Goal: Task Accomplishment & Management: Complete application form

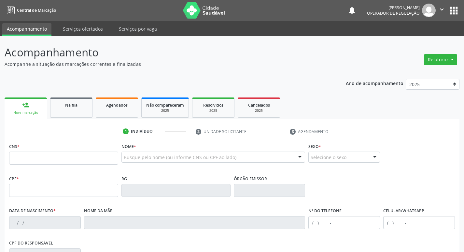
click at [100, 162] on input "text" at bounding box center [63, 157] width 109 height 13
type input "700 6034 6079 8466"
type input "839.236.244-68"
type input "05/11/1946"
type input "Maria das Dores dos Santos"
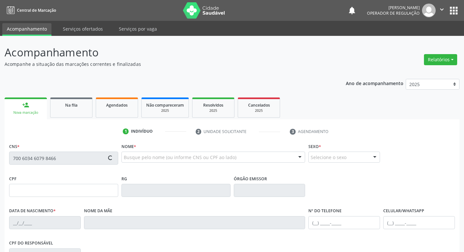
type input "(83) 99978-1400"
type input "115"
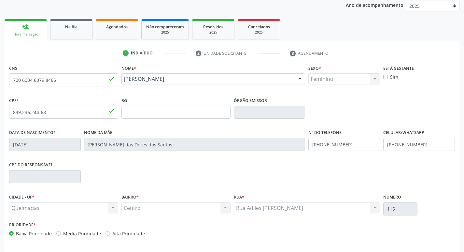
scroll to position [101, 0]
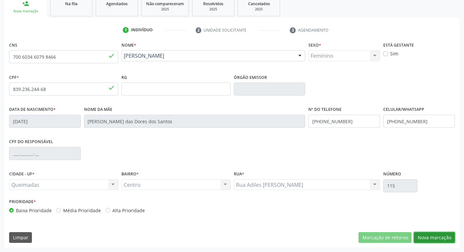
click at [426, 236] on button "Nova marcação" at bounding box center [434, 237] width 41 height 11
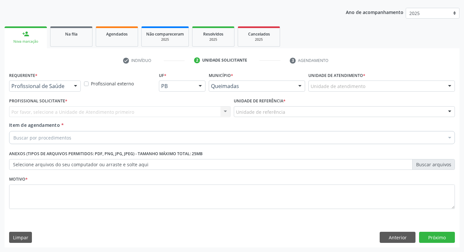
scroll to position [71, 0]
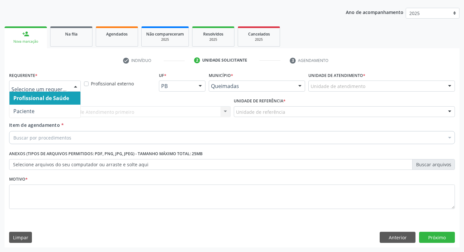
drag, startPoint x: 57, startPoint y: 86, endPoint x: 50, endPoint y: 110, distance: 24.6
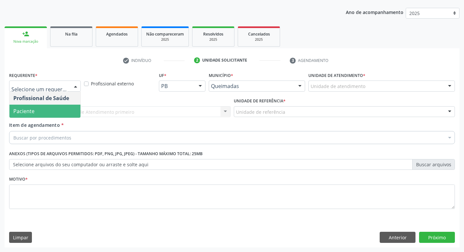
click at [50, 112] on span "Paciente" at bounding box center [44, 111] width 71 height 13
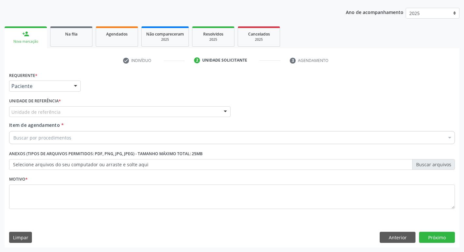
click at [52, 105] on label "Unidade de referência *" at bounding box center [35, 101] width 52 height 10
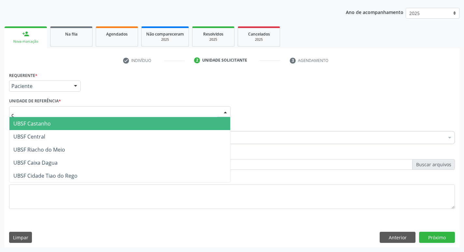
type input "ce"
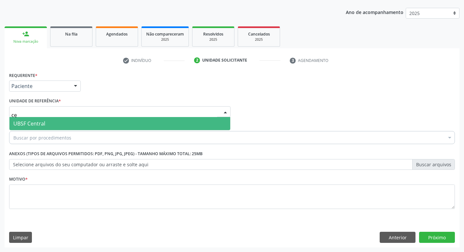
click at [52, 125] on span "UBSF Central" at bounding box center [119, 123] width 221 height 13
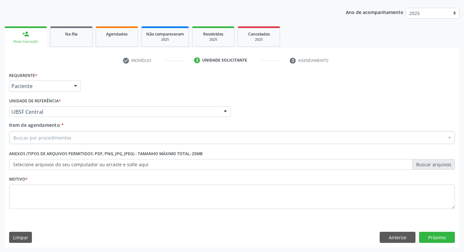
click at [50, 141] on div "Buscar por procedimentos" at bounding box center [232, 137] width 446 height 13
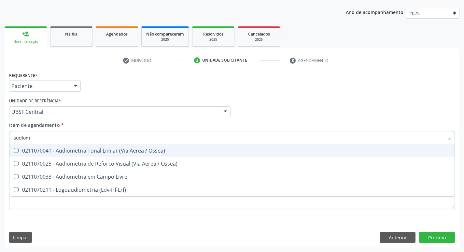
type input "audiome"
click at [103, 151] on div "0211070041 - Audiometria Tonal Limiar (Via Aerea / Ossea)" at bounding box center [231, 150] width 437 height 5
checkbox Ossea\) "true"
click at [308, 86] on div "Requerente * Paciente Profissional de Saúde Paciente Nenhum resultado encontrad…" at bounding box center [231, 82] width 449 height 25
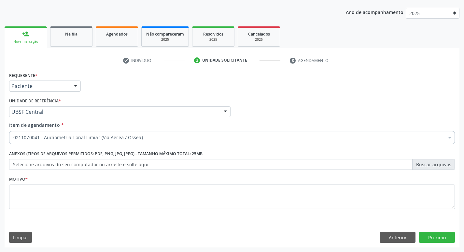
click at [189, 181] on div "Motivo *" at bounding box center [232, 191] width 446 height 35
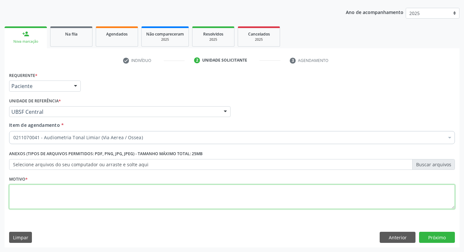
click at [187, 188] on textarea at bounding box center [232, 196] width 446 height 25
type textarea "avaliação"
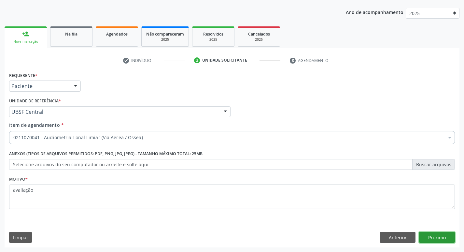
click at [433, 237] on button "Próximo" at bounding box center [437, 237] width 36 height 11
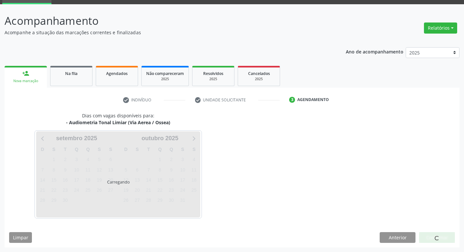
scroll to position [32, 0]
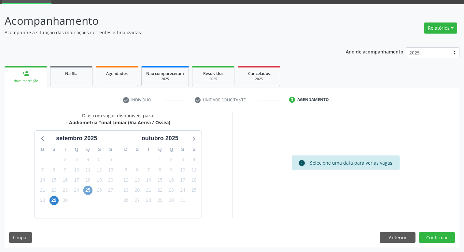
click at [84, 189] on span "25" at bounding box center [87, 190] width 9 height 9
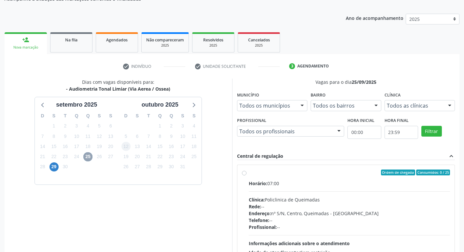
scroll to position [137, 0]
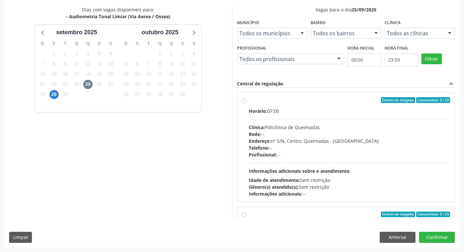
click at [288, 104] on label "Ordem de chegada Consumidos: 0 / 25 Horário: 07:00 Clínica: Policlinica de Quei…" at bounding box center [350, 147] width 202 height 100
click at [247, 103] on input "Ordem de chegada Consumidos: 0 / 25 Horário: 07:00 Clínica: Policlinica de Quei…" at bounding box center [244, 100] width 5 height 6
radio input "true"
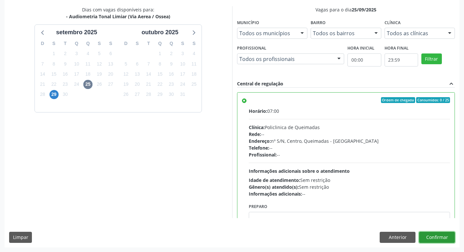
click at [436, 236] on button "Confirmar" at bounding box center [437, 237] width 36 height 11
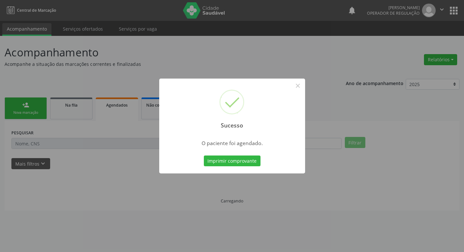
scroll to position [0, 0]
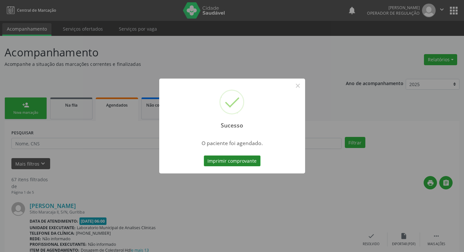
click at [229, 161] on button "Imprimir comprovante" at bounding box center [232, 160] width 57 height 11
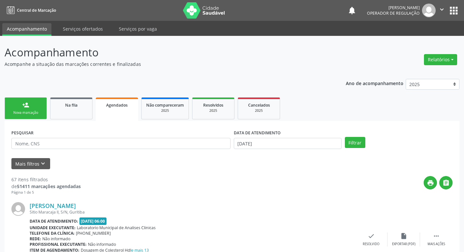
click at [24, 113] on div "Nova marcação" at bounding box center [25, 112] width 33 height 5
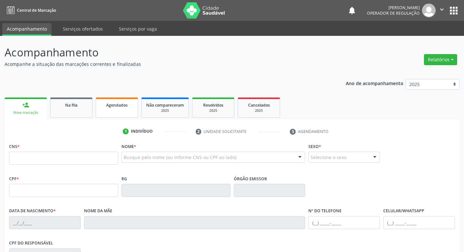
click at [134, 115] on link "Agendados" at bounding box center [117, 107] width 42 height 20
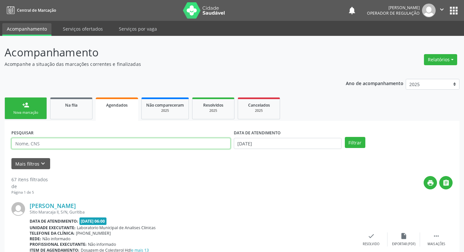
click at [67, 146] on input "text" at bounding box center [120, 143] width 219 height 11
type input "704302578897098"
click at [345, 137] on button "Filtrar" at bounding box center [355, 142] width 21 height 11
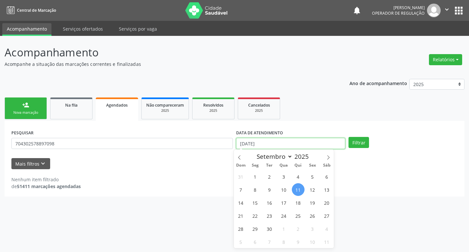
click at [275, 140] on input "[DATE]" at bounding box center [290, 143] width 109 height 11
click at [359, 141] on button "Filtrar" at bounding box center [359, 142] width 21 height 11
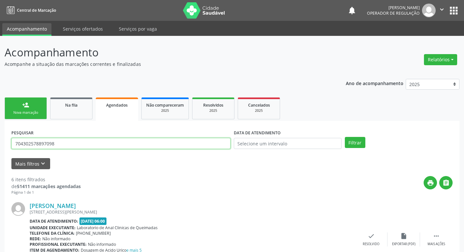
click at [61, 148] on input "704302578897098" at bounding box center [120, 143] width 219 height 11
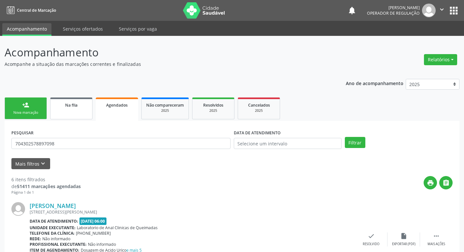
click at [76, 105] on span "Na fila" at bounding box center [71, 105] width 12 height 6
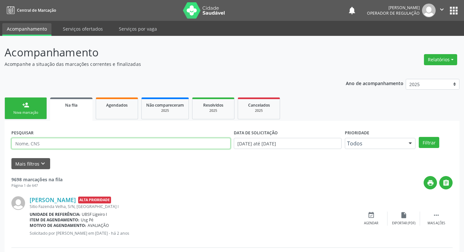
click at [76, 143] on input "text" at bounding box center [120, 143] width 219 height 11
paste input "704302578897098"
type input "704302578897098"
click at [419, 137] on button "Filtrar" at bounding box center [429, 142] width 21 height 11
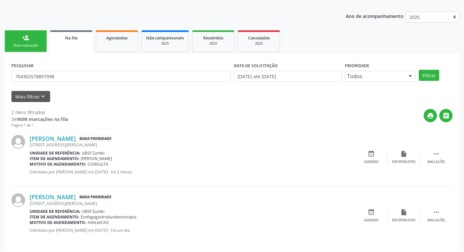
scroll to position [71, 0]
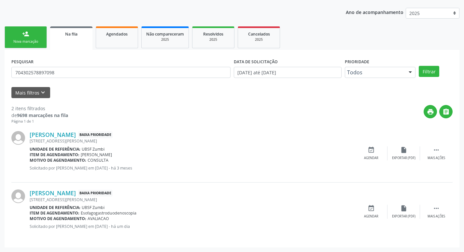
click at [32, 35] on link "person_add Nova marcação" at bounding box center [26, 37] width 42 height 22
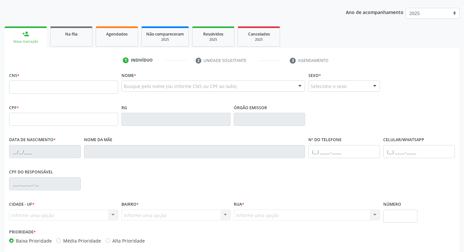
click at [47, 99] on div "CNS *" at bounding box center [63, 86] width 112 height 32
click at [57, 71] on div "CNS *" at bounding box center [63, 81] width 109 height 23
click at [58, 81] on input "text" at bounding box center [63, 86] width 109 height 13
paste input "704 3025 7889 7098"
type input "704 3025 7889 7098"
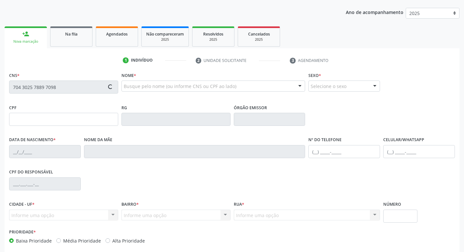
type input "601.868.794-15"
type input "08/07/1968"
type input "Bernadete Ribeiro da Silva"
type input "(83) 99106-3728"
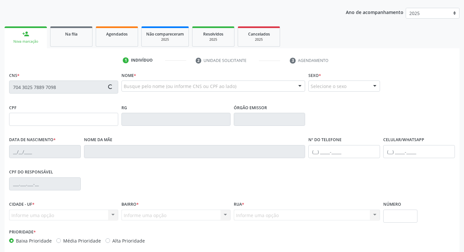
type input "8"
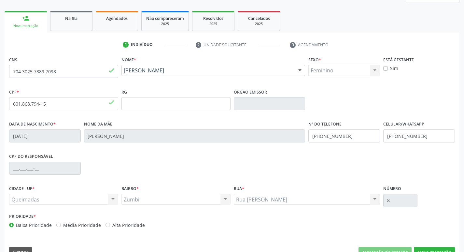
scroll to position [101, 0]
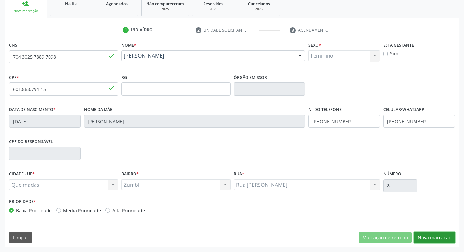
click at [432, 236] on button "Nova marcação" at bounding box center [434, 237] width 41 height 11
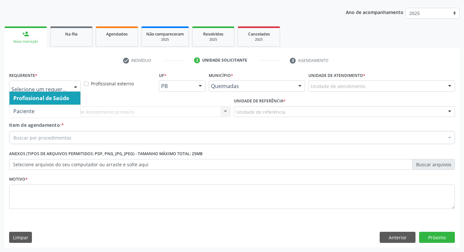
click at [54, 90] on div at bounding box center [45, 85] width 72 height 11
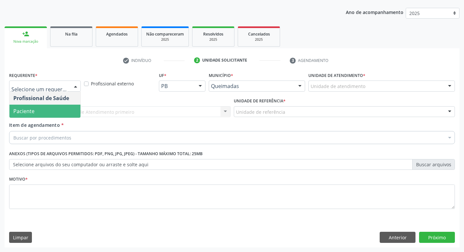
click at [49, 108] on span "Paciente" at bounding box center [44, 111] width 71 height 13
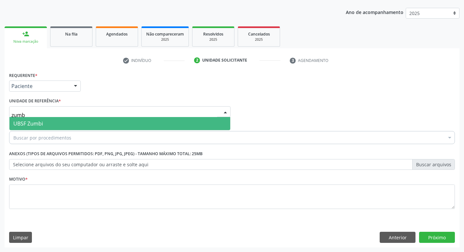
type input "zumbi"
click at [51, 119] on span "UBSF Zumbi" at bounding box center [119, 123] width 221 height 13
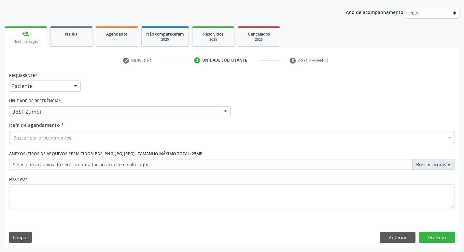
click at [116, 135] on div "Buscar por procedimentos" at bounding box center [232, 137] width 446 height 13
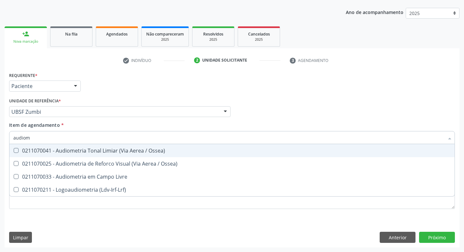
type input "audiome"
click at [120, 151] on div "0211070041 - Audiometria Tonal Limiar (Via Aerea / Ossea)" at bounding box center [231, 150] width 437 height 5
checkbox Ossea\) "true"
click at [208, 98] on div "Unidade de referência * UBSF Zumbi UBSF Ligeiro II UBSF Saulo Leal Ernesto de M…" at bounding box center [120, 106] width 222 height 21
checkbox Ossea\) "true"
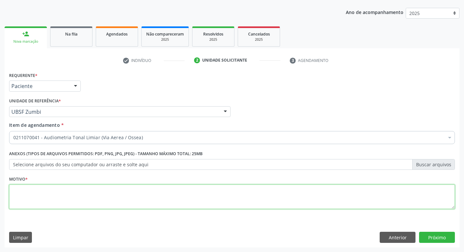
click at [89, 191] on textarea at bounding box center [232, 196] width 446 height 25
type textarea "avaliação"
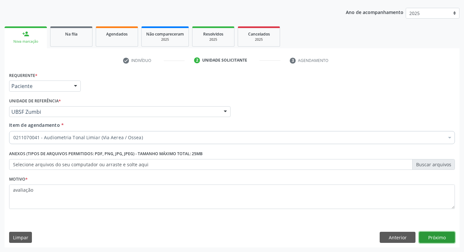
click at [440, 237] on button "Próximo" at bounding box center [437, 237] width 36 height 11
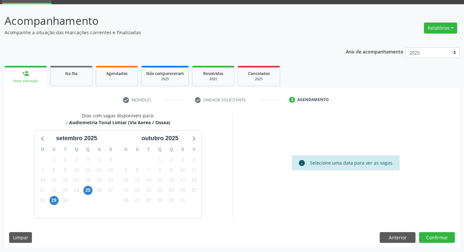
click at [91, 186] on div "25" at bounding box center [87, 190] width 9 height 10
click at [90, 188] on span "25" at bounding box center [87, 190] width 9 height 9
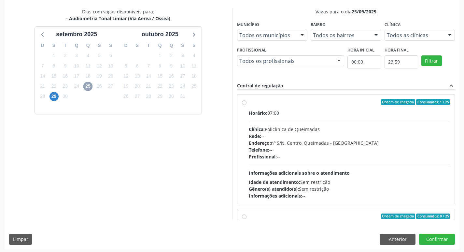
scroll to position [137, 0]
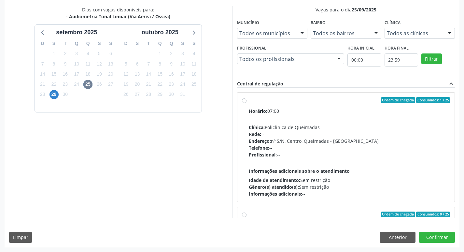
click at [316, 103] on label "Ordem de chegada Consumidos: 1 / 25 Horário: 07:00 Clínica: Policlinica de Quei…" at bounding box center [350, 147] width 202 height 100
click at [247, 103] on input "Ordem de chegada Consumidos: 1 / 25 Horário: 07:00 Clínica: Policlinica de Quei…" at bounding box center [244, 100] width 5 height 6
radio input "true"
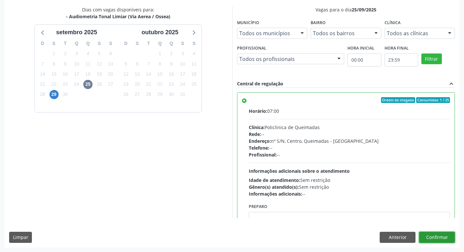
click at [443, 238] on button "Confirmar" at bounding box center [437, 237] width 36 height 11
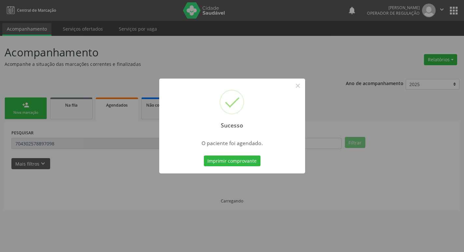
scroll to position [0, 0]
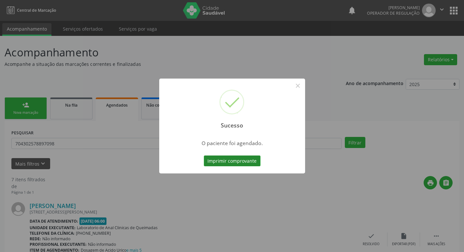
click at [210, 158] on button "Imprimir comprovante" at bounding box center [232, 160] width 57 height 11
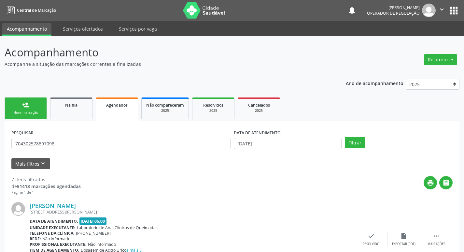
click at [30, 117] on link "person_add Nova marcação" at bounding box center [26, 108] width 42 height 22
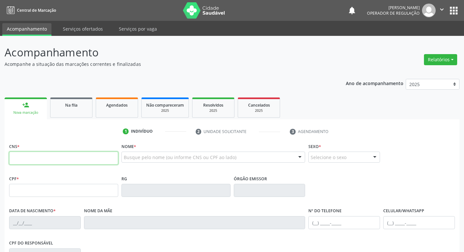
click at [50, 159] on input "text" at bounding box center [63, 157] width 109 height 13
type input "706 9021 3826 2338"
type input "704.733.964-75"
type input "10/10/2002"
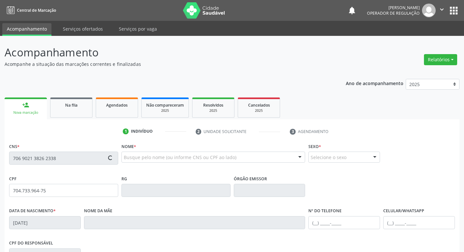
type input "Geralda Matias da Silva"
type input "(83) 99105-0770"
type input "S/N"
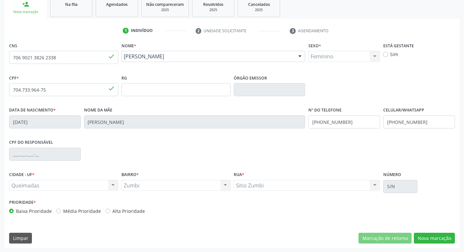
scroll to position [101, 0]
click at [448, 238] on button "Nova marcação" at bounding box center [434, 237] width 41 height 11
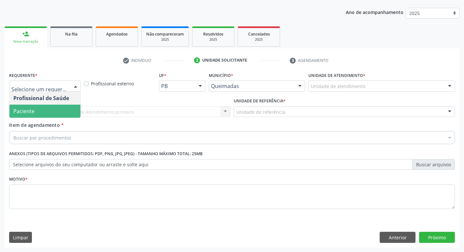
click at [53, 105] on span "Paciente" at bounding box center [44, 111] width 71 height 13
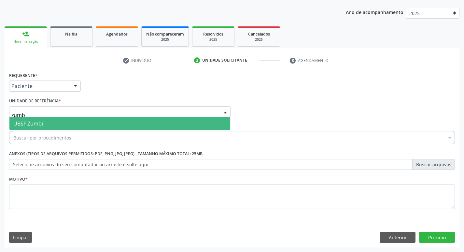
type input "zumbi"
click at [141, 124] on span "UBSF Zumbi" at bounding box center [119, 123] width 221 height 13
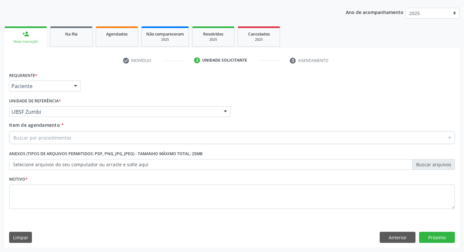
click at [104, 138] on div "Buscar por procedimentos" at bounding box center [232, 137] width 446 height 13
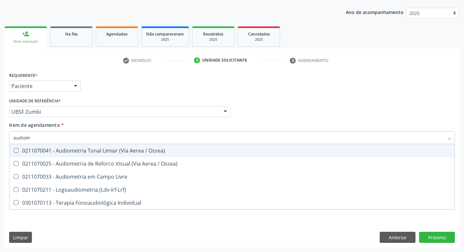
type input "audiome"
click at [106, 148] on div "0211070041 - Audiometria Tonal Limiar (Via Aerea / Ossea)" at bounding box center [231, 150] width 437 height 5
checkbox Ossea\) "true"
click at [135, 119] on div "Unidade de referência * UBSF Zumbi UBSF Ligeiro II UBSF Saulo Leal Ernesto de M…" at bounding box center [119, 108] width 225 height 25
checkbox Ossea\) "true"
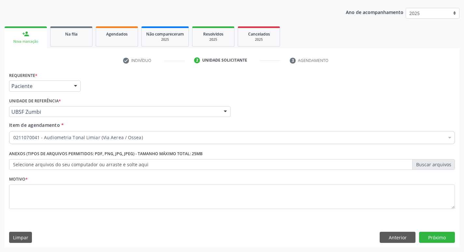
click at [241, 209] on fieldset "Motivo *" at bounding box center [232, 193] width 446 height 39
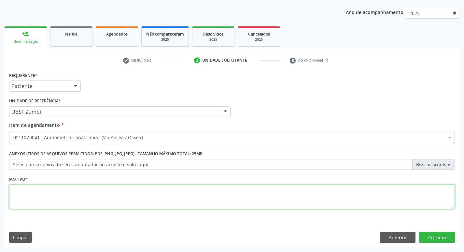
click at [241, 204] on textarea at bounding box center [232, 196] width 446 height 25
type textarea "avaliação"
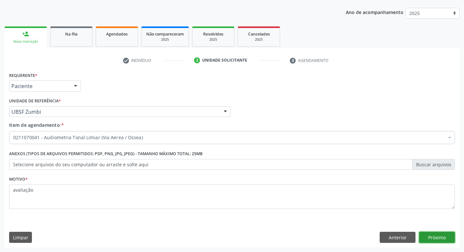
click at [433, 236] on button "Próximo" at bounding box center [437, 237] width 36 height 11
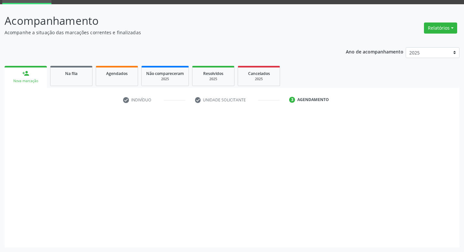
scroll to position [32, 0]
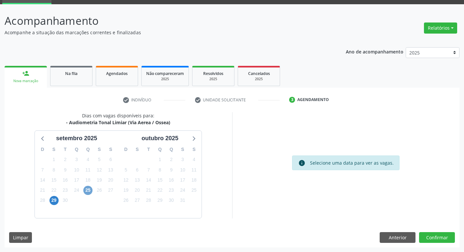
click at [91, 188] on span "25" at bounding box center [87, 190] width 9 height 9
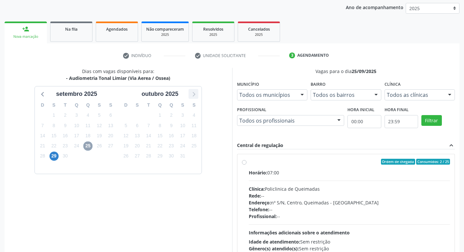
scroll to position [137, 0]
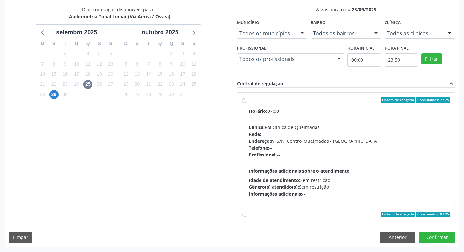
click at [301, 96] on div "Ordem de chegada Consumidos: 2 / 25 Horário: 07:00 Clínica: Policlinica de Quei…" at bounding box center [346, 147] width 218 height 109
radio input "true"
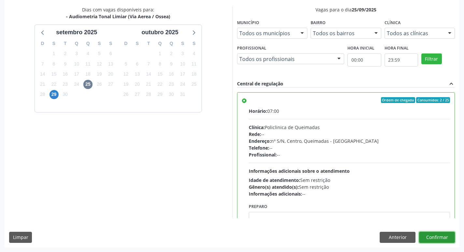
click at [438, 237] on button "Confirmar" at bounding box center [437, 237] width 36 height 11
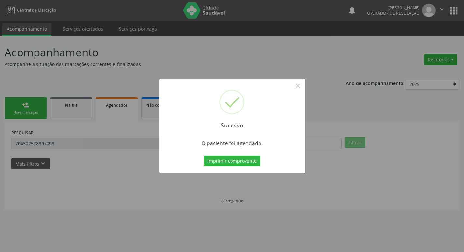
scroll to position [0, 0]
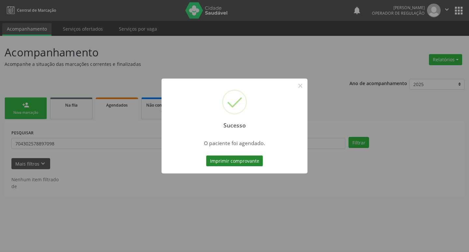
click at [232, 157] on button "Imprimir comprovante" at bounding box center [234, 160] width 57 height 11
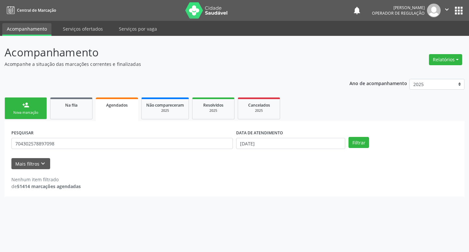
click at [25, 116] on link "person_add Nova marcação" at bounding box center [26, 108] width 42 height 22
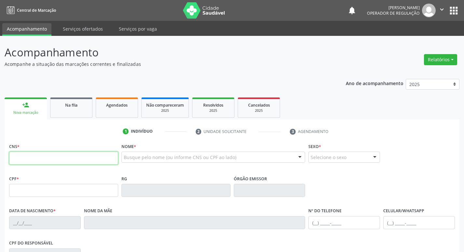
click at [36, 158] on input "text" at bounding box center [63, 157] width 109 height 13
click at [125, 105] on span "Agendados" at bounding box center [116, 105] width 21 height 6
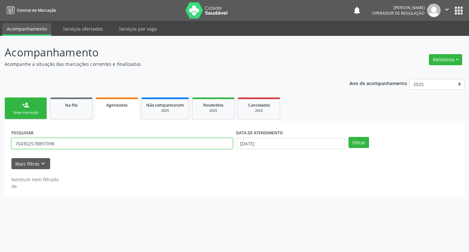
click at [82, 141] on input "704302578897098" at bounding box center [122, 143] width 222 height 11
type input "702003893226681"
click at [349, 137] on button "Filtrar" at bounding box center [359, 142] width 21 height 11
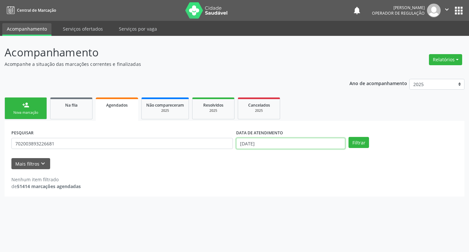
click at [291, 145] on input "[DATE]" at bounding box center [290, 143] width 109 height 11
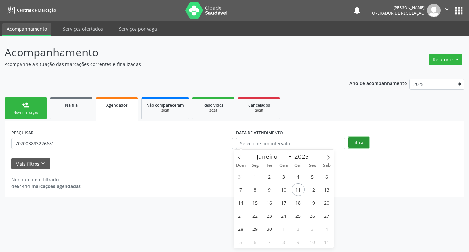
click at [361, 141] on button "Filtrar" at bounding box center [359, 142] width 21 height 11
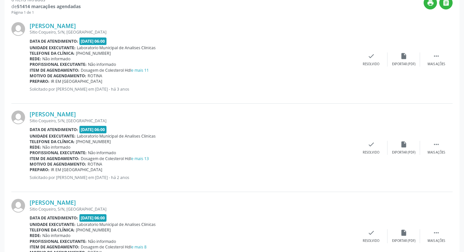
scroll to position [61, 0]
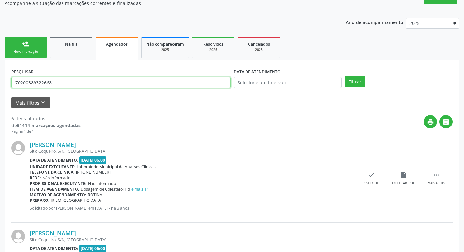
click at [56, 82] on input "702003893226681" at bounding box center [120, 82] width 219 height 11
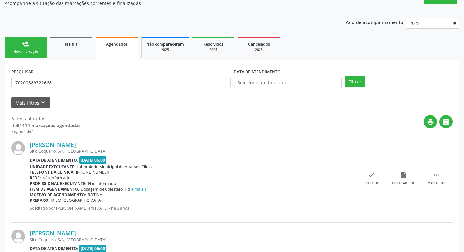
click at [20, 46] on link "person_add Nova marcação" at bounding box center [26, 47] width 42 height 22
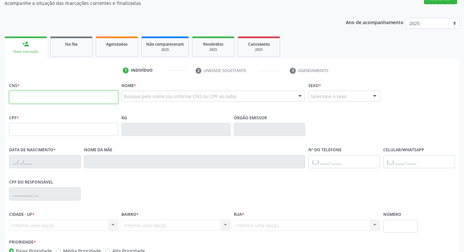
click at [59, 99] on input "text" at bounding box center [63, 97] width 109 height 13
paste input "702 0038 9322 6681"
type input "702 0038 9322 6681"
type input "429.501.207-68"
type input "18/10/1949"
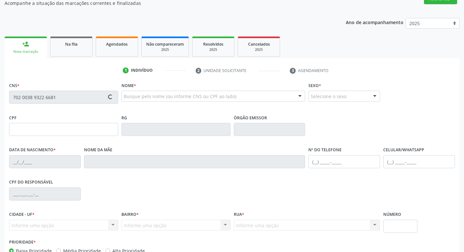
type input "Maria Josefa da Conceição"
type input "(83) 99179-5136"
type input "S/N"
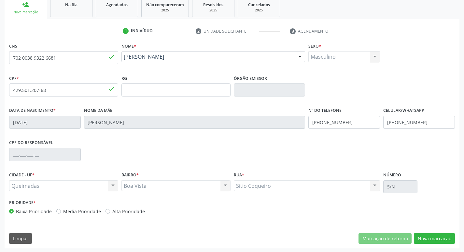
scroll to position [101, 0]
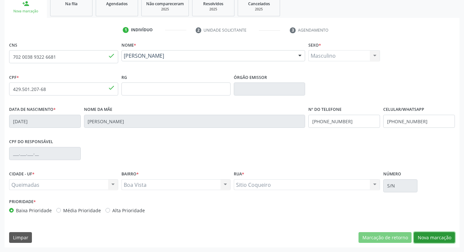
click at [442, 236] on button "Nova marcação" at bounding box center [434, 237] width 41 height 11
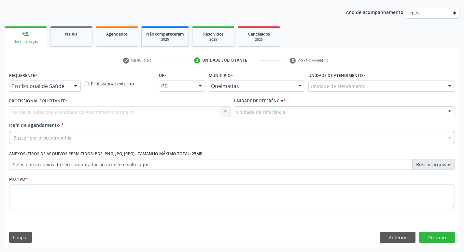
drag, startPoint x: 64, startPoint y: 89, endPoint x: 62, endPoint y: 93, distance: 3.6
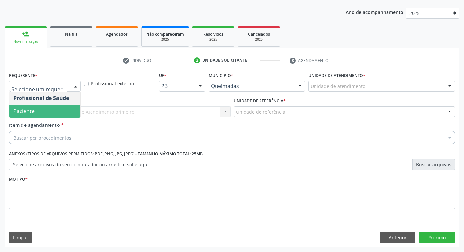
click at [54, 111] on span "Paciente" at bounding box center [44, 111] width 71 height 13
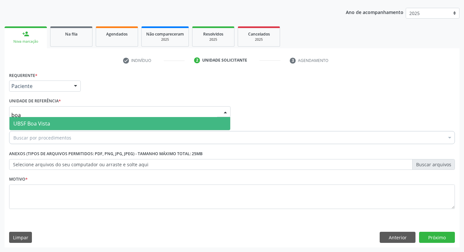
type input "boa"
click at [43, 122] on span "UBSF Boa Vista" at bounding box center [31, 123] width 37 height 7
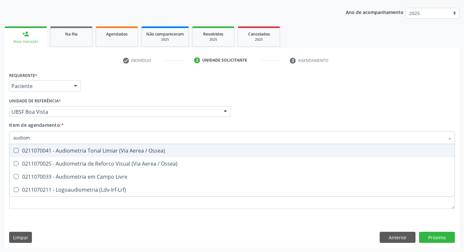
type input "audiome"
click at [69, 153] on div "0211070041 - Audiometria Tonal Limiar (Via Aerea / Ossea)" at bounding box center [231, 150] width 437 height 5
checkbox Ossea\) "true"
click at [121, 79] on div "Requerente * Paciente Profissional de Saúde Paciente Nenhum resultado encontrad…" at bounding box center [231, 82] width 449 height 25
checkbox Ossea\) "true"
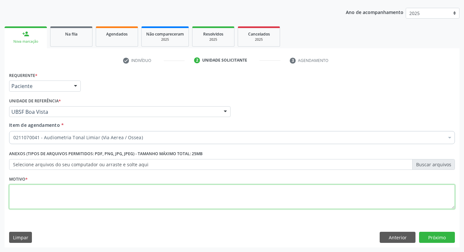
click at [56, 187] on textarea at bounding box center [232, 196] width 446 height 25
click at [17, 190] on textarea "avaliação." at bounding box center [232, 196] width 446 height 25
click at [14, 191] on textarea "avaliação." at bounding box center [232, 196] width 446 height 25
click at [50, 188] on textarea "Avaliação." at bounding box center [232, 196] width 446 height 25
type textarea "Avaliação."
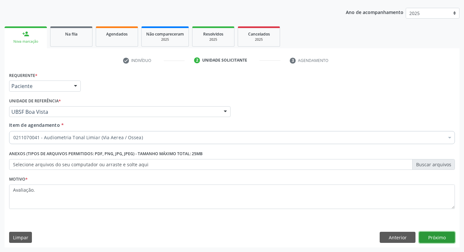
click at [442, 237] on button "Próximo" at bounding box center [437, 237] width 36 height 11
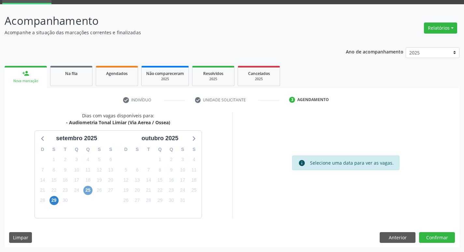
click at [87, 189] on span "25" at bounding box center [87, 190] width 9 height 9
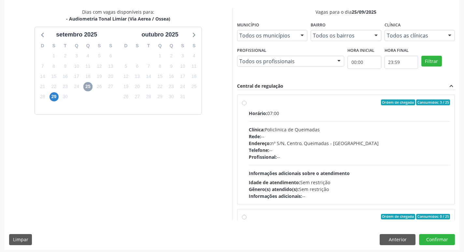
scroll to position [137, 0]
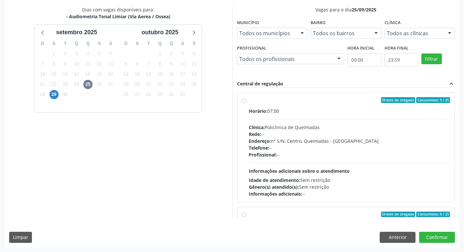
click at [308, 104] on label "Ordem de chegada Consumidos: 3 / 25 Horário: 07:00 Clínica: Policlinica de Quei…" at bounding box center [350, 147] width 202 height 100
click at [247, 103] on input "Ordem de chegada Consumidos: 3 / 25 Horário: 07:00 Clínica: Policlinica de Quei…" at bounding box center [244, 100] width 5 height 6
radio input "true"
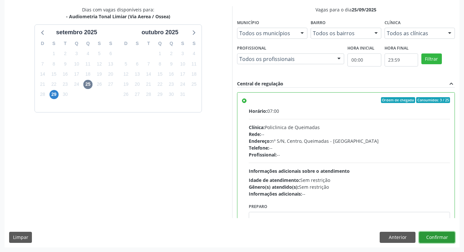
drag, startPoint x: 429, startPoint y: 235, endPoint x: 330, endPoint y: 205, distance: 104.0
click at [429, 235] on button "Confirmar" at bounding box center [437, 237] width 36 height 11
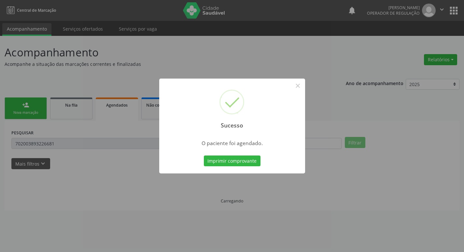
scroll to position [0, 0]
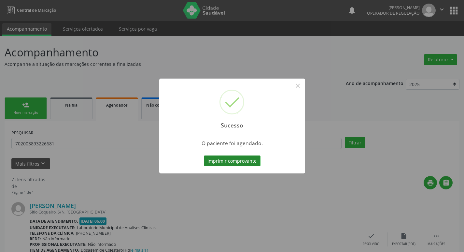
click at [253, 160] on button "Imprimir comprovante" at bounding box center [232, 160] width 57 height 11
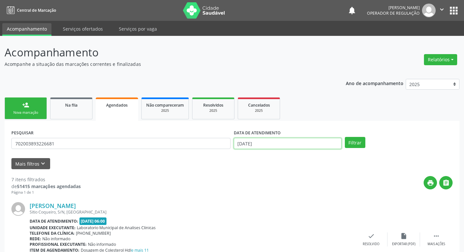
click at [326, 143] on input "[DATE]" at bounding box center [288, 143] width 108 height 11
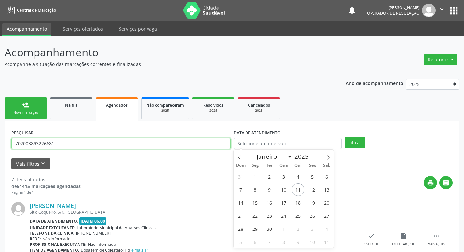
click at [198, 144] on input "702003893226681" at bounding box center [120, 143] width 219 height 11
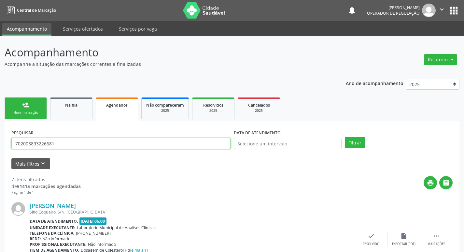
click at [198, 144] on input "702003893226681" at bounding box center [120, 143] width 219 height 11
type input "708402754228965"
click at [345, 137] on button "Filtrar" at bounding box center [355, 142] width 21 height 11
click at [63, 140] on input "708402754228965" at bounding box center [120, 143] width 219 height 11
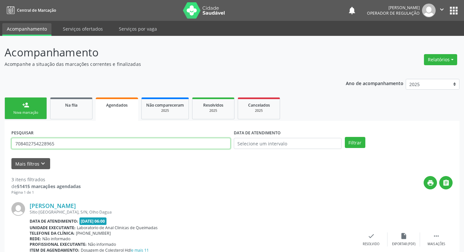
click at [63, 140] on input "708402754228965" at bounding box center [120, 143] width 219 height 11
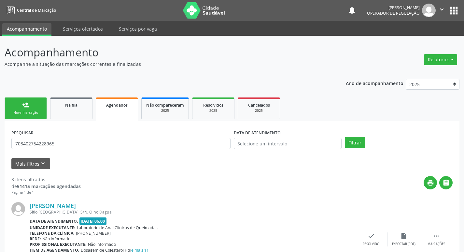
drag, startPoint x: 29, startPoint y: 100, endPoint x: 2, endPoint y: 11, distance: 93.0
click at [29, 100] on link "person_add Nova marcação" at bounding box center [26, 108] width 42 height 22
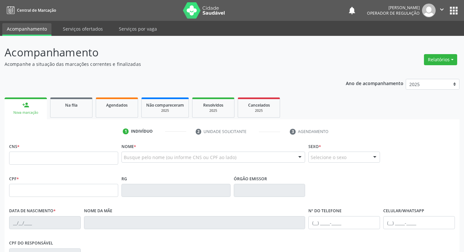
click at [40, 149] on div "CNS *" at bounding box center [63, 152] width 109 height 23
click at [42, 151] on div "CNS *" at bounding box center [63, 152] width 109 height 23
click at [43, 157] on input "text" at bounding box center [63, 157] width 109 height 13
paste input "708 4027 5422 8965"
type input "708 4027 5422 8965"
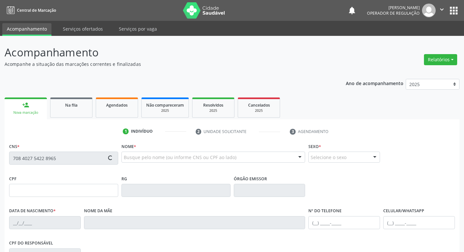
type input "079.545.314-06"
type input "13/01/1988"
type input "Maria José Marinho Pereira"
type input "(83) 99160-3608"
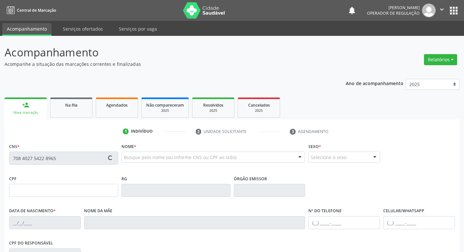
type input "068.320.714-85"
type input "S/N"
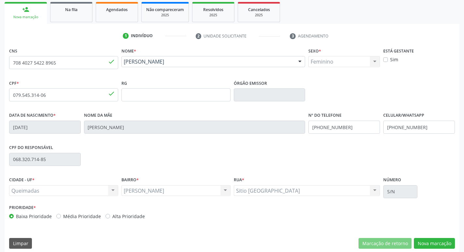
scroll to position [101, 0]
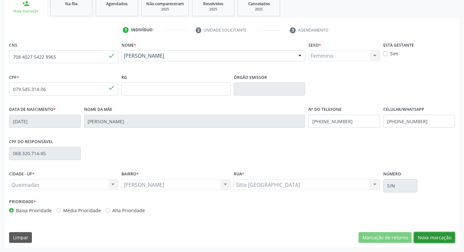
click at [441, 235] on button "Nova marcação" at bounding box center [434, 237] width 41 height 11
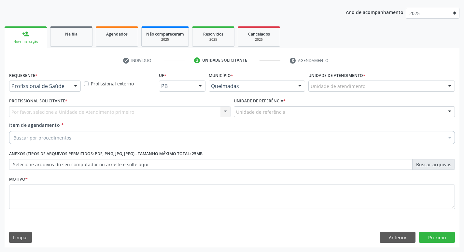
scroll to position [71, 0]
click at [76, 89] on div at bounding box center [76, 86] width 10 height 11
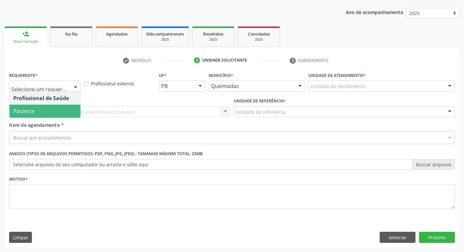
click at [58, 113] on span "Paciente" at bounding box center [44, 111] width 71 height 13
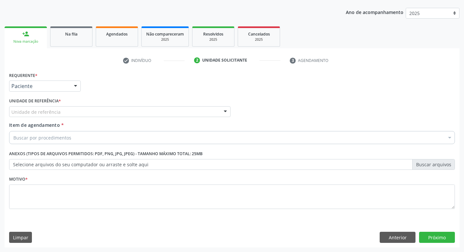
click at [59, 115] on div "Unidade de referência" at bounding box center [120, 111] width 222 height 11
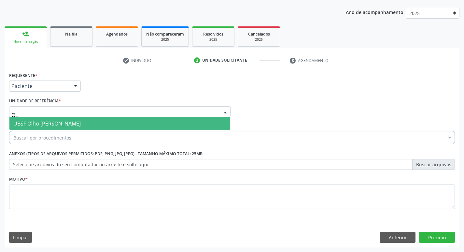
type input "OLH"
click at [58, 124] on span "UBSF Olho [PERSON_NAME]" at bounding box center [46, 123] width 67 height 7
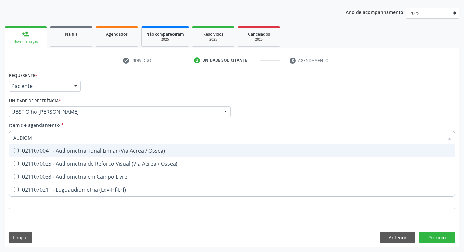
type input "AUDIOME"
click at [67, 150] on div "0211070041 - Audiometria Tonal Limiar (Via Aerea / Ossea)" at bounding box center [231, 150] width 437 height 5
checkbox Ossea\) "true"
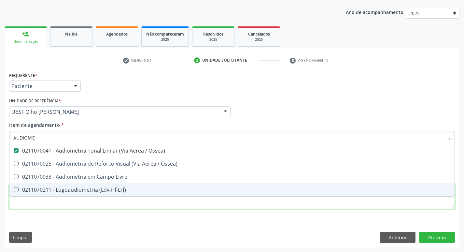
click at [50, 205] on div "Requerente * Paciente Profissional de Saúde Paciente Nenhum resultado encontrad…" at bounding box center [232, 144] width 446 height 148
checkbox Ossea\) "true"
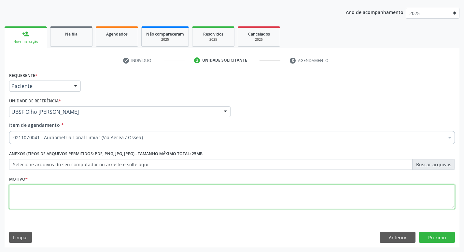
click at [50, 205] on textarea at bounding box center [232, 196] width 446 height 25
type textarea "AVALIAÇÃO"
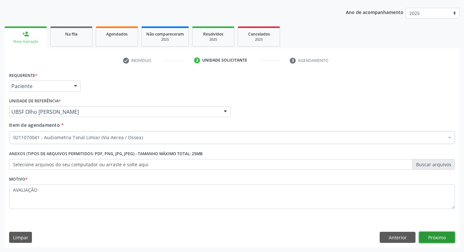
click at [444, 238] on button "Próximo" at bounding box center [437, 237] width 36 height 11
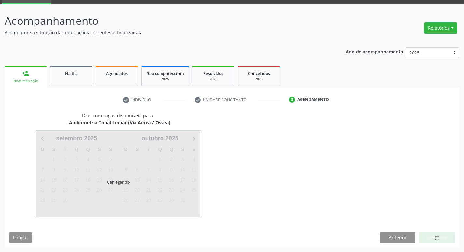
scroll to position [32, 0]
drag, startPoint x: 243, startPoint y: 95, endPoint x: 243, endPoint y: 49, distance: 46.3
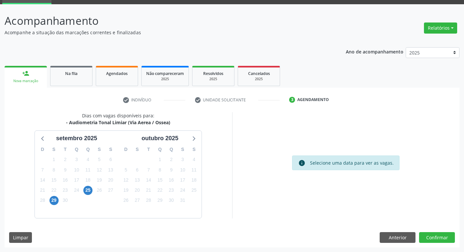
drag, startPoint x: 243, startPoint y: 49, endPoint x: 135, endPoint y: 88, distance: 114.9
click at [234, 35] on p "Acompanhe a situação das marcações correntes e finalizadas" at bounding box center [164, 32] width 319 height 7
drag, startPoint x: 85, startPoint y: 190, endPoint x: 100, endPoint y: 163, distance: 30.8
click at [88, 185] on div "25" at bounding box center [87, 190] width 9 height 10
click at [84, 189] on span "25" at bounding box center [87, 190] width 9 height 9
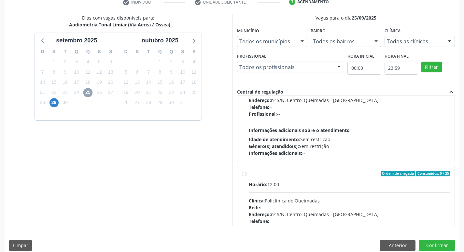
scroll to position [0, 0]
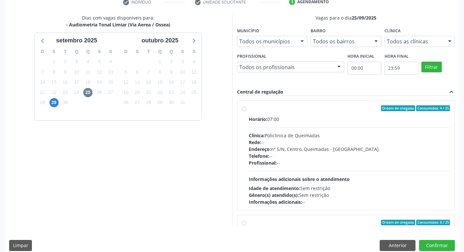
click at [378, 136] on div "Clínica: Policlinica de Queimadas" at bounding box center [350, 135] width 202 height 7
click at [247, 111] on input "Ordem de chegada Consumidos: 4 / 25 Horário: 07:00 Clínica: Policlinica de Quei…" at bounding box center [244, 108] width 5 height 6
radio input "true"
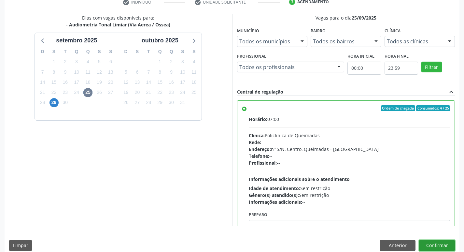
click at [446, 244] on button "Confirmar" at bounding box center [437, 245] width 36 height 11
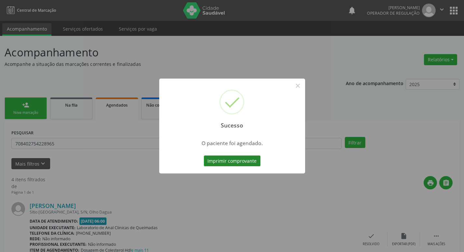
click at [244, 158] on button "Imprimir comprovante" at bounding box center [232, 160] width 57 height 11
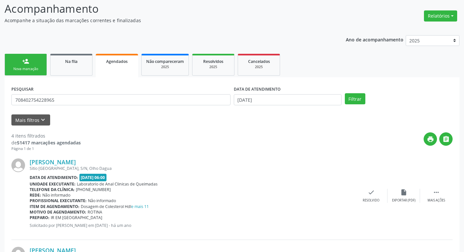
scroll to position [98, 0]
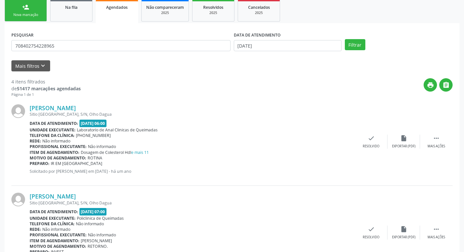
click at [41, 10] on link "person_add Nova marcação" at bounding box center [26, 11] width 42 height 22
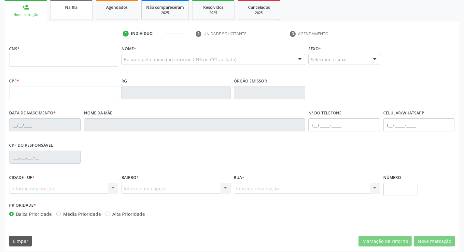
click at [83, 16] on link "Na fila" at bounding box center [71, 10] width 42 height 20
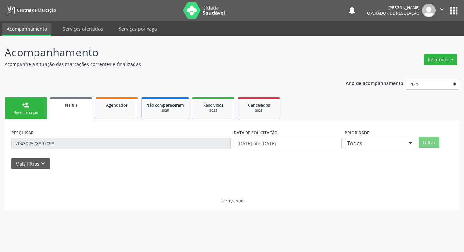
scroll to position [0, 0]
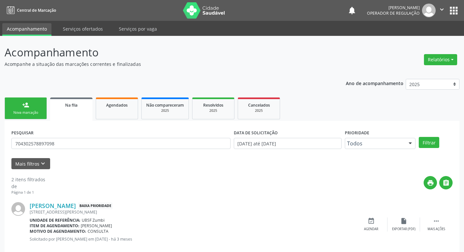
click at [76, 136] on div "PESQUISAR 704302578897098" at bounding box center [121, 140] width 222 height 25
click at [74, 151] on div "PESQUISAR 704302578897098" at bounding box center [121, 140] width 222 height 25
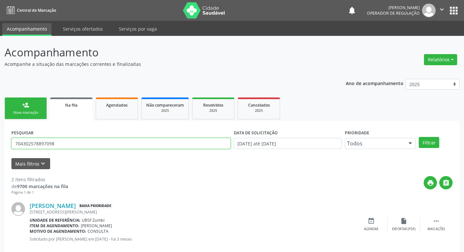
click at [76, 145] on input "704302578897098" at bounding box center [120, 143] width 219 height 11
type input "702808129447863"
click at [419, 137] on button "Filtrar" at bounding box center [429, 142] width 21 height 11
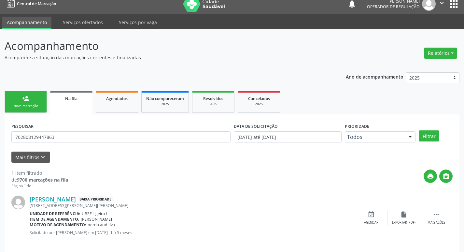
scroll to position [13, 0]
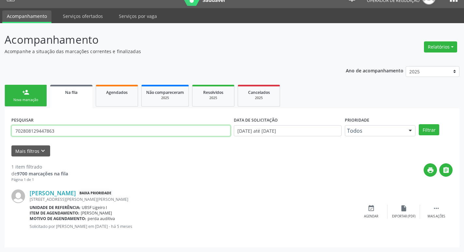
click at [65, 133] on input "702808129447863" at bounding box center [120, 130] width 219 height 11
click at [18, 98] on div "Nova marcação" at bounding box center [25, 99] width 33 height 5
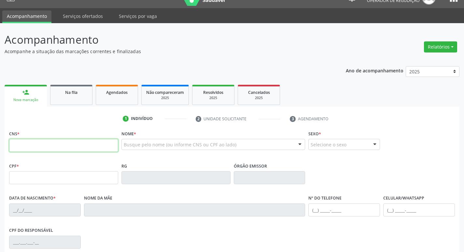
click at [78, 148] on input "text" at bounding box center [63, 145] width 109 height 13
paste input "702 8081 2944 7863"
type input "702 8081 2944 7863"
type input "057.893.854-51"
type input "17/04/1982"
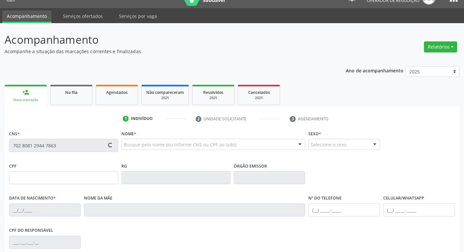
type input "Selma Izabel da Silva"
type input "(83) 98668-7000"
type input "786"
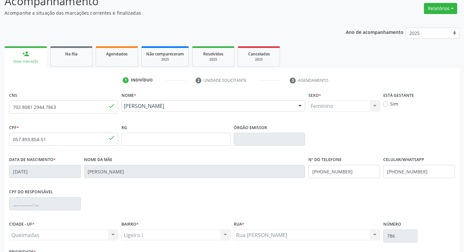
scroll to position [101, 0]
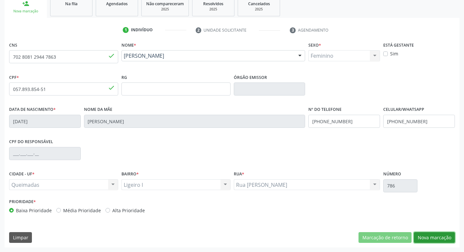
drag, startPoint x: 440, startPoint y: 233, endPoint x: 437, endPoint y: 235, distance: 4.0
click at [440, 233] on button "Nova marcação" at bounding box center [434, 237] width 41 height 11
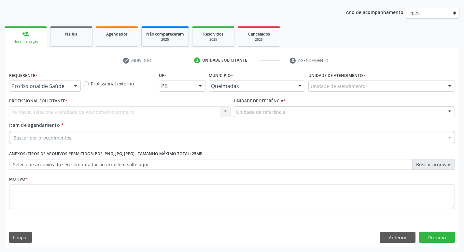
scroll to position [71, 0]
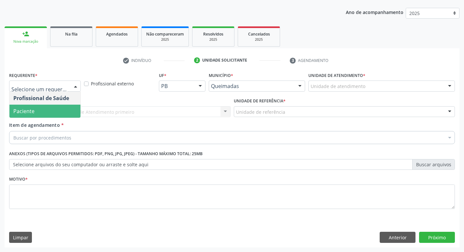
click at [39, 112] on span "Paciente" at bounding box center [44, 111] width 71 height 13
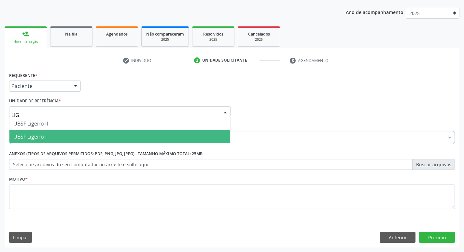
type input "LIGE"
click at [47, 138] on span "UBSF Ligeiro I" at bounding box center [119, 136] width 221 height 13
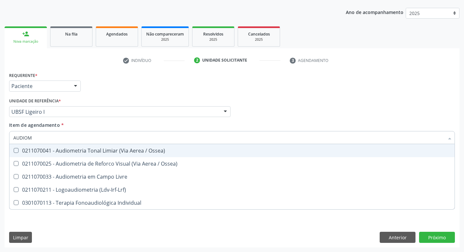
type input "AUDIOME"
click at [65, 153] on div "0211070041 - Audiometria Tonal Limiar (Via Aerea / Ossea)" at bounding box center [231, 150] width 437 height 5
checkbox Ossea\) "true"
click at [360, 106] on div "Profissional Solicitante Por favor, selecione a Unidade de Atendimento primeiro…" at bounding box center [231, 108] width 449 height 25
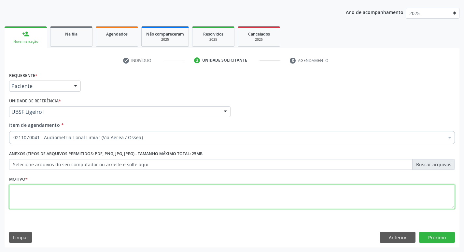
click at [135, 197] on textarea at bounding box center [232, 196] width 446 height 25
type textarea "AVALIAÇÃO"
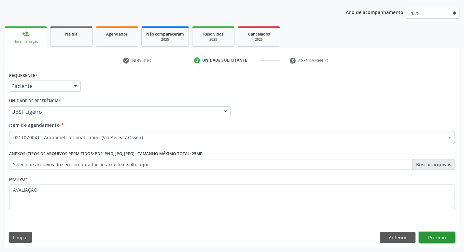
click at [433, 234] on button "Próximo" at bounding box center [437, 237] width 36 height 11
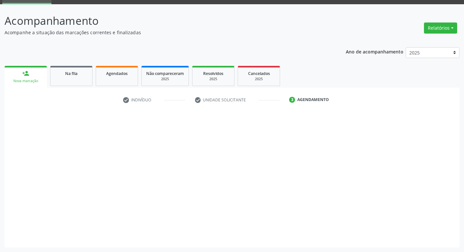
scroll to position [32, 0]
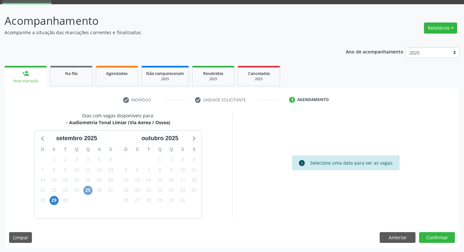
click at [86, 190] on span "25" at bounding box center [87, 190] width 9 height 9
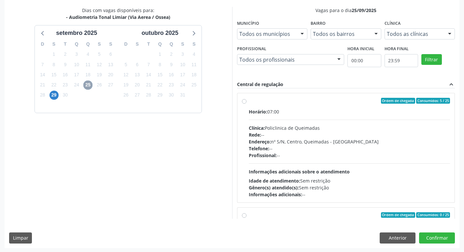
scroll to position [137, 0]
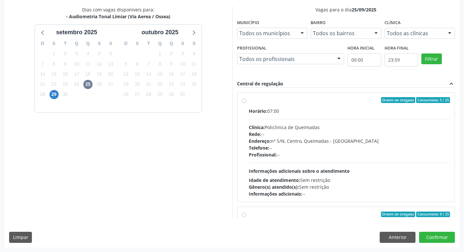
click at [412, 93] on div "Ordem de chegada Consumidos: 5 / 25 Horário: 07:00 Clínica: Policlinica de Quei…" at bounding box center [346, 147] width 218 height 109
radio input "true"
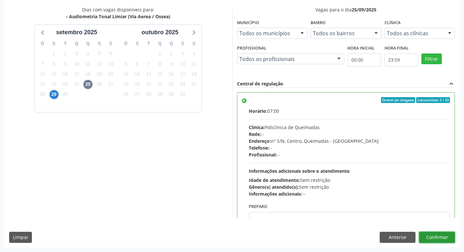
click at [431, 235] on button "Confirmar" at bounding box center [437, 237] width 36 height 11
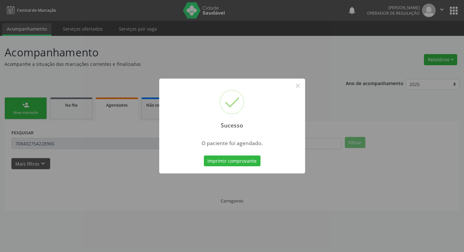
scroll to position [0, 0]
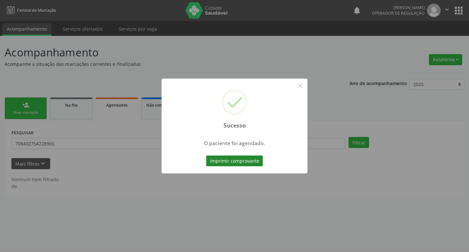
click at [238, 164] on button "Imprimir comprovante" at bounding box center [234, 160] width 57 height 11
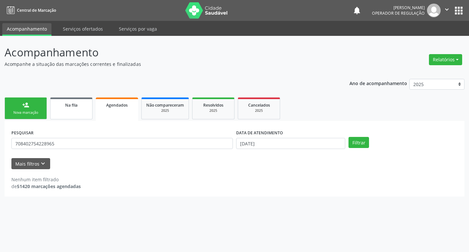
click at [68, 104] on span "Na fila" at bounding box center [71, 105] width 12 height 6
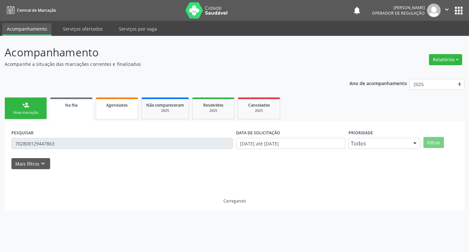
click at [116, 113] on link "Agendados" at bounding box center [117, 108] width 42 height 22
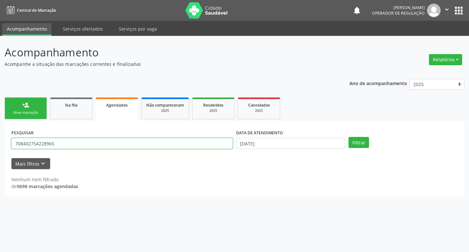
click at [83, 143] on input "708402754228965" at bounding box center [122, 143] width 222 height 11
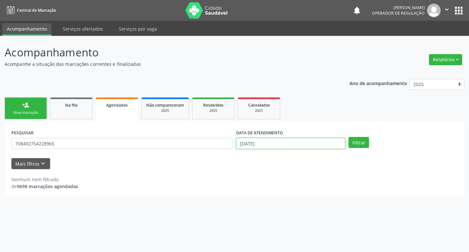
click at [267, 146] on input "[DATE]" at bounding box center [290, 143] width 109 height 11
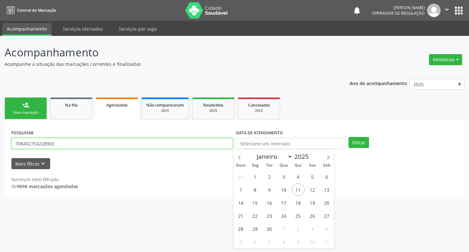
click at [96, 145] on input "708402754228965" at bounding box center [122, 143] width 222 height 11
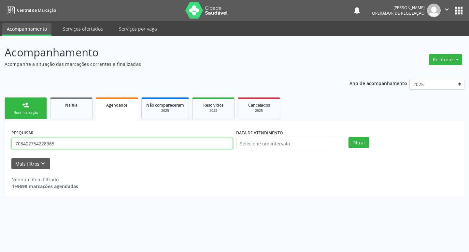
click at [96, 145] on input "708402754228965" at bounding box center [122, 143] width 222 height 11
type input "706309798251971"
click at [349, 137] on button "Filtrar" at bounding box center [359, 142] width 21 height 11
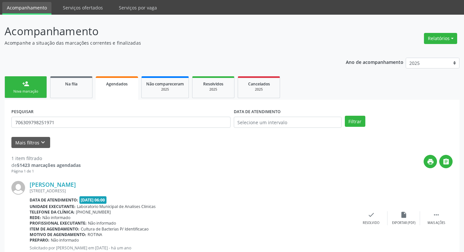
scroll to position [43, 0]
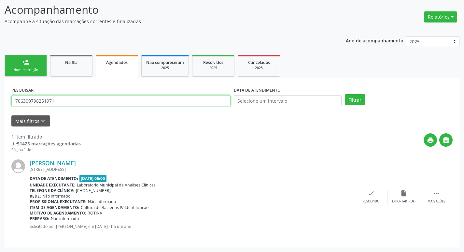
click at [57, 106] on input "706309798251971" at bounding box center [120, 100] width 219 height 11
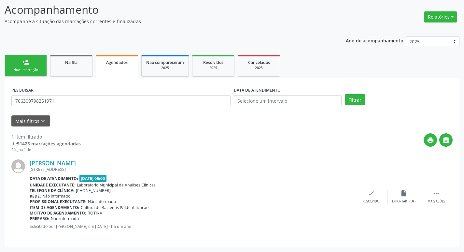
click at [26, 59] on div "person_add" at bounding box center [25, 62] width 7 height 7
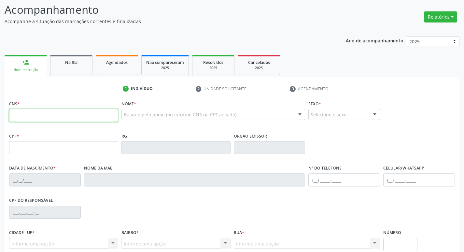
click at [64, 119] on input "text" at bounding box center [63, 115] width 109 height 13
paste input "706 3097 9825 1971"
type input "706 3097 9825 1971"
type input "021.795.704-81"
type input "28/05/1934"
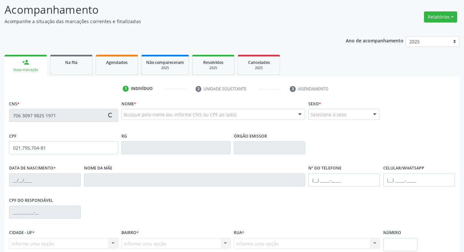
type input "Costa Brasiliana da Conceição"
type input "(83) 99385-0536"
type input "997.008.244-20"
type input "89"
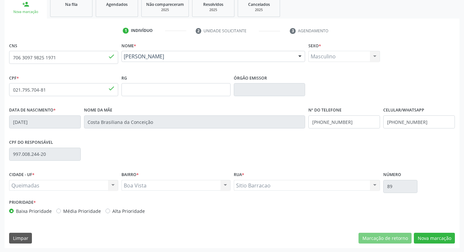
scroll to position [101, 0]
click at [427, 236] on button "Nova marcação" at bounding box center [434, 237] width 41 height 11
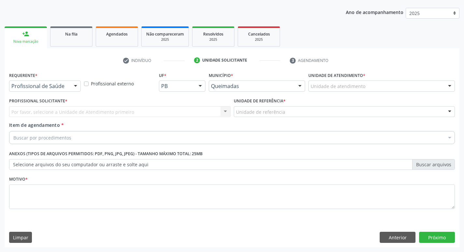
scroll to position [71, 0]
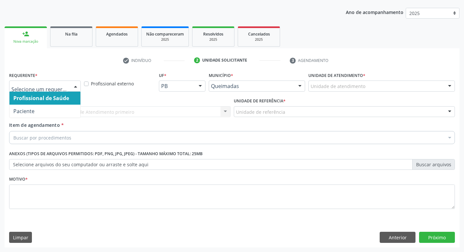
click at [78, 89] on div at bounding box center [76, 86] width 10 height 11
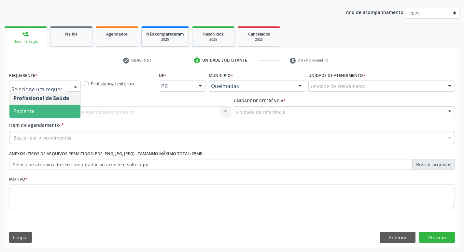
click at [50, 112] on span "Paciente" at bounding box center [44, 111] width 71 height 13
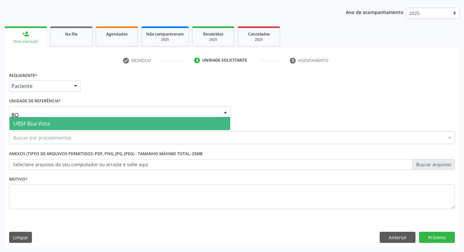
type input "BOA"
click at [47, 121] on span "UBSF Boa Vista" at bounding box center [31, 123] width 37 height 7
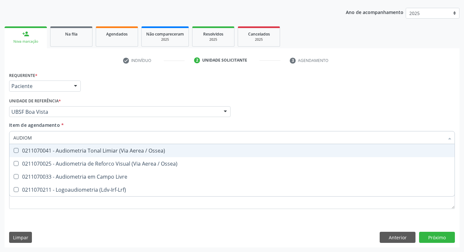
type input "AUDIOME"
click at [74, 151] on div "0211070041 - Audiometria Tonal Limiar (Via Aerea / Ossea)" at bounding box center [231, 150] width 437 height 5
checkbox Ossea\) "true"
click at [344, 82] on div "Requerente * Paciente Profissional de Saúde Paciente Nenhum resultado encontrad…" at bounding box center [231, 82] width 449 height 25
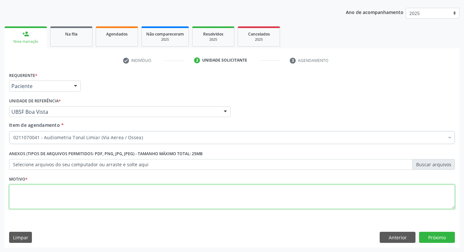
click at [115, 199] on textarea at bounding box center [232, 196] width 446 height 25
type textarea "AVALIAÇÃO"
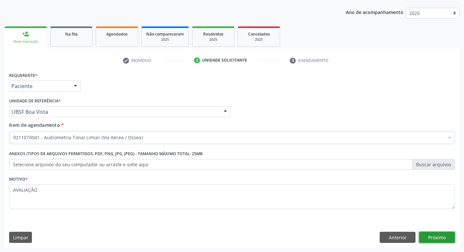
click at [450, 236] on button "Próximo" at bounding box center [437, 237] width 36 height 11
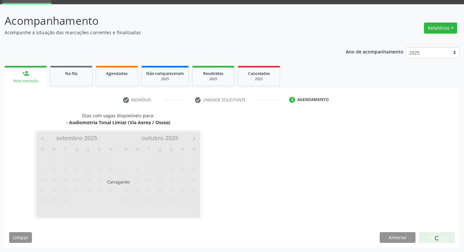
scroll to position [32, 0]
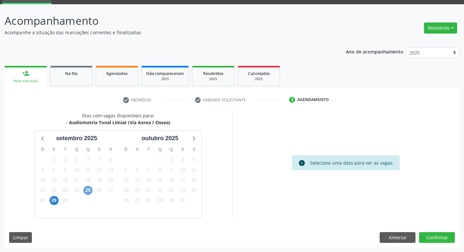
click at [84, 190] on span "25" at bounding box center [87, 190] width 9 height 9
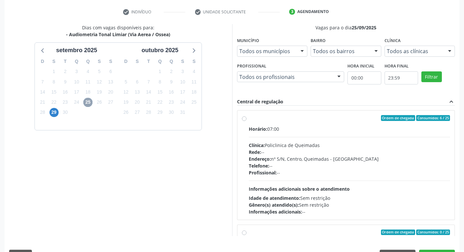
scroll to position [137, 0]
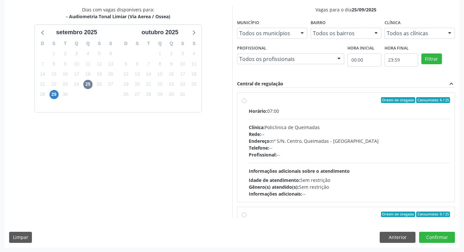
click at [358, 112] on div "Horário: 07:00" at bounding box center [350, 110] width 202 height 7
click at [247, 103] on input "Ordem de chegada Consumidos: 6 / 25 Horário: 07:00 Clínica: Policlinica de Quei…" at bounding box center [244, 100] width 5 height 6
radio input "true"
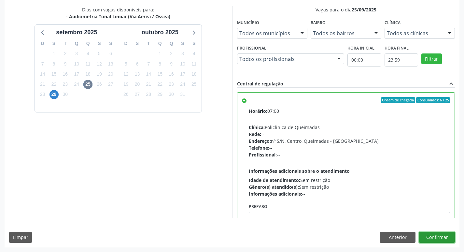
click at [437, 239] on button "Confirmar" at bounding box center [437, 237] width 36 height 11
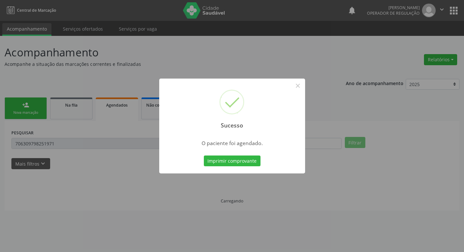
scroll to position [0, 0]
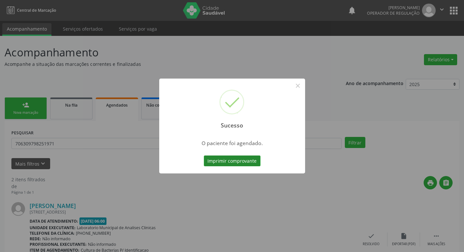
click at [212, 160] on button "Imprimir comprovante" at bounding box center [232, 160] width 57 height 11
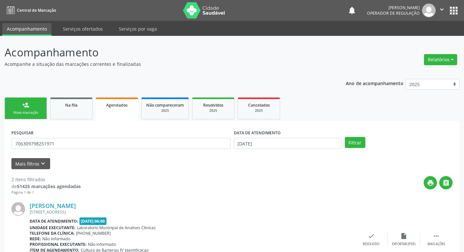
click at [27, 101] on link "person_add Nova marcação" at bounding box center [26, 108] width 42 height 22
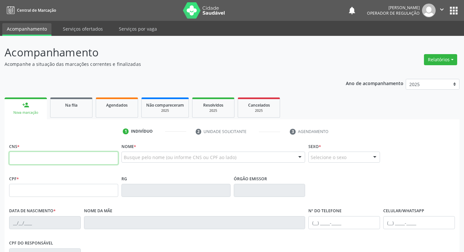
click at [96, 156] on input "text" at bounding box center [63, 157] width 109 height 13
click at [47, 160] on input "text" at bounding box center [63, 157] width 109 height 13
type input "704 2022 6448 5081"
type input "363.756.404-15"
type input "12/07/1935"
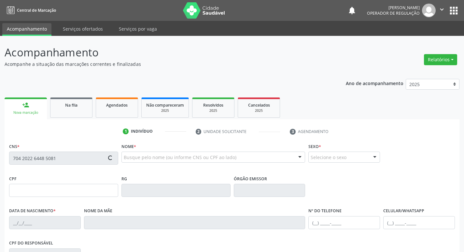
type input "Ana Leonilha da Conceição"
type input "(83) 99195-5291"
type input "964.240.524-53"
type input "29"
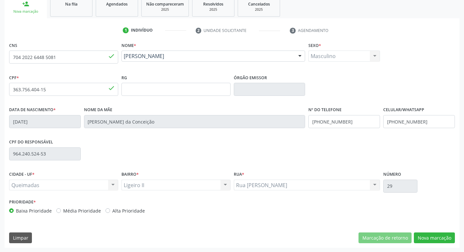
scroll to position [101, 0]
click at [426, 236] on button "Nova marcação" at bounding box center [434, 237] width 41 height 11
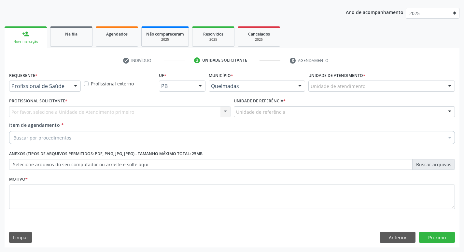
scroll to position [71, 0]
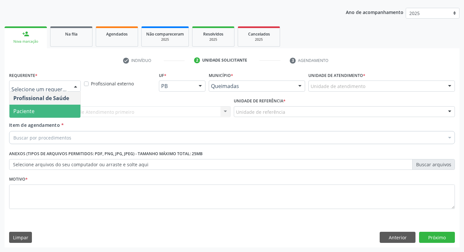
click at [54, 108] on span "Paciente" at bounding box center [44, 111] width 71 height 13
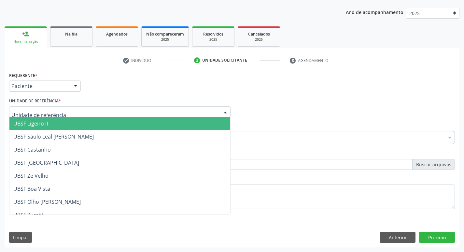
click at [61, 121] on span "UBSF Ligeiro II" at bounding box center [119, 123] width 221 height 13
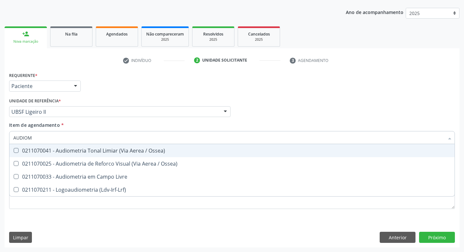
type input "AUDIOME"
click at [71, 145] on span "0211070041 - Audiometria Tonal Limiar (Via Aerea / Ossea)" at bounding box center [231, 150] width 445 height 13
checkbox Ossea\) "true"
click at [134, 82] on div "Requerente * Paciente Profissional de Saúde Paciente Nenhum resultado encontrad…" at bounding box center [231, 82] width 449 height 25
checkbox Ossea\) "true"
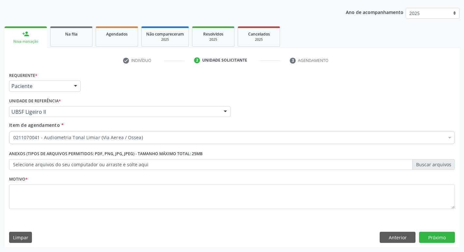
click at [59, 183] on div "Motivo *" at bounding box center [232, 191] width 446 height 35
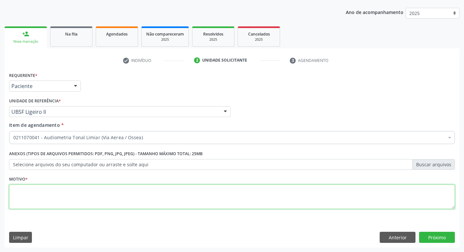
click at [64, 195] on textarea at bounding box center [232, 196] width 446 height 25
type textarea "AVALIAÇÃO"
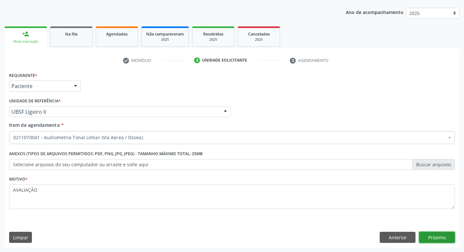
click at [448, 238] on button "Próximo" at bounding box center [437, 237] width 36 height 11
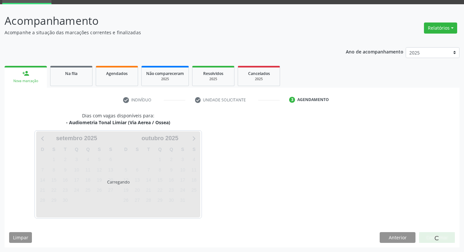
scroll to position [32, 0]
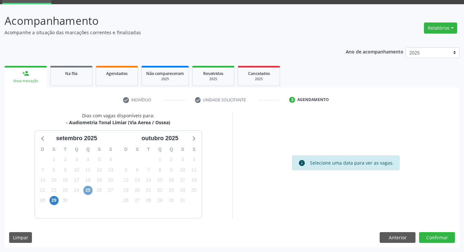
click at [89, 187] on span "25" at bounding box center [87, 190] width 9 height 9
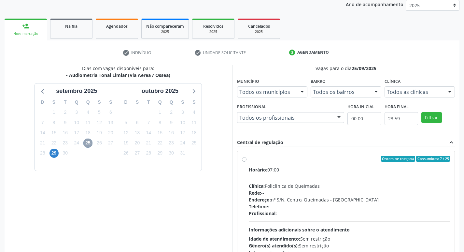
scroll to position [137, 0]
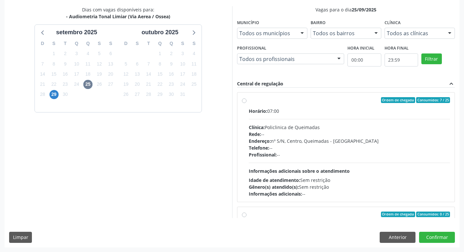
click at [385, 106] on label "Ordem de chegada Consumidos: 7 / 25 Horário: 07:00 Clínica: Policlinica de Quei…" at bounding box center [350, 147] width 202 height 100
click at [247, 103] on input "Ordem de chegada Consumidos: 7 / 25 Horário: 07:00 Clínica: Policlinica de Quei…" at bounding box center [244, 100] width 5 height 6
radio input "true"
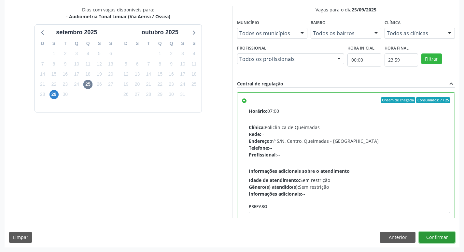
click at [429, 238] on button "Confirmar" at bounding box center [437, 237] width 36 height 11
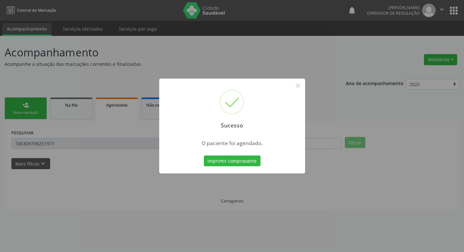
scroll to position [0, 0]
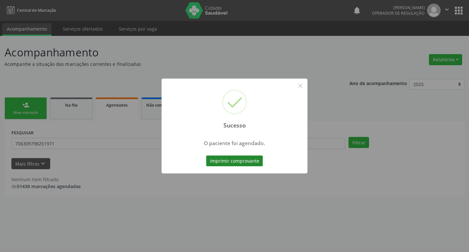
click at [250, 160] on button "Imprimir comprovante" at bounding box center [234, 160] width 57 height 11
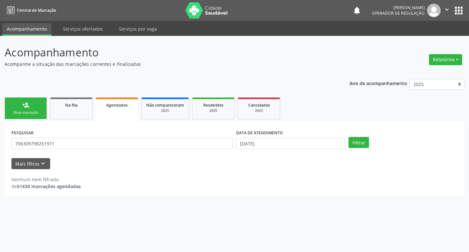
click at [21, 112] on div "Nova marcação" at bounding box center [25, 112] width 33 height 5
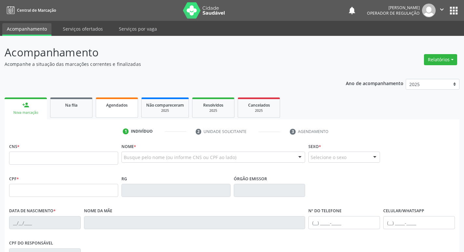
click at [103, 104] on div "Agendados" at bounding box center [117, 104] width 33 height 7
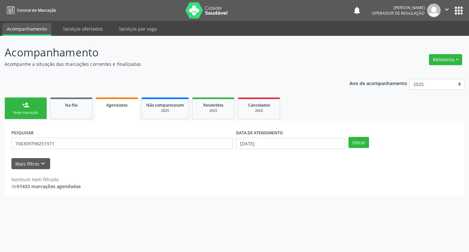
click at [104, 136] on div "PESQUISAR 706309798251971" at bounding box center [122, 140] width 225 height 25
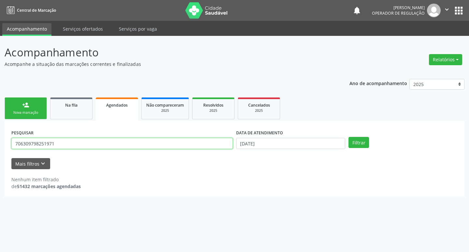
click at [102, 141] on input "706309798251971" at bounding box center [122, 143] width 222 height 11
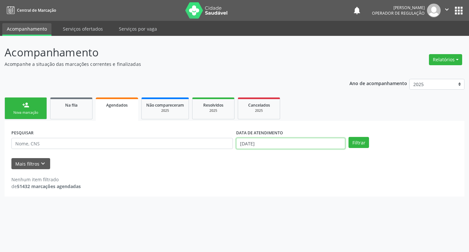
click at [308, 145] on input "[DATE]" at bounding box center [290, 143] width 109 height 11
click at [159, 137] on div "PESQUISAR" at bounding box center [122, 140] width 225 height 25
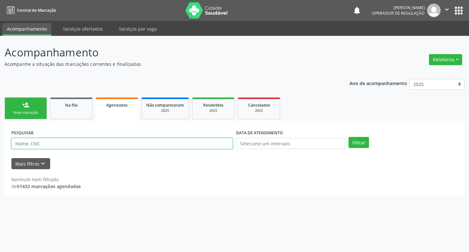
click at [154, 146] on input "text" at bounding box center [122, 143] width 222 height 11
type input "703006854968479"
click at [349, 137] on button "Filtrar" at bounding box center [359, 142] width 21 height 11
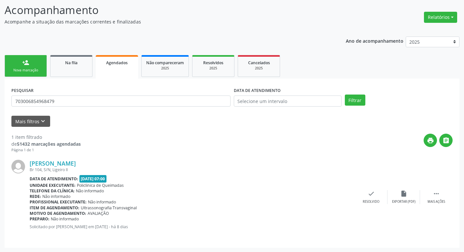
scroll to position [43, 0]
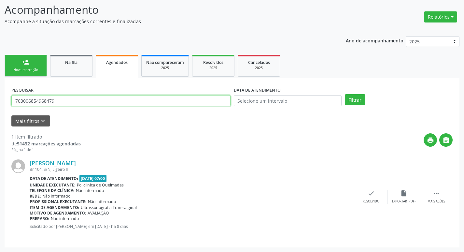
click at [70, 101] on input "703006854968479" at bounding box center [120, 100] width 219 height 11
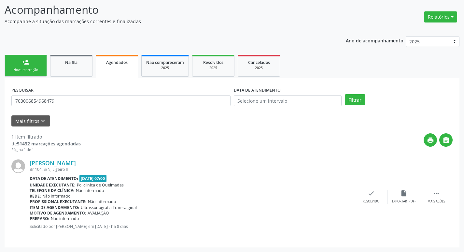
click at [35, 58] on link "person_add Nova marcação" at bounding box center [26, 66] width 42 height 22
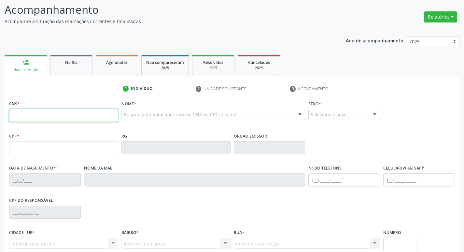
click at [79, 111] on input "text" at bounding box center [63, 115] width 109 height 13
paste input "703 0068 5496 8479"
type input "703 0068 5496 8479"
type input "026.642.224-14"
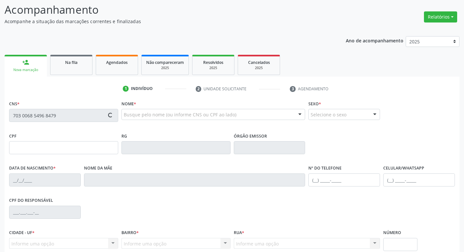
type input "12/07/1978"
type input "Noêmia dos Santos Silva"
type input "(83) 99394-0740"
type input "S/N"
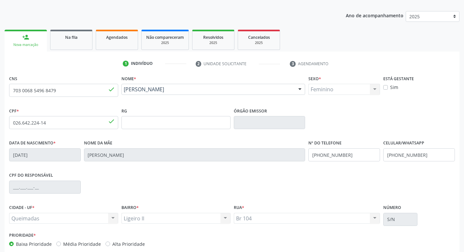
scroll to position [101, 0]
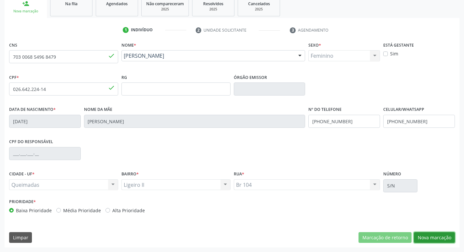
click at [428, 237] on button "Nova marcação" at bounding box center [434, 237] width 41 height 11
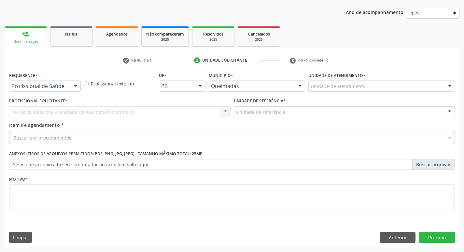
click at [49, 82] on div "Profissional de Saúde" at bounding box center [45, 85] width 72 height 11
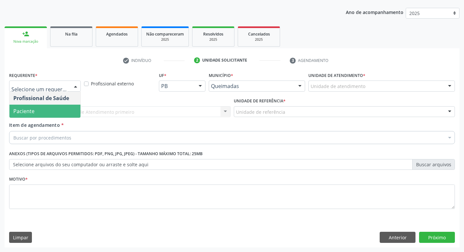
click at [42, 109] on span "Paciente" at bounding box center [44, 111] width 71 height 13
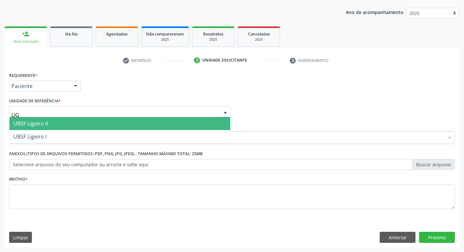
click at [53, 118] on span "UBSF Ligeiro II" at bounding box center [119, 123] width 221 height 13
type input "LIG"
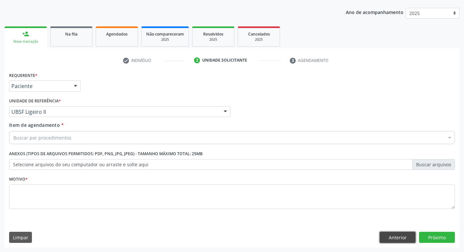
click at [407, 239] on button "Anterior" at bounding box center [398, 237] width 36 height 11
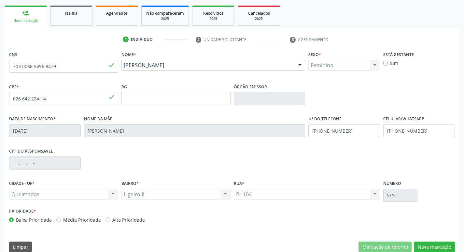
scroll to position [101, 0]
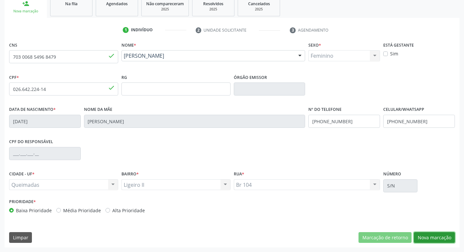
click at [437, 233] on button "Nova marcação" at bounding box center [434, 237] width 41 height 11
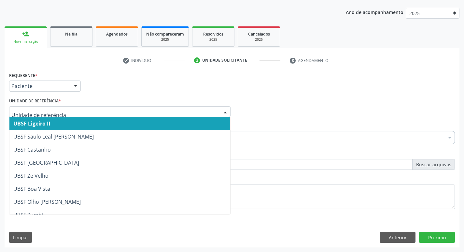
click at [67, 115] on div at bounding box center [120, 111] width 222 height 11
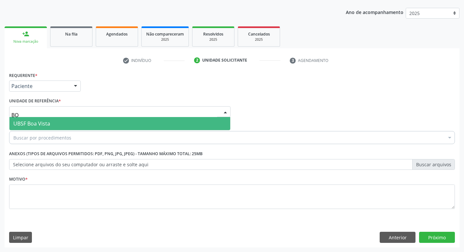
type input "BOA"
click at [75, 124] on span "UBSF Boa Vista" at bounding box center [119, 123] width 221 height 13
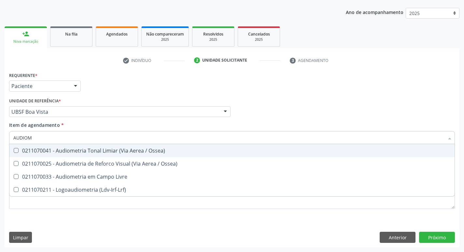
type input "AUDIOME"
click at [73, 148] on div "0211070041 - Audiometria Tonal Limiar (Via Aerea / Ossea)" at bounding box center [231, 150] width 437 height 5
checkbox Ossea\) "true"
click at [238, 86] on div "Requerente * Paciente Profissional de Saúde Paciente Nenhum resultado encontrad…" at bounding box center [231, 82] width 449 height 25
checkbox Ossea\) "true"
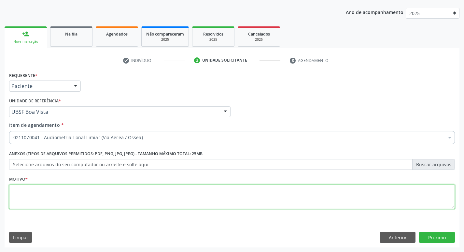
click at [83, 186] on textarea at bounding box center [232, 196] width 446 height 25
type textarea "AVALIAÇÃO"
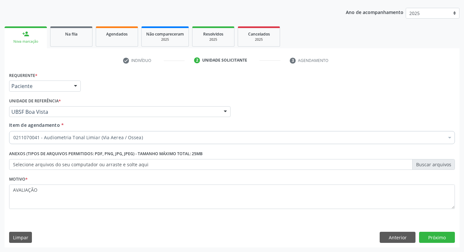
click at [430, 231] on div "Requerente * Paciente Profissional de Saúde Paciente Nenhum resultado encontrad…" at bounding box center [232, 158] width 455 height 177
click at [431, 236] on button "Próximo" at bounding box center [437, 237] width 36 height 11
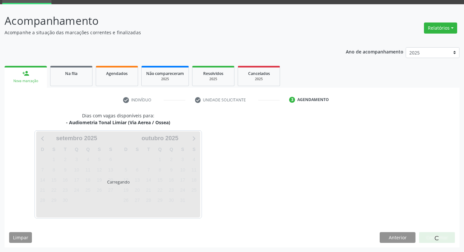
scroll to position [32, 0]
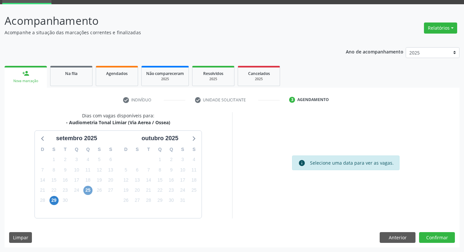
click at [88, 189] on span "25" at bounding box center [87, 190] width 9 height 9
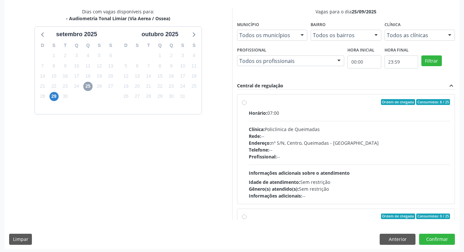
scroll to position [137, 0]
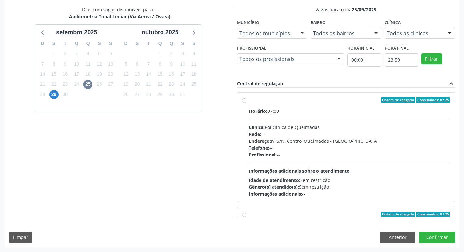
click at [386, 119] on hr at bounding box center [350, 119] width 202 height 0
click at [247, 103] on input "Ordem de chegada Consumidos: 8 / 25 Horário: 07:00 Clínica: Policlinica de Quei…" at bounding box center [244, 100] width 5 height 6
radio input "true"
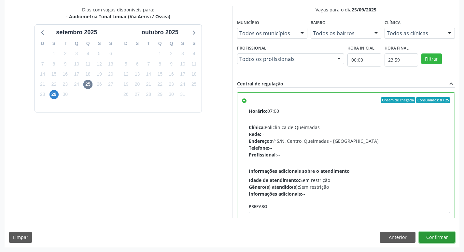
click at [437, 237] on button "Confirmar" at bounding box center [437, 237] width 36 height 11
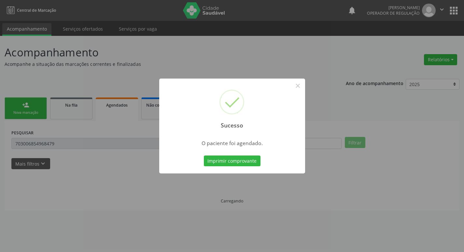
scroll to position [0, 0]
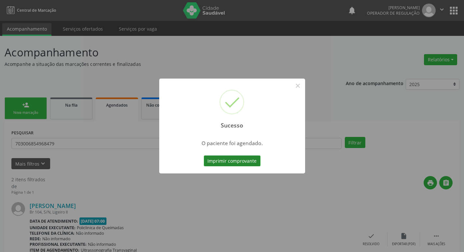
click at [256, 166] on button "Imprimir comprovante" at bounding box center [232, 160] width 57 height 11
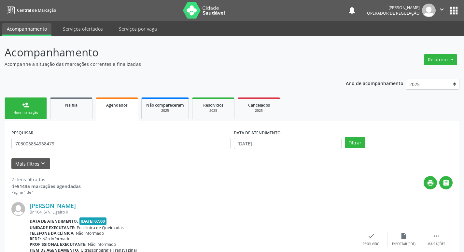
drag, startPoint x: 13, startPoint y: 101, endPoint x: 0, endPoint y: 6, distance: 96.3
click at [13, 101] on link "person_add Nova marcação" at bounding box center [26, 108] width 42 height 22
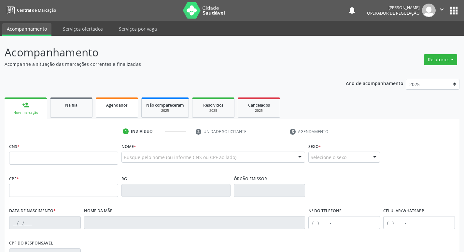
click at [116, 108] on link "Agendados" at bounding box center [117, 107] width 42 height 20
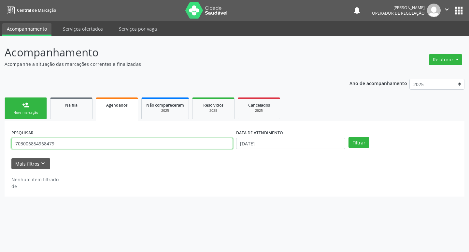
click at [100, 140] on input "703006854968479" at bounding box center [122, 143] width 222 height 11
type input "701202049228016"
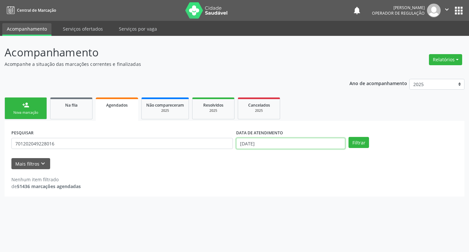
click at [307, 145] on input "[DATE]" at bounding box center [290, 143] width 109 height 11
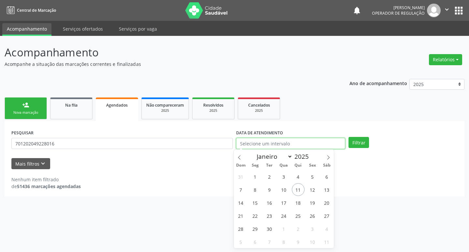
click at [349, 137] on button "Filtrar" at bounding box center [359, 142] width 21 height 11
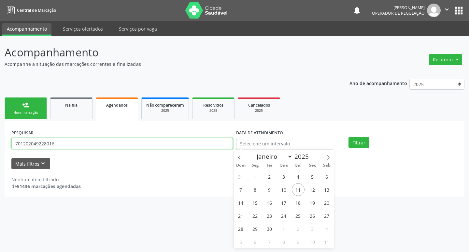
click at [89, 144] on input "701202049228016" at bounding box center [122, 143] width 222 height 11
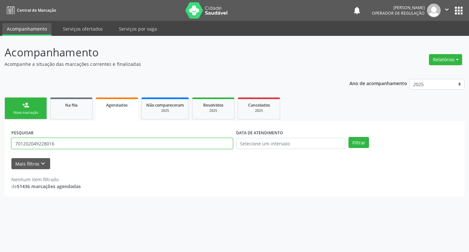
click at [349, 137] on button "Filtrar" at bounding box center [359, 142] width 21 height 11
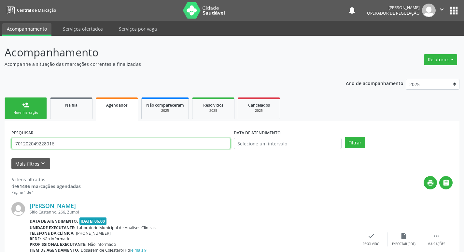
click at [58, 145] on input "701202049228016" at bounding box center [120, 143] width 219 height 11
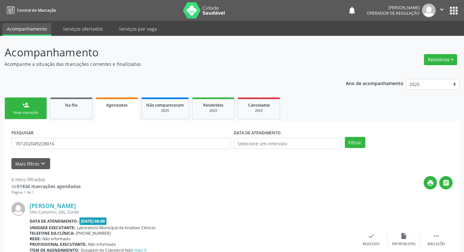
click at [29, 108] on link "person_add Nova marcação" at bounding box center [26, 108] width 42 height 22
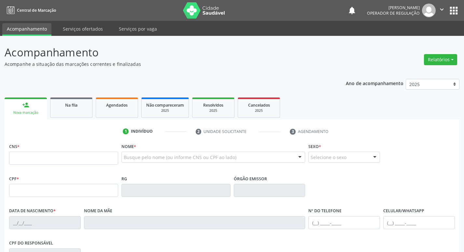
click at [31, 112] on div "Nova marcação" at bounding box center [25, 112] width 33 height 5
click at [39, 152] on input "text" at bounding box center [63, 157] width 109 height 13
paste input "701 2020 4922 8016"
type input "701 2020 4922 8016"
type input "709.548.104-06"
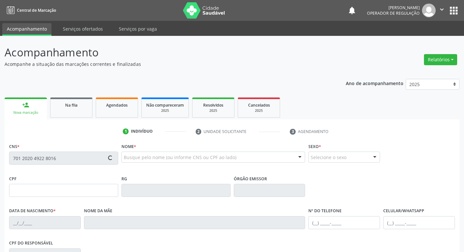
type input "05/10/1970"
type input "Neuza Azevedo Fernandes"
type input "(83) 99196-1988"
type input "266"
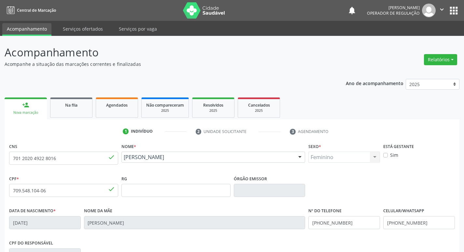
scroll to position [101, 0]
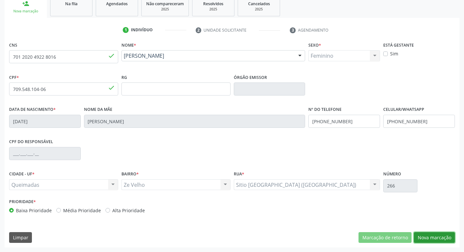
click at [427, 238] on button "Nova marcação" at bounding box center [434, 237] width 41 height 11
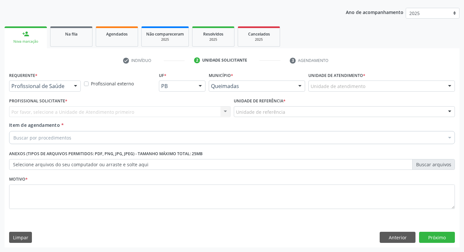
scroll to position [71, 0]
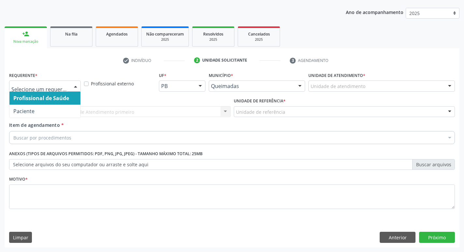
click at [77, 91] on div at bounding box center [76, 86] width 10 height 11
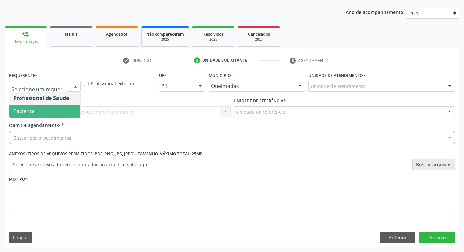
click at [62, 109] on span "Paciente" at bounding box center [44, 111] width 71 height 13
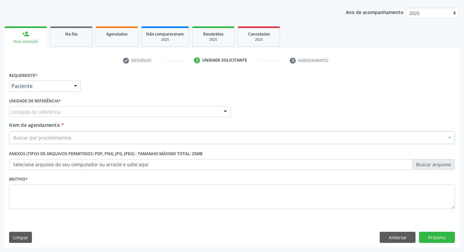
click at [63, 107] on div "Unidade de referência" at bounding box center [120, 111] width 222 height 11
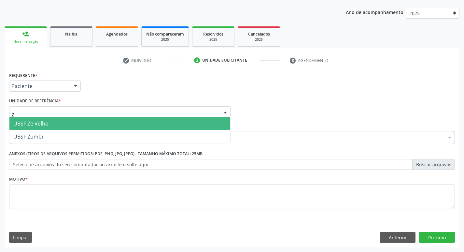
type input "ZE"
click at [63, 124] on span "UBSF Ze Velho" at bounding box center [119, 123] width 221 height 13
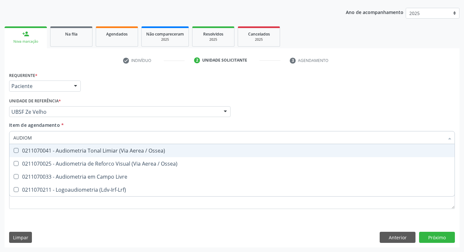
type input "AUDIOME"
click at [107, 152] on div "0211070041 - Audiometria Tonal Limiar (Via Aerea / Ossea)" at bounding box center [231, 150] width 437 height 5
checkbox Ossea\) "true"
click at [330, 96] on div "Profissional Solicitante Por favor, selecione a Unidade de Atendimento primeiro…" at bounding box center [231, 108] width 449 height 25
checkbox Ossea\) "true"
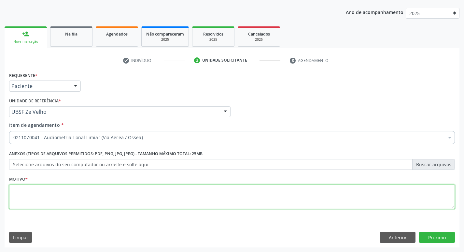
click at [140, 190] on textarea at bounding box center [232, 196] width 446 height 25
type textarea "avaliação."
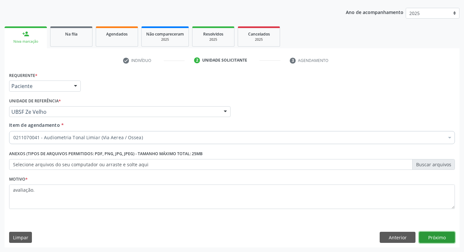
click at [435, 232] on button "Próximo" at bounding box center [437, 237] width 36 height 11
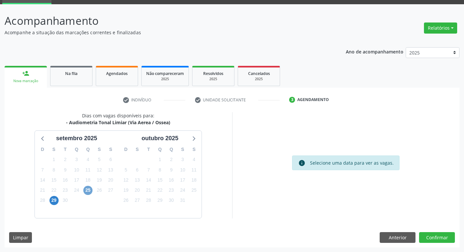
click at [87, 191] on span "25" at bounding box center [87, 190] width 9 height 9
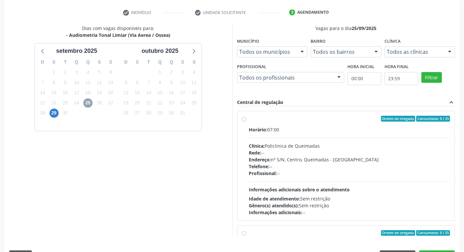
scroll to position [137, 0]
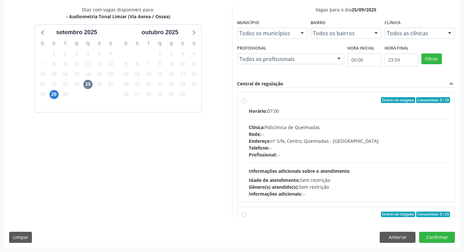
click at [307, 112] on div "Horário: 07:00" at bounding box center [350, 110] width 202 height 7
click at [247, 103] on input "Ordem de chegada Consumidos: 9 / 25 Horário: 07:00 Clínica: Policlinica de Quei…" at bounding box center [244, 100] width 5 height 6
radio input "true"
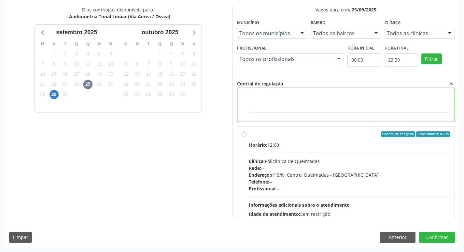
scroll to position [130, 0]
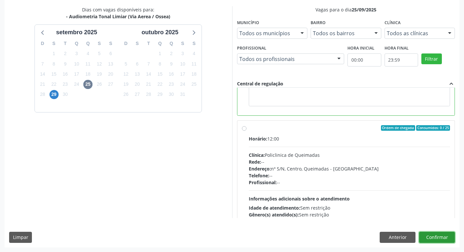
click at [436, 240] on button "Confirmar" at bounding box center [437, 237] width 36 height 11
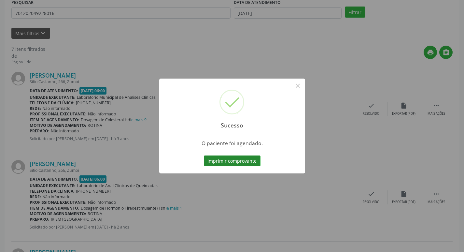
click at [247, 159] on button "Imprimir comprovante" at bounding box center [232, 160] width 57 height 11
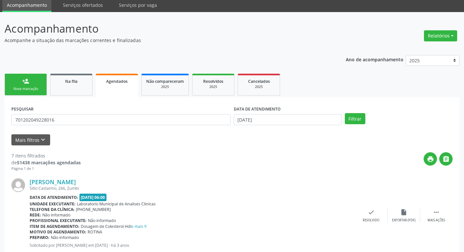
scroll to position [0, 0]
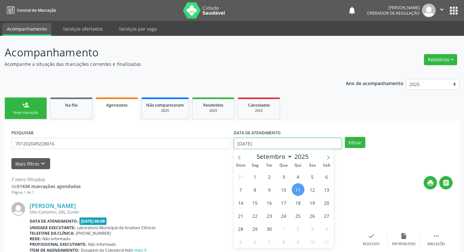
click at [277, 147] on input "[DATE]" at bounding box center [288, 143] width 108 height 11
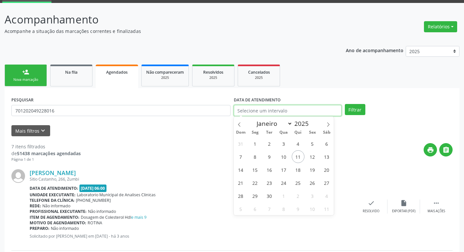
scroll to position [33, 0]
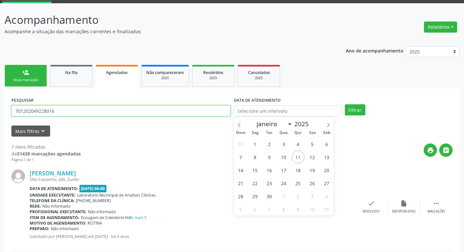
click at [80, 114] on input "701202049228016" at bounding box center [120, 110] width 219 height 11
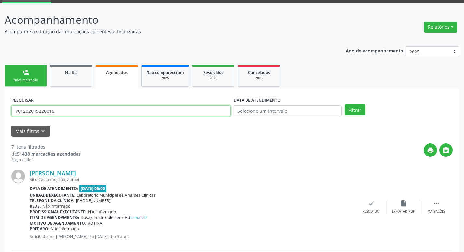
click at [80, 114] on input "701202049228016" at bounding box center [120, 110] width 219 height 11
type input "708005888447323"
click at [345, 104] on button "Filtrar" at bounding box center [355, 109] width 21 height 11
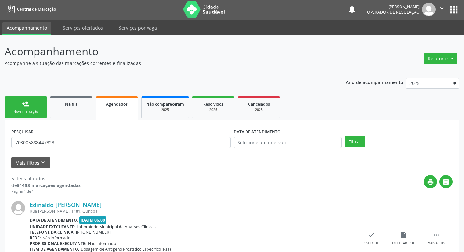
scroll to position [0, 0]
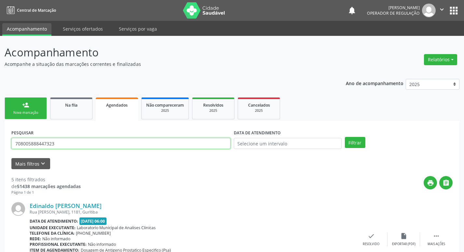
click at [96, 144] on input "708005888447323" at bounding box center [120, 143] width 219 height 11
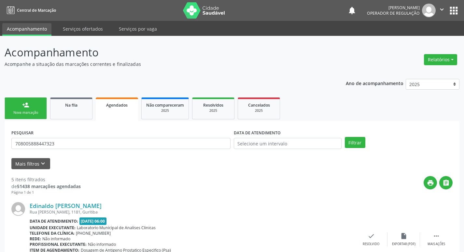
click at [12, 105] on link "person_add Nova marcação" at bounding box center [26, 108] width 42 height 22
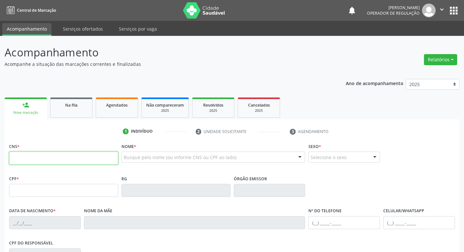
click at [107, 155] on input "text" at bounding box center [63, 157] width 109 height 13
paste input "708 0058 8844 7323"
type input "708 0058 8844 7323"
type input "148.013.024-91"
type input "10/10/1950"
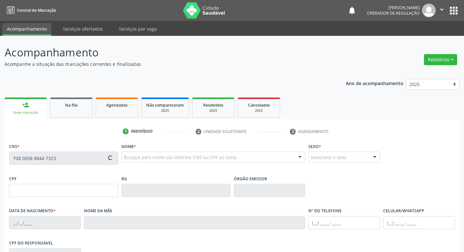
type input "Severina Maria da Conceição"
type input "(83) 99107-1956"
type input "022.539.934-25"
type input "1181"
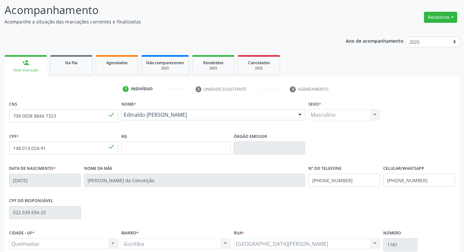
scroll to position [101, 0]
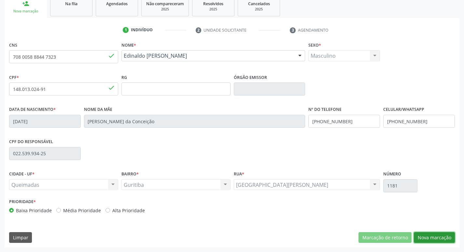
click at [435, 236] on button "Nova marcação" at bounding box center [434, 237] width 41 height 11
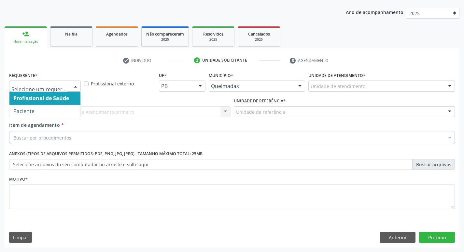
click at [76, 83] on div at bounding box center [76, 86] width 10 height 11
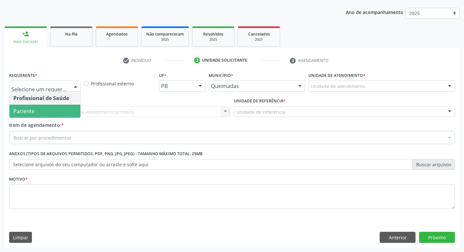
click at [61, 114] on span "Paciente" at bounding box center [44, 111] width 71 height 13
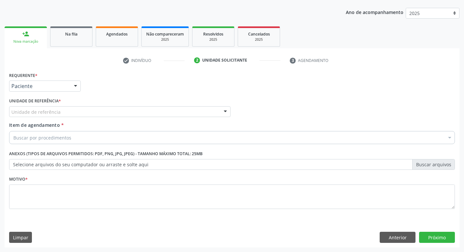
click at [61, 114] on div "Unidade de referência" at bounding box center [120, 111] width 222 height 11
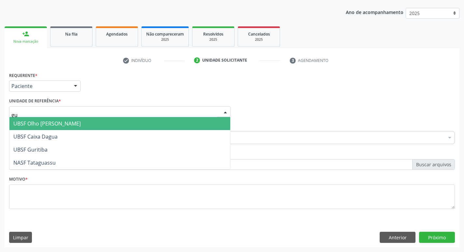
type input "gur"
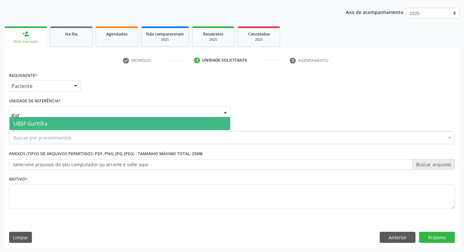
click at [60, 125] on span "UBSF Guritiba" at bounding box center [119, 123] width 221 height 13
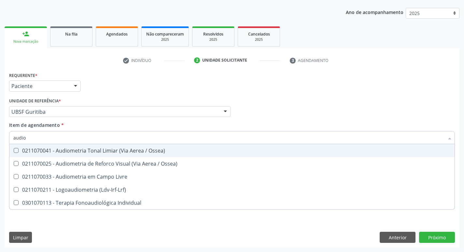
type input "audiom"
click at [55, 151] on div "0211070041 - Audiometria Tonal Limiar (Via Aerea / Ossea)" at bounding box center [231, 150] width 437 height 5
checkbox Ossea\) "true"
click at [153, 79] on div "Requerente * Paciente Profissional de Saúde Paciente Nenhum resultado encontrad…" at bounding box center [231, 82] width 449 height 25
checkbox Ossea\) "true"
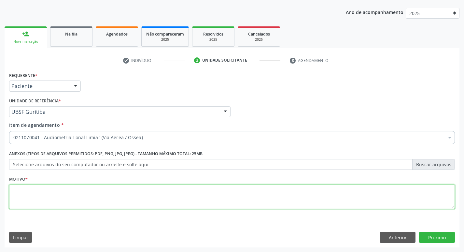
click at [49, 189] on textarea at bounding box center [232, 196] width 446 height 25
type textarea "Avaliação."
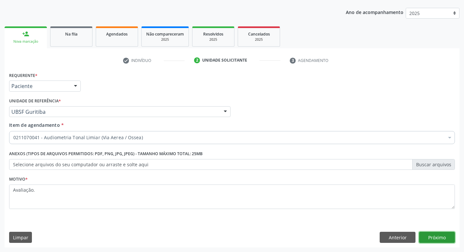
click at [448, 235] on button "Próximo" at bounding box center [437, 237] width 36 height 11
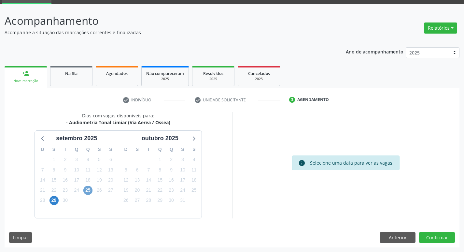
click at [89, 191] on span "25" at bounding box center [87, 190] width 9 height 9
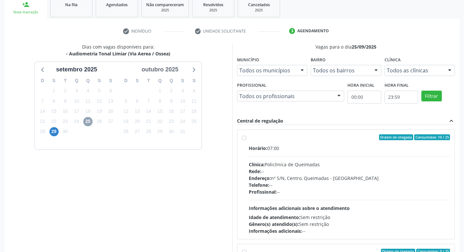
scroll to position [137, 0]
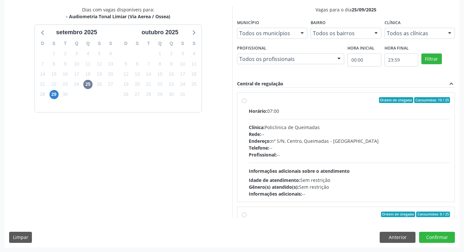
click at [376, 107] on div "Horário: 07:00" at bounding box center [350, 110] width 202 height 7
click at [247, 103] on input "Ordem de chegada Consumidos: 10 / 25 Horário: 07:00 Clínica: Policlinica de Que…" at bounding box center [244, 100] width 5 height 6
radio input "true"
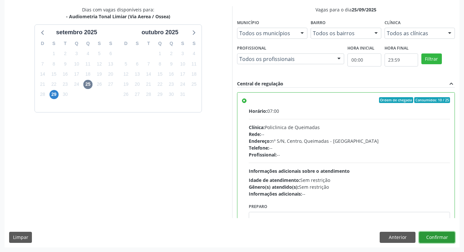
click at [441, 239] on button "Confirmar" at bounding box center [437, 237] width 36 height 11
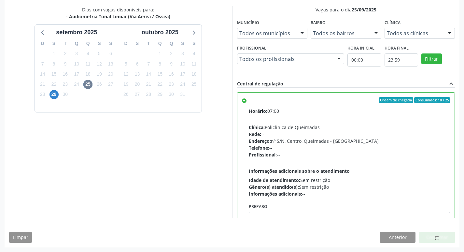
scroll to position [0, 0]
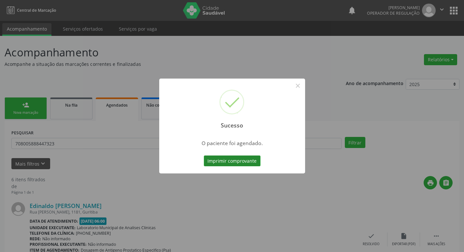
click at [229, 165] on button "Imprimir comprovante" at bounding box center [232, 160] width 57 height 11
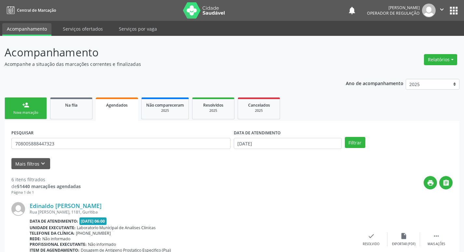
drag, startPoint x: 22, startPoint y: 106, endPoint x: 43, endPoint y: 99, distance: 21.9
click at [21, 106] on link "person_add Nova marcação" at bounding box center [26, 108] width 42 height 22
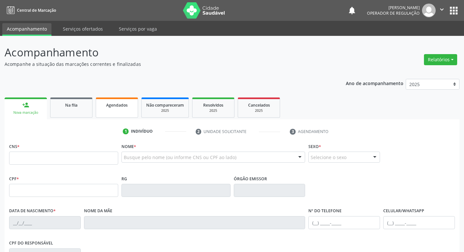
click at [113, 102] on div "Agendados" at bounding box center [117, 104] width 33 height 7
select select "8"
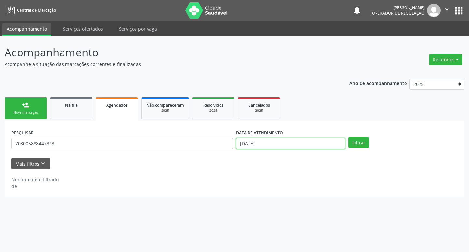
click at [297, 142] on input "[DATE]" at bounding box center [290, 143] width 109 height 11
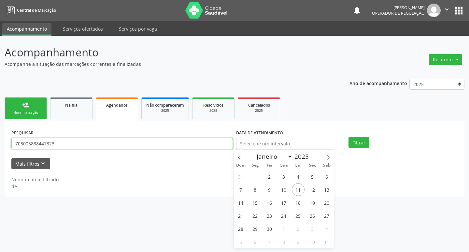
click at [120, 147] on input "708005888447323" at bounding box center [122, 143] width 222 height 11
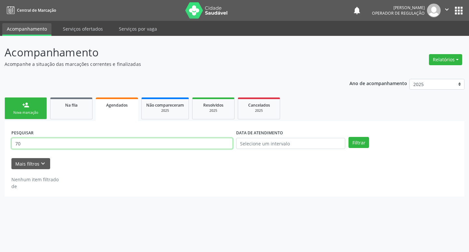
type input "7"
type input "706003811216647"
click at [349, 137] on button "Filtrar" at bounding box center [359, 142] width 21 height 11
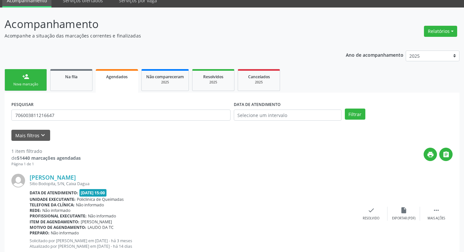
scroll to position [48, 0]
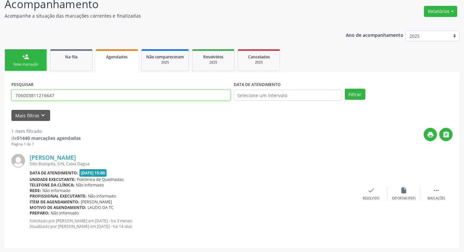
click at [64, 97] on input "706003811216647" at bounding box center [120, 95] width 219 height 11
click at [345, 89] on button "Filtrar" at bounding box center [355, 94] width 21 height 11
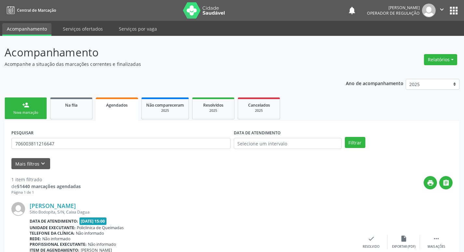
click at [22, 102] on link "person_add Nova marcação" at bounding box center [26, 108] width 42 height 22
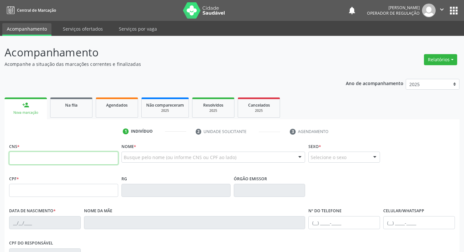
click at [55, 159] on input "text" at bounding box center [63, 157] width 109 height 13
paste input "706 0038 1121 6647"
type input "706 0038 1121 6647"
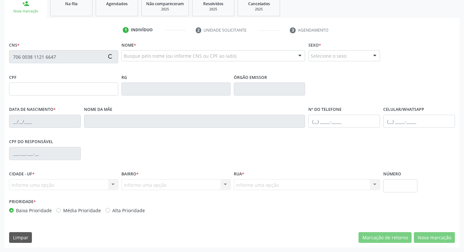
type input "979.755.084-20"
type input "20/08/1966"
type input "Iraci Pereira da Silva"
type input "(83) 99383-7157"
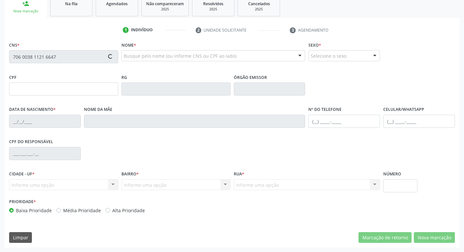
type input "S/N"
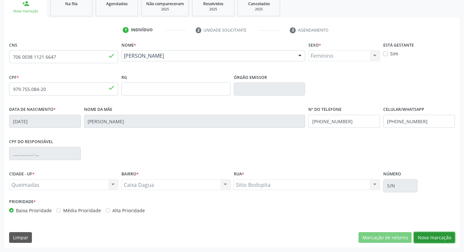
click at [439, 236] on button "Nova marcação" at bounding box center [434, 237] width 41 height 11
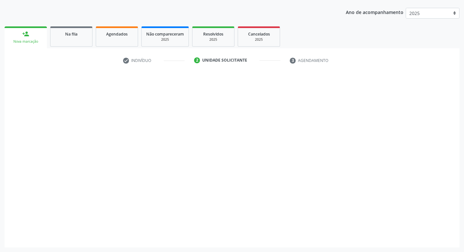
scroll to position [71, 0]
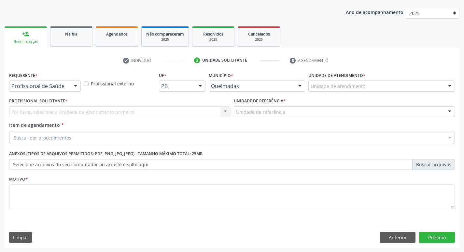
click at [71, 91] on div "Profissional de Saúde Profissional de Saúde Paciente Nenhum resultado encontrad…" at bounding box center [45, 85] width 72 height 11
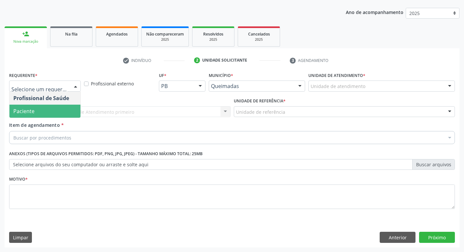
click at [59, 118] on div "Profissional de Saúde Paciente Nenhum resultado encontrado para: " " Não há nen…" at bounding box center [45, 105] width 72 height 26
click at [63, 113] on span "Paciente" at bounding box center [44, 111] width 71 height 13
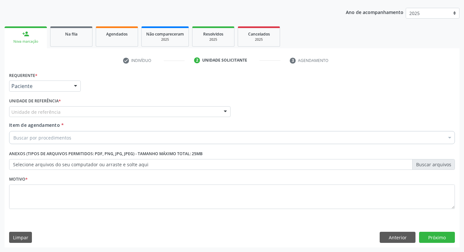
click at [107, 112] on div "Unidade de referência" at bounding box center [120, 111] width 222 height 11
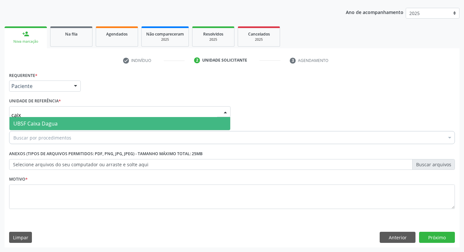
type input "caixa"
click at [106, 127] on span "UBSF Caixa Dagua" at bounding box center [119, 123] width 221 height 13
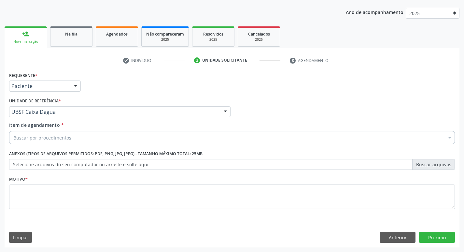
click at [141, 138] on div "Buscar por procedimentos" at bounding box center [232, 137] width 446 height 13
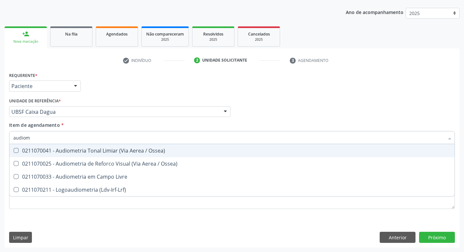
type input "audiome"
click at [127, 146] on span "0211070041 - Audiometria Tonal Limiar (Via Aerea / Ossea)" at bounding box center [231, 150] width 445 height 13
checkbox Ossea\) "true"
click at [315, 101] on div "Profissional Solicitante Por favor, selecione a Unidade de Atendimento primeiro…" at bounding box center [231, 108] width 449 height 25
checkbox Ossea\) "true"
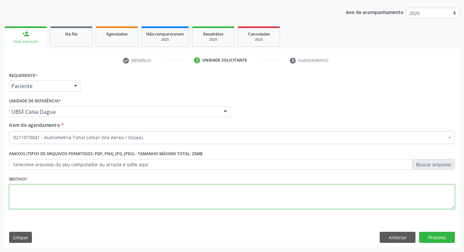
click at [126, 201] on textarea at bounding box center [232, 196] width 446 height 25
type textarea "avaliação"
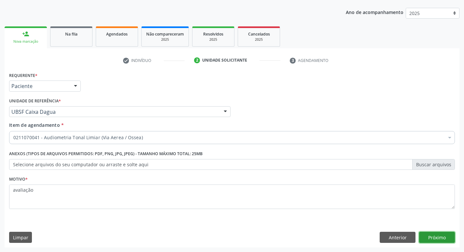
click at [425, 241] on button "Próximo" at bounding box center [437, 237] width 36 height 11
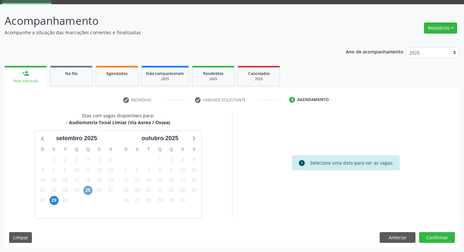
click at [89, 190] on span "25" at bounding box center [87, 190] width 9 height 9
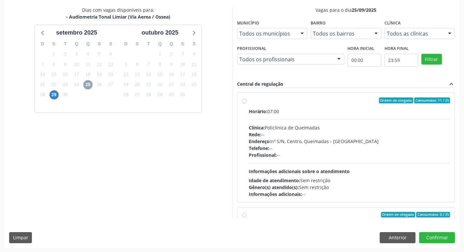
scroll to position [137, 0]
click at [348, 107] on label "Ordem de chegada Consumidos: 11 / 25 Horário: 07:00 Clínica: Policlinica de Que…" at bounding box center [350, 147] width 202 height 100
click at [247, 103] on input "Ordem de chegada Consumidos: 11 / 25 Horário: 07:00 Clínica: Policlinica de Que…" at bounding box center [244, 100] width 5 height 6
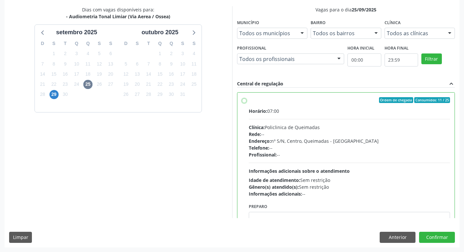
radio input "true"
click at [443, 237] on button "Confirmar" at bounding box center [437, 237] width 36 height 11
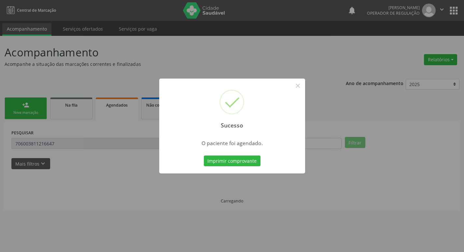
scroll to position [0, 0]
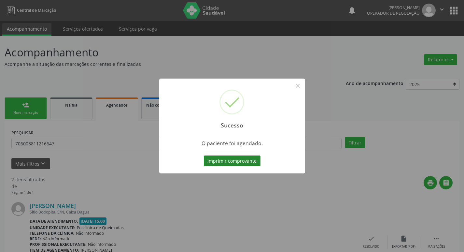
click at [225, 158] on button "Imprimir comprovante" at bounding box center [232, 160] width 57 height 11
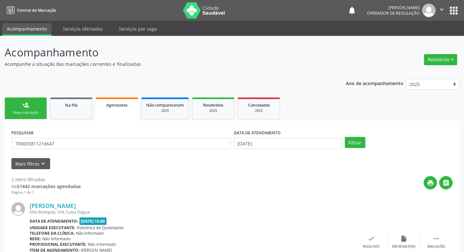
click at [75, 150] on div "PESQUISAR 706003811216647" at bounding box center [121, 140] width 222 height 25
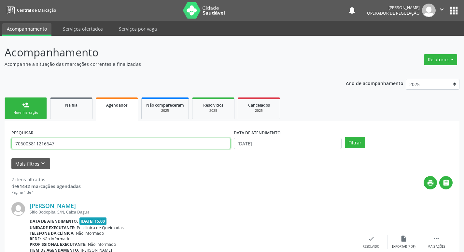
click at [77, 143] on input "706003811216647" at bounding box center [120, 143] width 219 height 11
type input "704705749611133"
click at [345, 137] on button "Filtrar" at bounding box center [355, 142] width 21 height 11
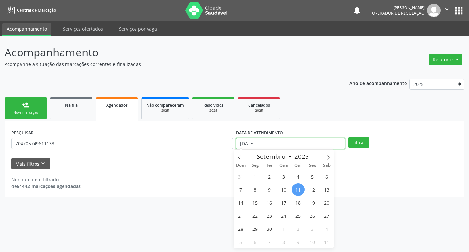
click at [277, 139] on input "[DATE]" at bounding box center [290, 143] width 109 height 11
click at [349, 137] on button "Filtrar" at bounding box center [359, 142] width 21 height 11
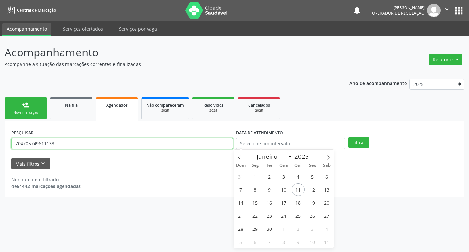
click at [62, 147] on input "704705749611133" at bounding box center [122, 143] width 222 height 11
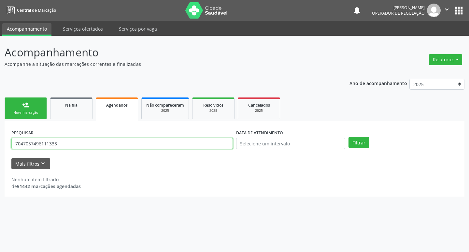
type input "704705749611133"
click at [349, 137] on button "Filtrar" at bounding box center [359, 142] width 21 height 11
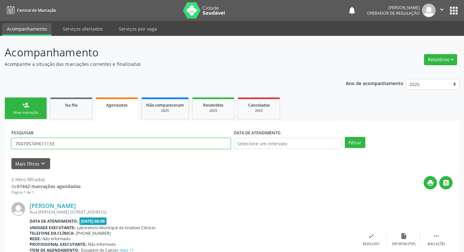
click at [78, 145] on input "704705749611133" at bounding box center [120, 143] width 219 height 11
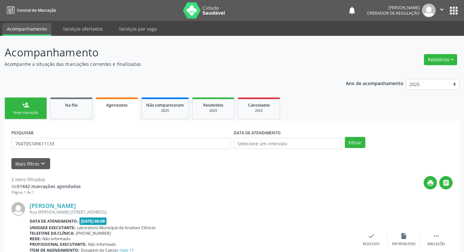
click at [41, 112] on div "Nova marcação" at bounding box center [25, 112] width 33 height 5
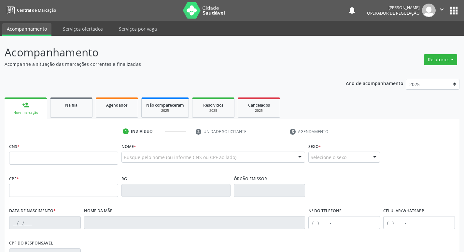
click at [40, 151] on div "CNS *" at bounding box center [63, 152] width 109 height 23
click at [44, 154] on input "text" at bounding box center [63, 157] width 109 height 13
paste input "704 7057 4961 1133"
type input "704 7057 4961 1133"
type input "151.067.644-91"
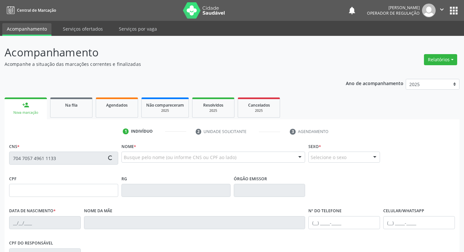
type input "10/04/1947"
type input "María do Carmo Gomes"
type input "(83) 98837-1484"
type input "99"
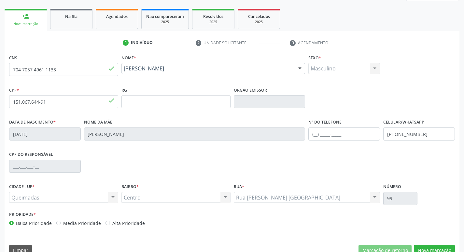
scroll to position [101, 0]
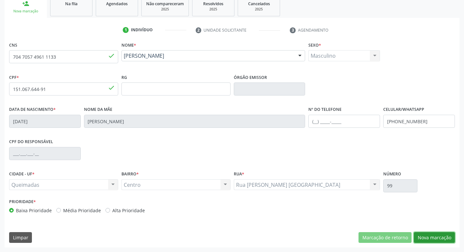
click at [443, 236] on button "Nova marcação" at bounding box center [434, 237] width 41 height 11
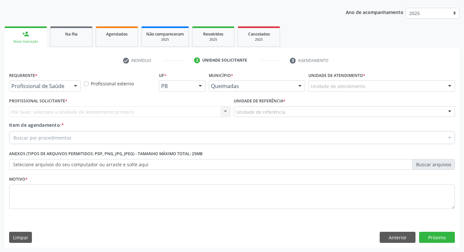
scroll to position [71, 0]
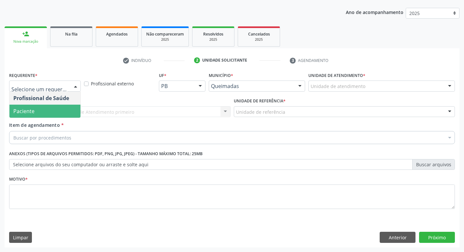
click at [39, 105] on span "Paciente" at bounding box center [44, 111] width 71 height 13
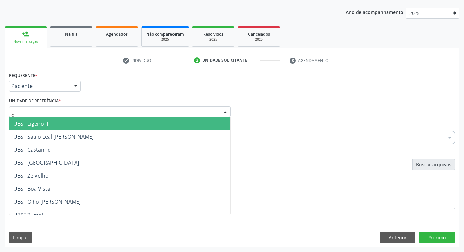
type input "ce"
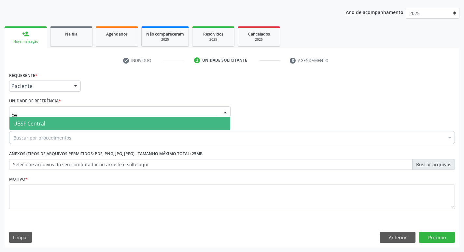
click at [40, 123] on span "UBSF Central" at bounding box center [29, 123] width 32 height 7
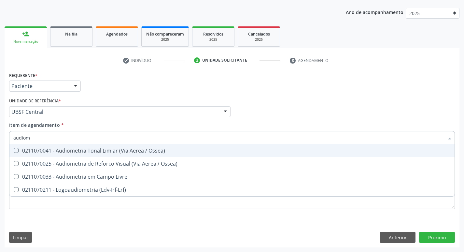
type input "audiome"
click at [44, 149] on div "0211070041 - Audiometria Tonal Limiar (Via Aerea / Ossea)" at bounding box center [231, 150] width 437 height 5
checkbox Ossea\) "true"
click at [108, 94] on div "Requerente * Paciente Profissional de Saúde Paciente Nenhum resultado encontrad…" at bounding box center [231, 82] width 449 height 25
checkbox Ossea\) "true"
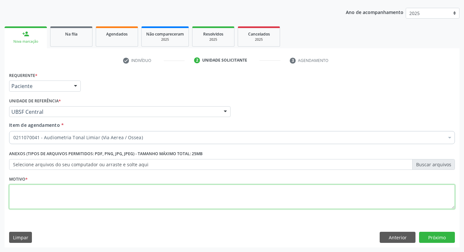
click at [63, 194] on textarea at bounding box center [232, 196] width 446 height 25
type textarea "Avaliação"
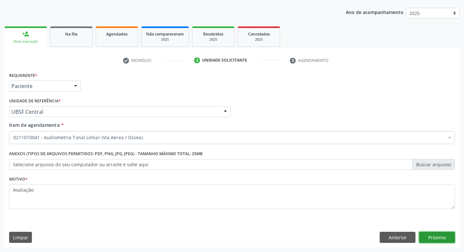
click at [449, 237] on button "Próximo" at bounding box center [437, 237] width 36 height 11
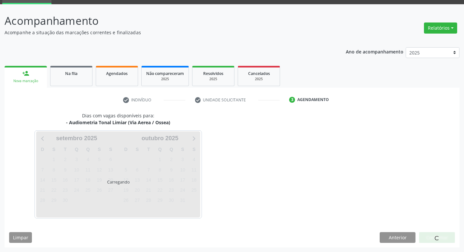
scroll to position [32, 0]
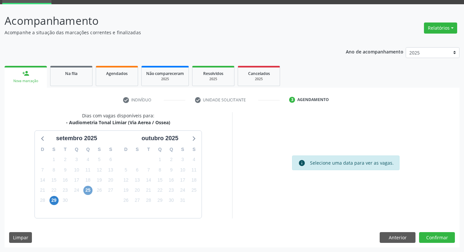
click at [89, 191] on span "25" at bounding box center [87, 190] width 9 height 9
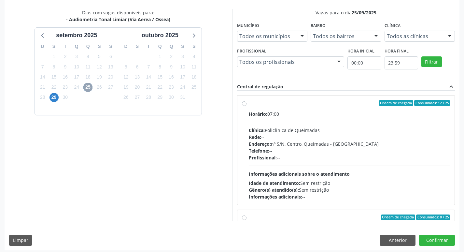
scroll to position [137, 0]
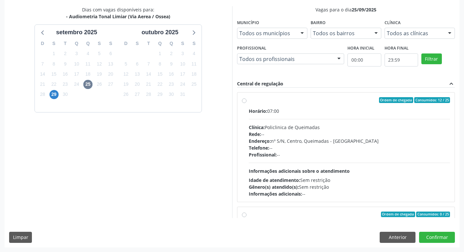
click at [366, 112] on div "Horário: 07:00" at bounding box center [350, 110] width 202 height 7
click at [247, 103] on input "Ordem de chegada Consumidos: 12 / 25 Horário: 07:00 Clínica: Policlinica de Que…" at bounding box center [244, 100] width 5 height 6
radio input "true"
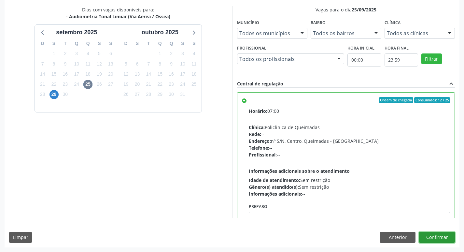
click at [439, 238] on button "Confirmar" at bounding box center [437, 237] width 36 height 11
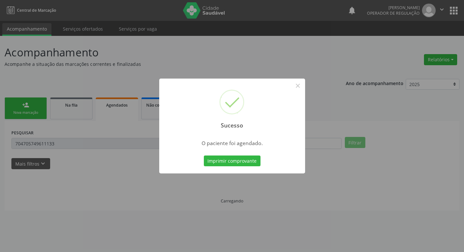
scroll to position [0, 0]
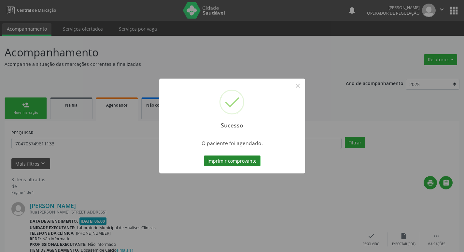
click at [230, 159] on button "Imprimir comprovante" at bounding box center [232, 160] width 57 height 11
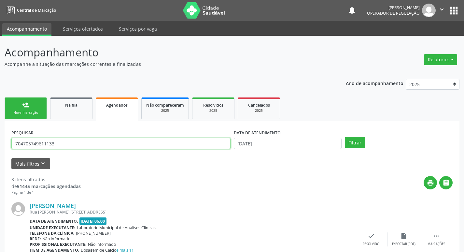
click at [113, 147] on input "704705749611133" at bounding box center [120, 143] width 219 height 11
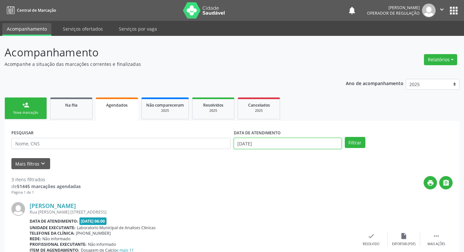
click at [272, 145] on input "[DATE]" at bounding box center [288, 143] width 108 height 11
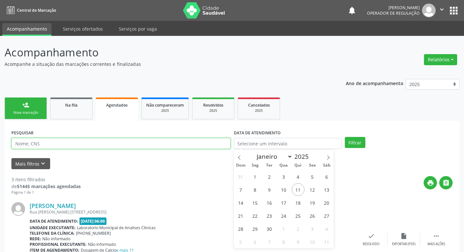
click at [134, 144] on input "text" at bounding box center [120, 143] width 219 height 11
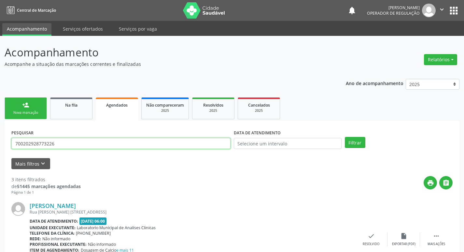
click at [345, 137] on button "Filtrar" at bounding box center [355, 142] width 21 height 11
click at [78, 143] on input "700202928773226" at bounding box center [120, 143] width 219 height 11
type input "7"
type input "708805740646610"
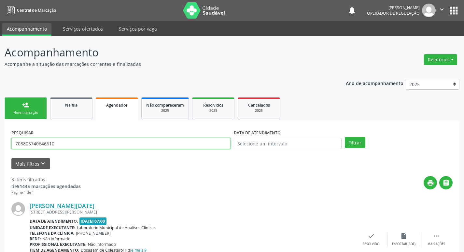
click at [345, 137] on button "Filtrar" at bounding box center [355, 142] width 21 height 11
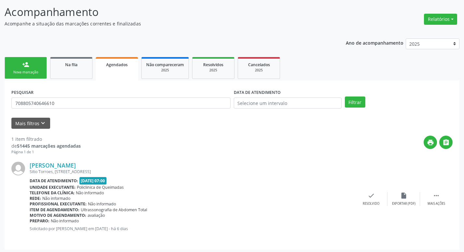
scroll to position [43, 0]
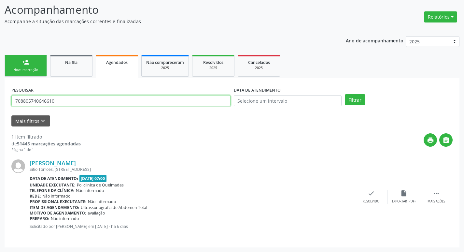
click at [73, 98] on input "708805740646610" at bounding box center [120, 100] width 219 height 11
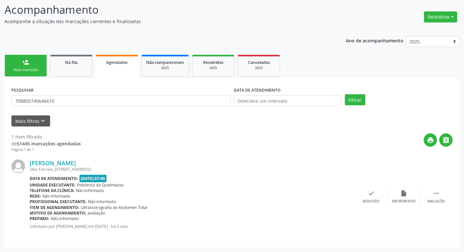
click at [40, 62] on link "person_add Nova marcação" at bounding box center [26, 66] width 42 height 22
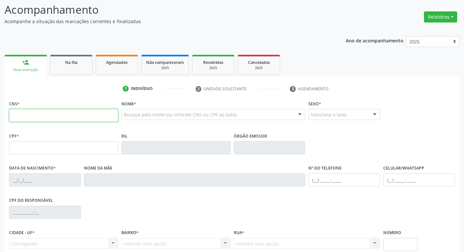
click at [59, 114] on input "text" at bounding box center [63, 115] width 109 height 13
paste input "708 8057 4064 6610"
type input "708 8057 4064 6610"
type input "093.307.114-05"
type input "15/12/1990"
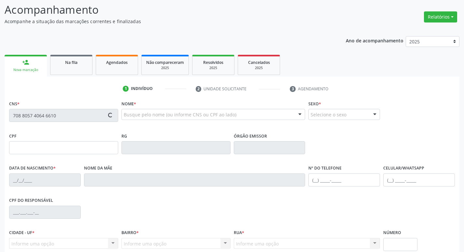
type input "Maria da Conceicao Gomes Maciel"
type input "(83) 99141-1944"
type input "99"
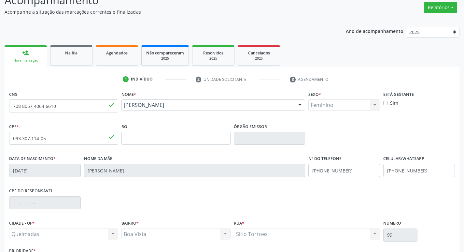
scroll to position [101, 0]
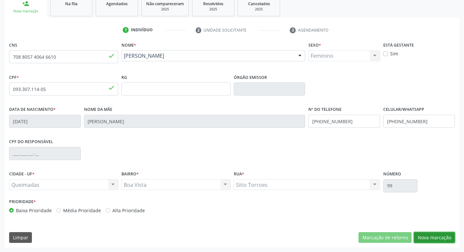
click at [427, 234] on button "Nova marcação" at bounding box center [434, 237] width 41 height 11
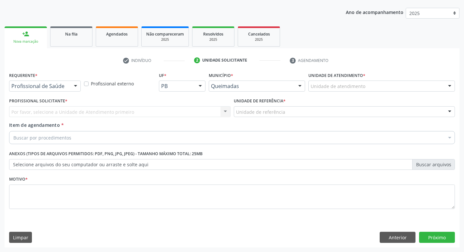
scroll to position [71, 0]
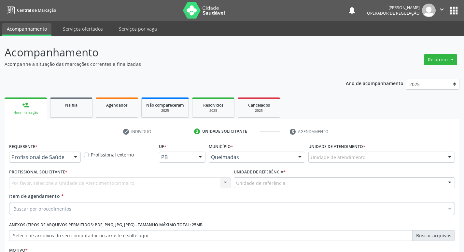
scroll to position [71, 0]
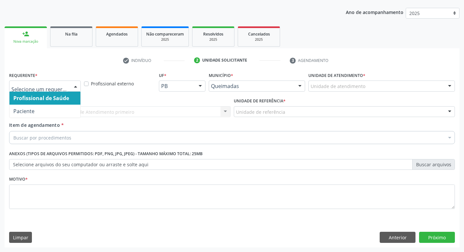
click at [75, 84] on div at bounding box center [76, 86] width 10 height 11
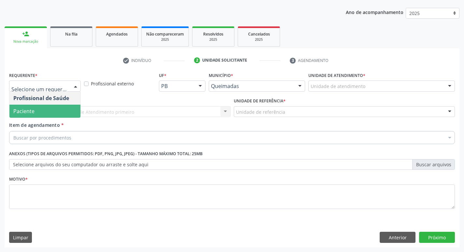
click at [50, 115] on span "Paciente" at bounding box center [44, 111] width 71 height 13
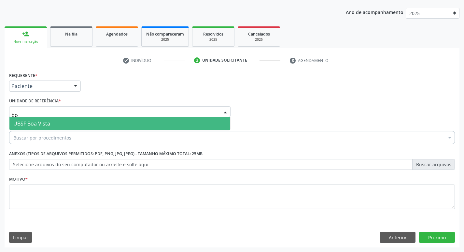
type input "boa"
click at [58, 122] on span "UBSF Boa Vista" at bounding box center [119, 123] width 221 height 13
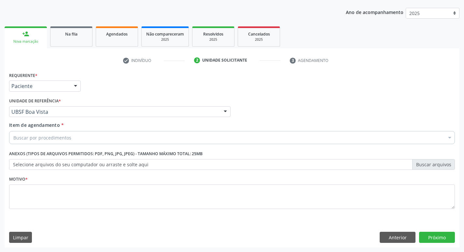
click at [88, 136] on div "Buscar por procedimentos" at bounding box center [232, 137] width 446 height 13
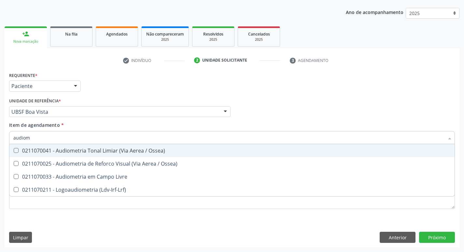
type input "audiome"
click at [96, 146] on span "0211070041 - Audiometria Tonal Limiar (Via Aerea / Ossea)" at bounding box center [231, 150] width 445 height 13
checkbox Ossea\) "true"
click at [220, 69] on div "check Indivíduo 2 Unidade solicitante 3 Agendamento CNS 708 8057 4064 6610 done…" at bounding box center [232, 151] width 455 height 192
checkbox Ossea\) "true"
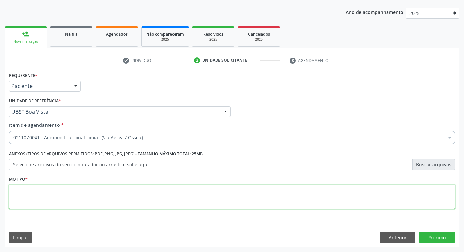
click at [44, 196] on textarea at bounding box center [232, 196] width 446 height 25
type textarea "avaliação"
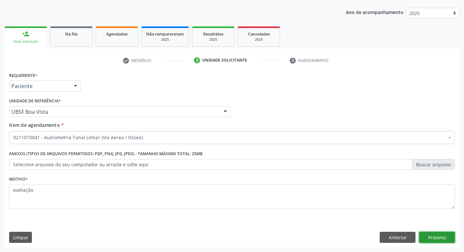
click at [435, 238] on button "Próximo" at bounding box center [437, 237] width 36 height 11
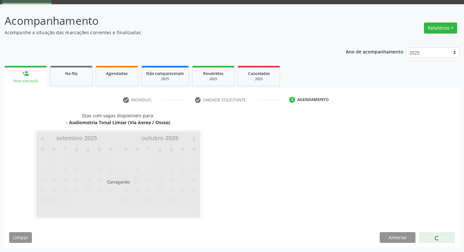
scroll to position [32, 0]
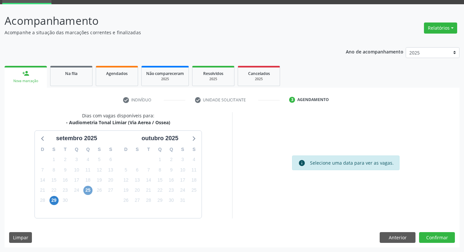
click at [90, 190] on span "25" at bounding box center [87, 190] width 9 height 9
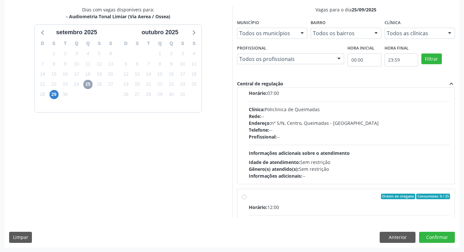
scroll to position [0, 0]
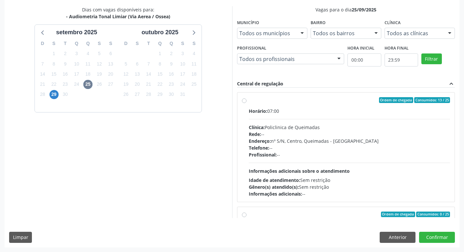
click at [359, 121] on div "Horário: 07:00 Clínica: Policlinica de Queimadas Rede: -- Endereço: nº S/N, Cen…" at bounding box center [350, 152] width 202 height 90
click at [247, 103] on input "Ordem de chegada Consumidos: 13 / 25 Horário: 07:00 Clínica: Policlinica de Que…" at bounding box center [244, 100] width 5 height 6
radio input "true"
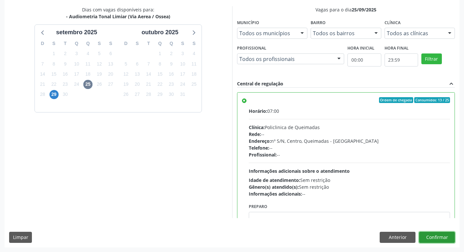
click at [437, 234] on button "Confirmar" at bounding box center [437, 237] width 36 height 11
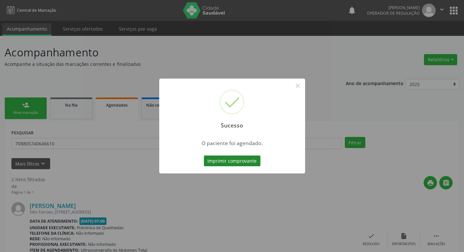
click at [233, 159] on button "Imprimir comprovante" at bounding box center [232, 160] width 57 height 11
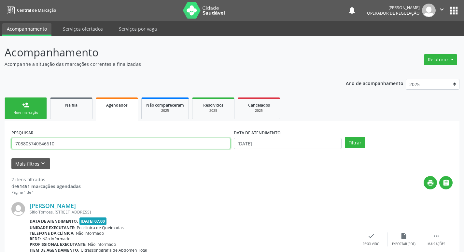
click at [100, 140] on input "708805740646610" at bounding box center [120, 143] width 219 height 11
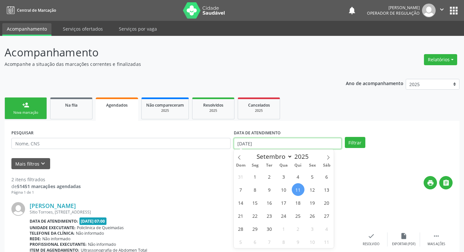
click at [272, 144] on input "[DATE]" at bounding box center [288, 143] width 108 height 11
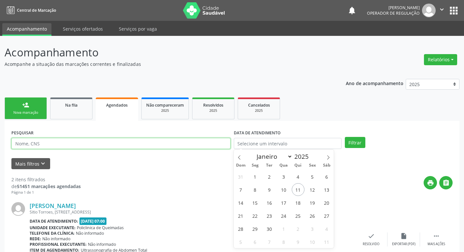
click at [107, 141] on input "text" at bounding box center [120, 143] width 219 height 11
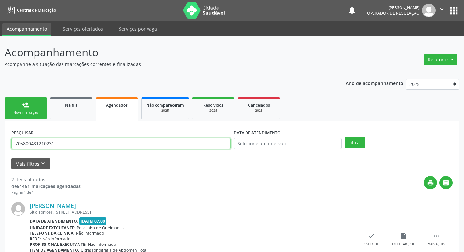
type input "705800431210231"
click at [345, 137] on button "Filtrar" at bounding box center [355, 142] width 21 height 11
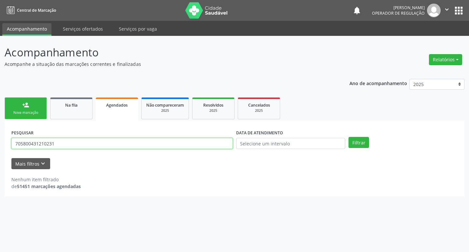
click at [107, 141] on input "705800431210231" at bounding box center [122, 143] width 222 height 11
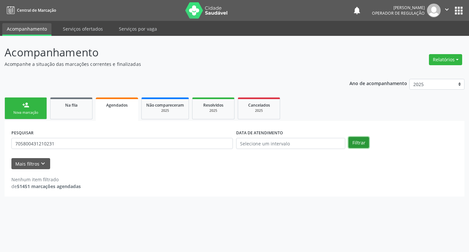
click at [366, 147] on button "Filtrar" at bounding box center [359, 142] width 21 height 11
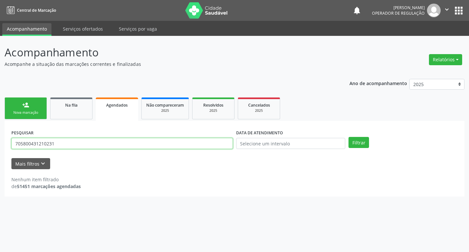
click at [61, 147] on input "705800431210231" at bounding box center [122, 143] width 222 height 11
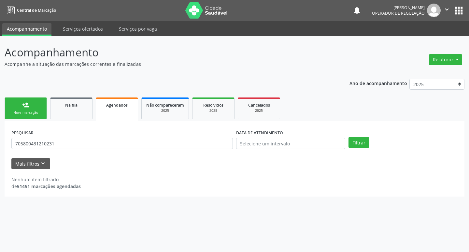
click at [35, 106] on link "person_add Nova marcação" at bounding box center [26, 108] width 42 height 22
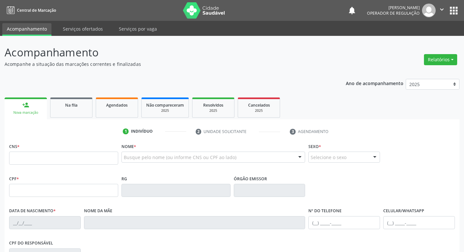
click at [37, 102] on link "person_add Nova marcação" at bounding box center [26, 108] width 42 height 22
click at [47, 151] on input "text" at bounding box center [63, 157] width 109 height 13
paste input "705 8004 3121 0231"
type input "705 8004 3121 0231"
type input "10/02/1961"
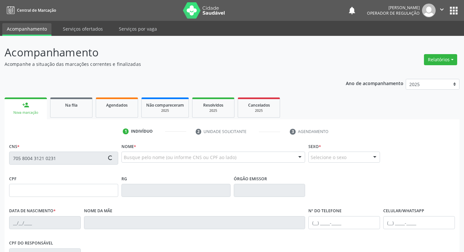
type input "Maria Jose Barbosa Maciel"
type input "(83) 99184-1004"
type input "S/N"
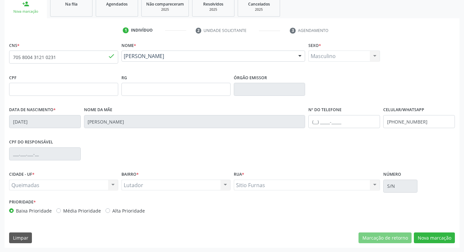
scroll to position [101, 0]
click at [434, 236] on button "Nova marcação" at bounding box center [434, 237] width 41 height 11
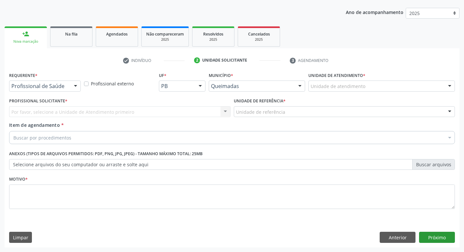
scroll to position [71, 0]
click at [70, 89] on div "Profissional de Saúde" at bounding box center [45, 85] width 72 height 11
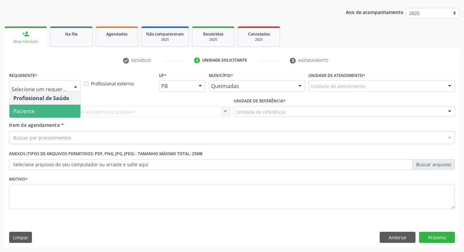
click at [50, 114] on span "Paciente" at bounding box center [44, 111] width 71 height 13
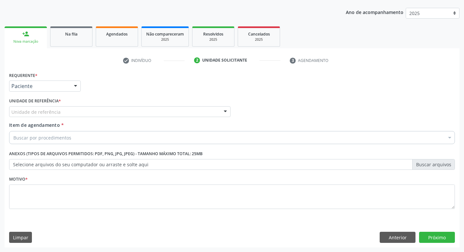
click at [50, 114] on span "Paciente" at bounding box center [44, 111] width 71 height 13
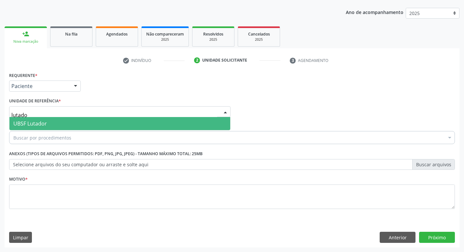
type input "lutador"
click at [53, 120] on span "UBSF Lutador" at bounding box center [119, 123] width 221 height 13
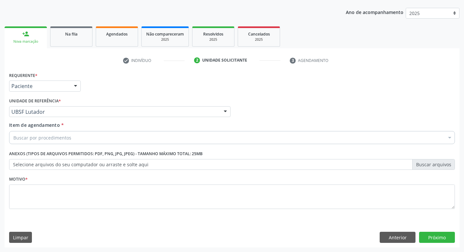
click at [83, 135] on div "Buscar por procedimentos" at bounding box center [232, 137] width 446 height 13
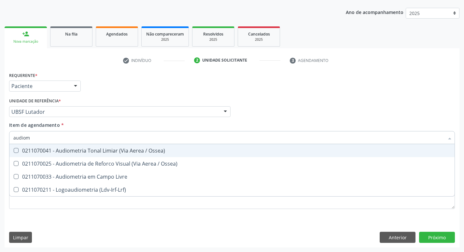
type input "audiome"
click at [91, 149] on div "0211070041 - Audiometria Tonal Limiar (Via Aerea / Ossea)" at bounding box center [231, 150] width 437 height 5
checkbox Ossea\) "true"
click at [259, 69] on div "check Indivíduo 2 Unidade solicitante 3 Agendamento CNS * 705 8004 3121 0231 do…" at bounding box center [232, 151] width 455 height 192
checkbox Ossea\) "true"
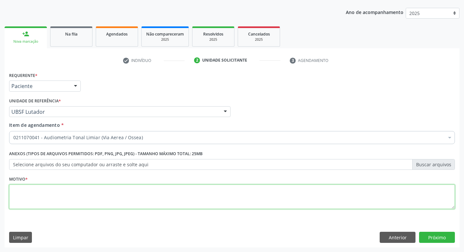
click at [75, 197] on textarea at bounding box center [232, 196] width 446 height 25
type textarea "v"
type textarea "avaliação"
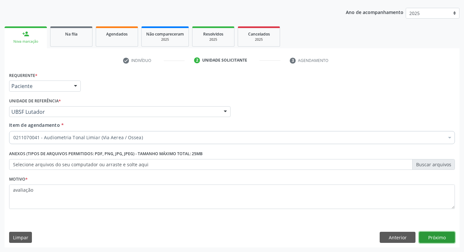
click at [441, 237] on button "Próximo" at bounding box center [437, 237] width 36 height 11
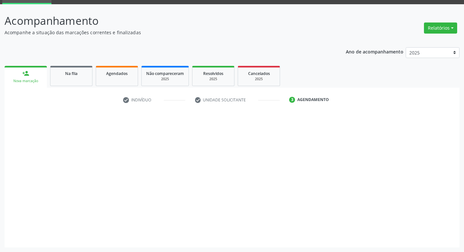
scroll to position [32, 0]
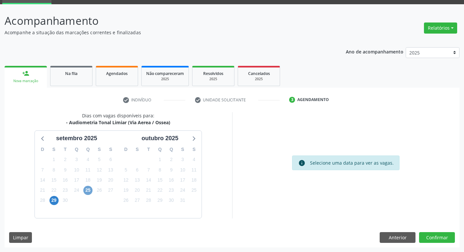
click at [91, 192] on span "25" at bounding box center [87, 190] width 9 height 9
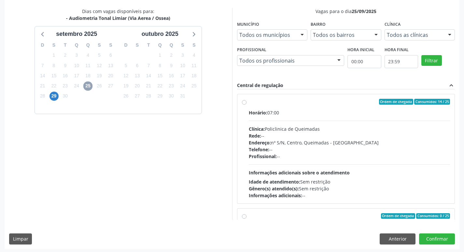
scroll to position [137, 0]
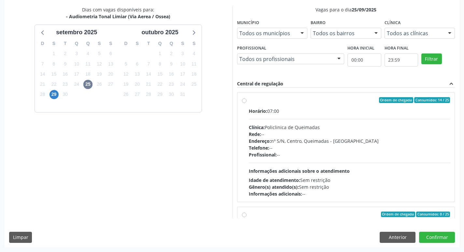
click at [297, 107] on div "Horário: 07:00" at bounding box center [350, 110] width 202 height 7
click at [247, 103] on input "Ordem de chegada Consumidos: 14 / 25 Horário: 07:00 Clínica: Policlinica de Que…" at bounding box center [244, 100] width 5 height 6
radio input "true"
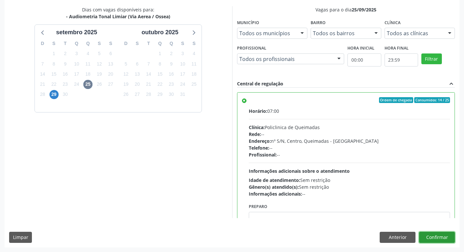
click at [436, 240] on button "Confirmar" at bounding box center [437, 237] width 36 height 11
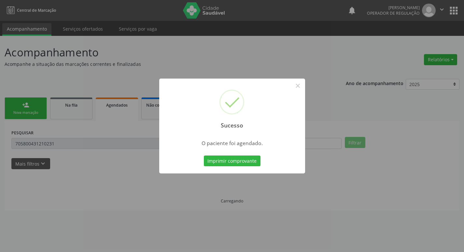
scroll to position [0, 0]
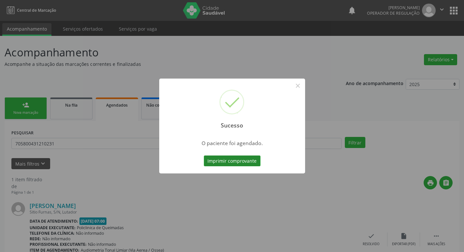
click at [224, 160] on button "Imprimir comprovante" at bounding box center [232, 160] width 57 height 11
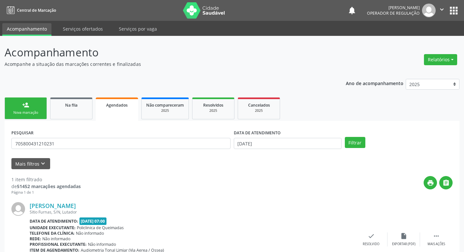
click at [113, 155] on form "PESQUISAR 705800431210231 DATA DE ATENDIMENTO 11/09/2025 Filtrar UNIDADE DE REF…" at bounding box center [231, 148] width 441 height 41
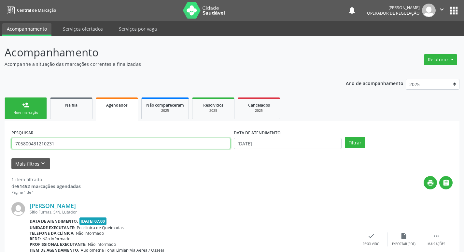
click at [114, 148] on input "705800431210231" at bounding box center [120, 143] width 219 height 11
click at [113, 147] on input "705800431210231" at bounding box center [120, 143] width 219 height 11
type input "708408758923361"
click at [345, 137] on button "Filtrar" at bounding box center [355, 142] width 21 height 11
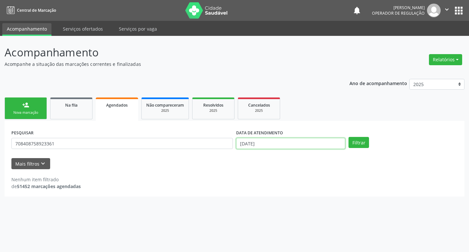
click at [333, 139] on input "[DATE]" at bounding box center [290, 143] width 109 height 11
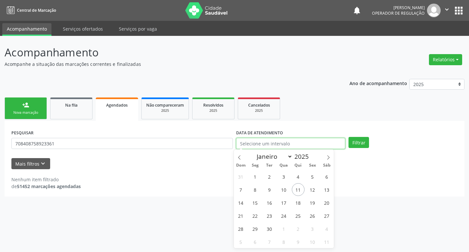
click at [349, 137] on button "Filtrar" at bounding box center [359, 142] width 21 height 11
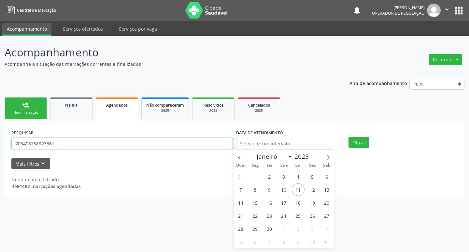
click at [116, 143] on input "708408758923361" at bounding box center [122, 143] width 222 height 11
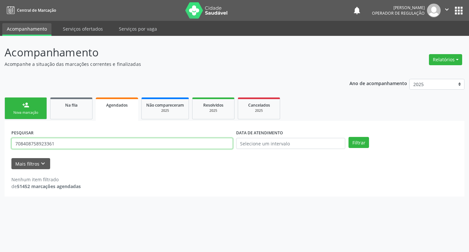
click at [116, 143] on input "708408758923361" at bounding box center [122, 143] width 222 height 11
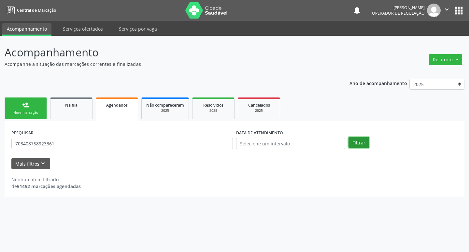
click at [359, 142] on button "Filtrar" at bounding box center [359, 142] width 21 height 11
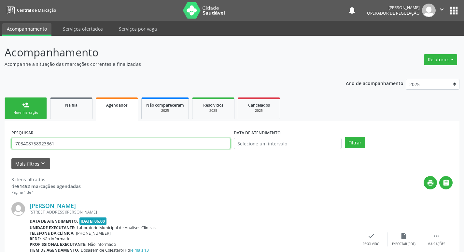
click at [65, 148] on input "708408758923361" at bounding box center [120, 143] width 219 height 11
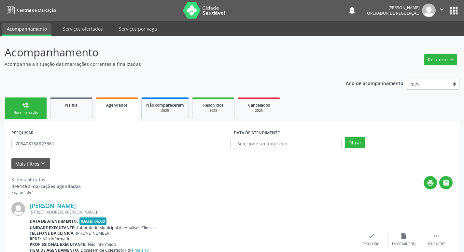
click at [13, 108] on link "person_add Nova marcação" at bounding box center [26, 108] width 42 height 22
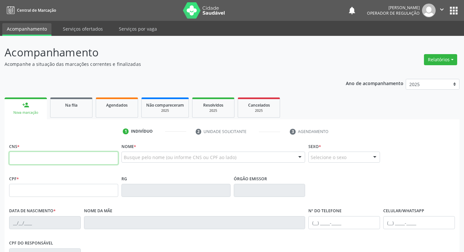
click at [30, 161] on input "text" at bounding box center [63, 157] width 109 height 13
paste input "708 4087 5892 3361"
type input "708 4087 5892 3361"
type input "690.209.224-91"
type input "11/03/1960"
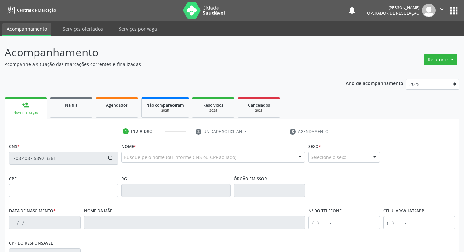
type input "Isaura Alcântara Silva"
type input "(83) 99641-3764"
type input "014.327.714-69"
type input "970"
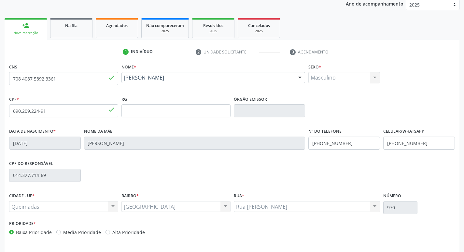
scroll to position [101, 0]
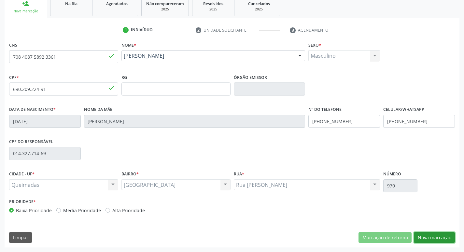
click at [445, 238] on button "Nova marcação" at bounding box center [434, 237] width 41 height 11
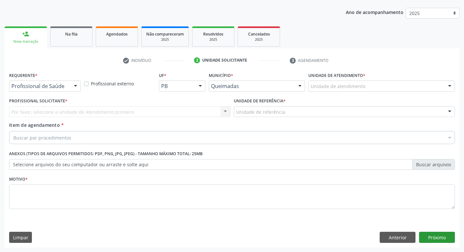
scroll to position [71, 0]
click at [29, 81] on div "Profissional de Saúde" at bounding box center [45, 85] width 72 height 11
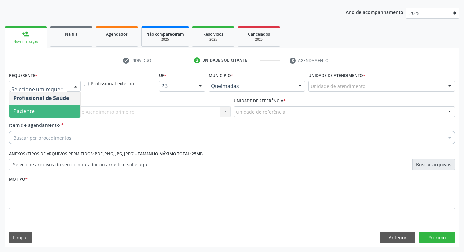
click at [28, 111] on span "Paciente" at bounding box center [23, 110] width 21 height 7
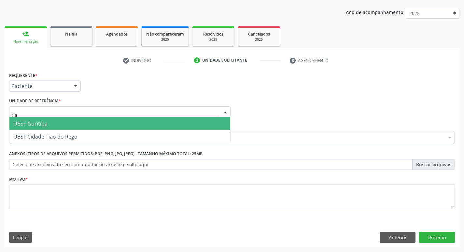
type input "tiao"
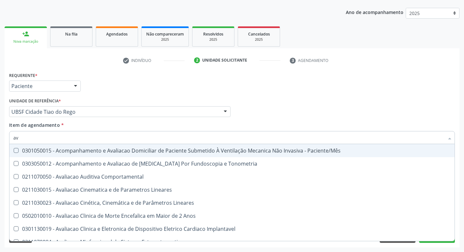
type input "a"
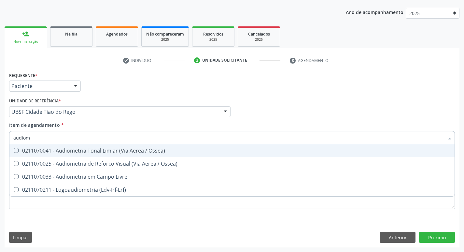
type input "audiome"
click at [44, 149] on div "0211070041 - Audiometria Tonal Limiar (Via Aerea / Ossea)" at bounding box center [231, 150] width 437 height 5
checkbox Ossea\) "true"
click at [255, 88] on div "Requerente * Paciente Profissional de Saúde Paciente Nenhum resultado encontrad…" at bounding box center [231, 82] width 449 height 25
checkbox Ossea\) "true"
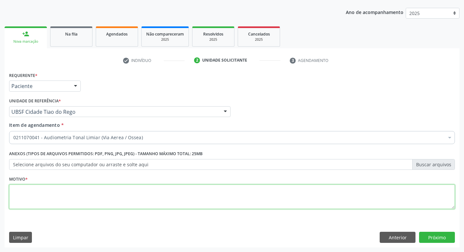
click at [104, 200] on textarea at bounding box center [232, 196] width 446 height 25
type textarea "Avaliação."
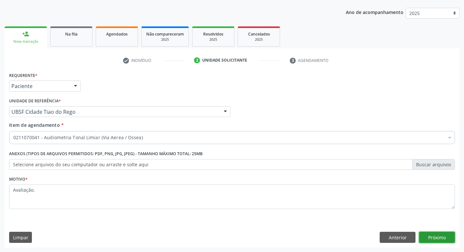
click at [434, 238] on button "Próximo" at bounding box center [437, 237] width 36 height 11
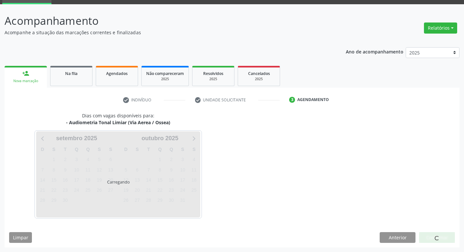
scroll to position [32, 0]
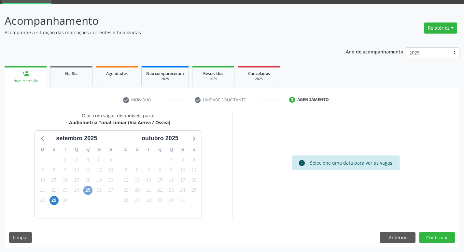
click at [90, 189] on span "25" at bounding box center [87, 190] width 9 height 9
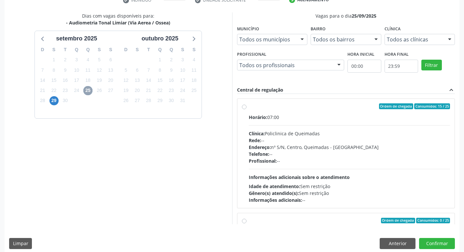
scroll to position [137, 0]
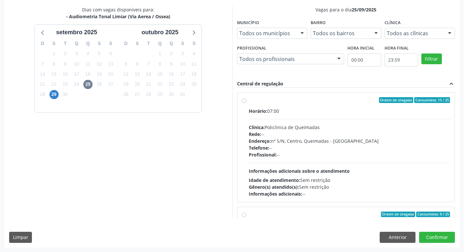
click at [370, 104] on label "Ordem de chegada Consumidos: 15 / 25 Horário: 07:00 Clínica: Policlinica de Que…" at bounding box center [350, 147] width 202 height 100
click at [247, 103] on input "Ordem de chegada Consumidos: 15 / 25 Horário: 07:00 Clínica: Policlinica de Que…" at bounding box center [244, 100] width 5 height 6
radio input "true"
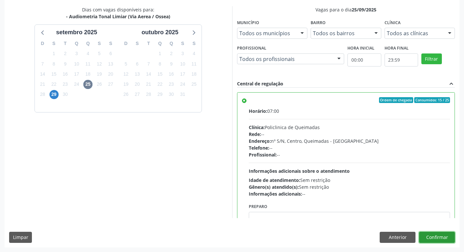
click at [431, 237] on button "Confirmar" at bounding box center [437, 237] width 36 height 11
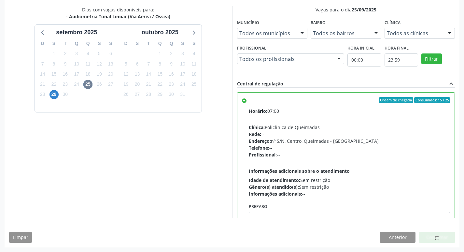
scroll to position [0, 0]
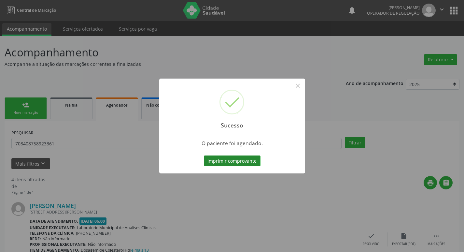
click at [215, 166] on button "Imprimir comprovante" at bounding box center [232, 160] width 57 height 11
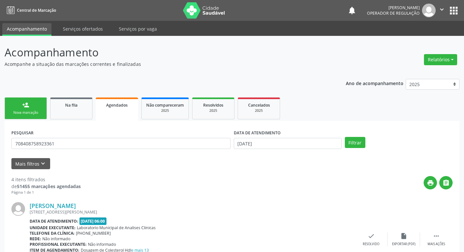
click at [304, 149] on div "DATA DE ATENDIMENTO 11/09/2025" at bounding box center [287, 140] width 111 height 25
click at [307, 142] on input "[DATE]" at bounding box center [288, 143] width 108 height 11
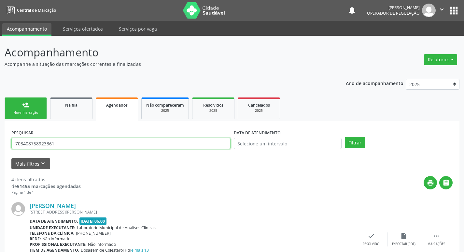
click at [60, 142] on input "708408758923361" at bounding box center [120, 143] width 219 height 11
type input "700708971910370"
click at [345, 137] on button "Filtrar" at bounding box center [355, 142] width 21 height 11
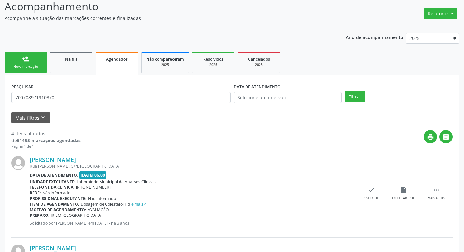
scroll to position [14, 0]
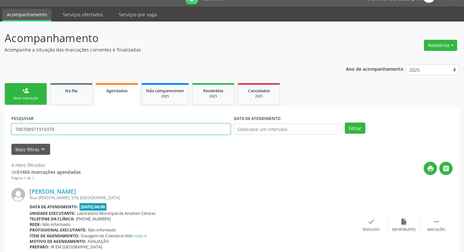
click at [71, 134] on input "700708971910370" at bounding box center [120, 128] width 219 height 11
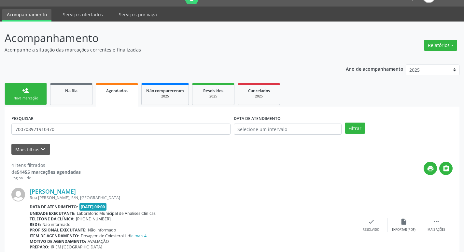
click at [36, 97] on div "Nova marcação" at bounding box center [25, 98] width 33 height 5
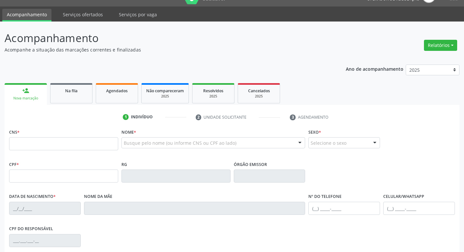
click at [36, 97] on div "Nova marcação" at bounding box center [25, 98] width 33 height 5
click at [36, 147] on input "text" at bounding box center [63, 143] width 109 height 13
paste input "700 7089 7191 0370"
type input "700 7089 7191 0370"
type input "218.228.754-04"
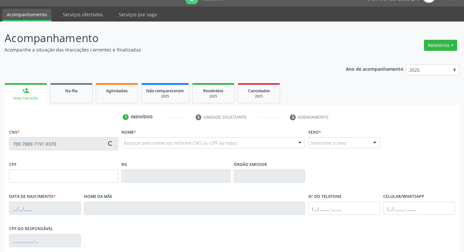
type input "21/12/1957"
type input "Luzia Maria da Silva"
type input "(83) 99353-8981"
type input "S/N"
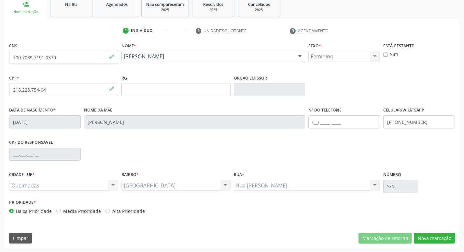
scroll to position [101, 0]
click at [437, 239] on button "Nova marcação" at bounding box center [434, 237] width 41 height 11
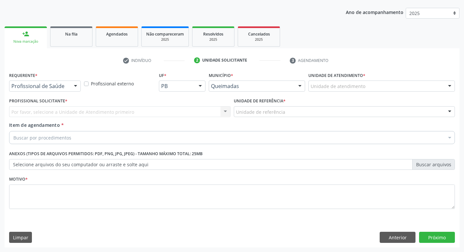
scroll to position [71, 0]
click at [58, 90] on div "Profissional de Saúde" at bounding box center [45, 85] width 72 height 11
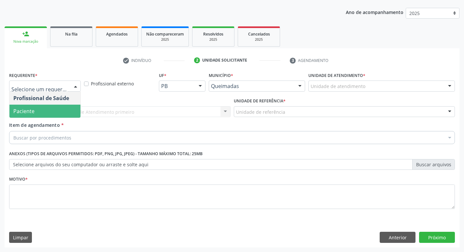
click at [49, 113] on span "Paciente" at bounding box center [44, 111] width 71 height 13
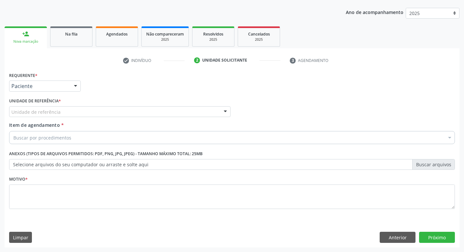
click at [51, 108] on div "Unidade de referência" at bounding box center [120, 111] width 222 height 11
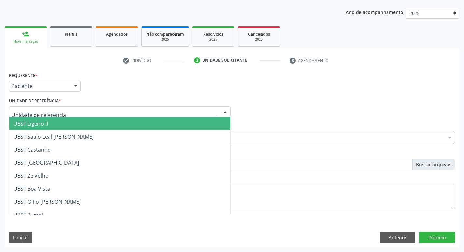
click at [51, 108] on div at bounding box center [120, 111] width 222 height 11
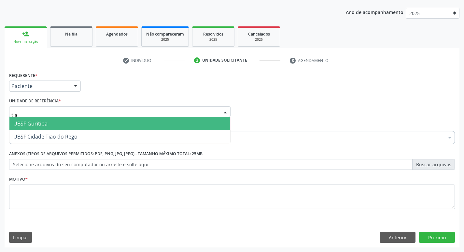
type input "tiao"
click at [49, 125] on span "UBSF Cidade Tiao do Rego" at bounding box center [45, 123] width 64 height 7
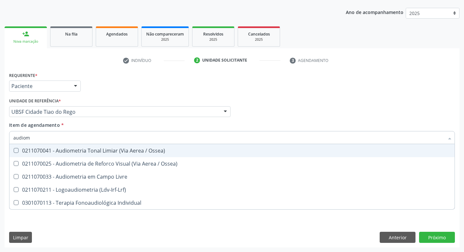
type input "audiome"
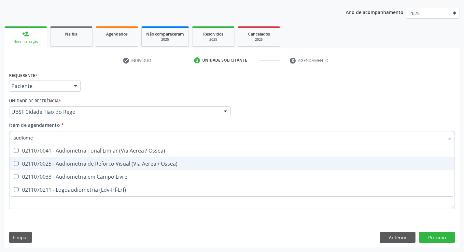
click at [65, 158] on span "0211070025 - Audiometria de Reforco Visual (Via Aerea / Ossea)" at bounding box center [231, 163] width 445 height 13
checkbox Ossea\) "true"
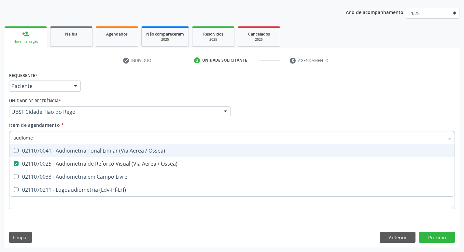
click at [68, 146] on span "0211070041 - Audiometria Tonal Limiar (Via Aerea / Ossea)" at bounding box center [231, 150] width 445 height 13
checkbox Ossea\) "true"
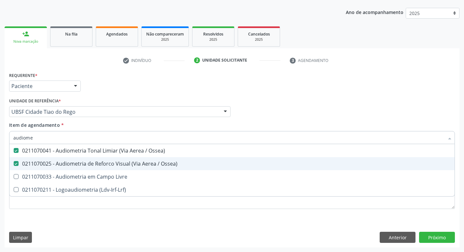
click at [64, 158] on span "0211070025 - Audiometria de Reforco Visual (Via Aerea / Ossea)" at bounding box center [231, 163] width 445 height 13
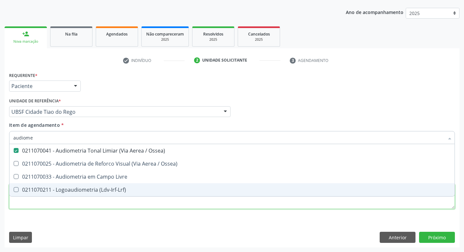
click at [61, 208] on div "Requerente * Paciente Profissional de Saúde Paciente Nenhum resultado encontrad…" at bounding box center [232, 144] width 446 height 148
checkbox Ossea\) "true"
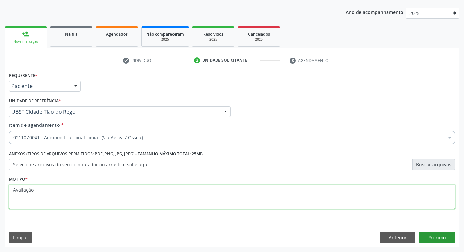
type textarea "Avaliação"
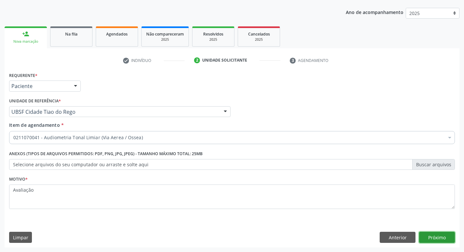
click at [429, 238] on button "Próximo" at bounding box center [437, 237] width 36 height 11
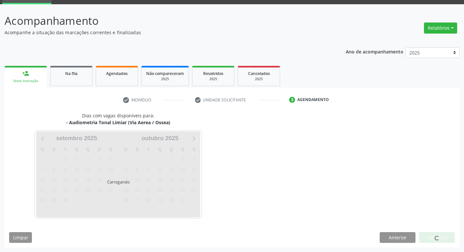
scroll to position [32, 0]
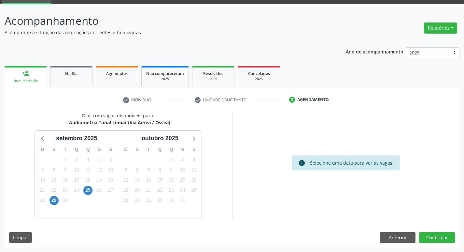
click at [93, 193] on div "25" at bounding box center [87, 190] width 11 height 10
click at [90, 191] on span "25" at bounding box center [87, 190] width 9 height 9
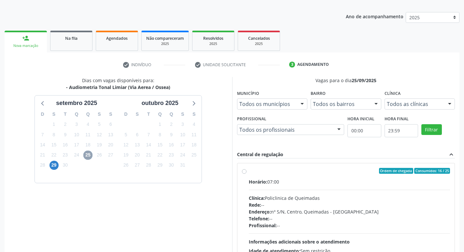
scroll to position [137, 0]
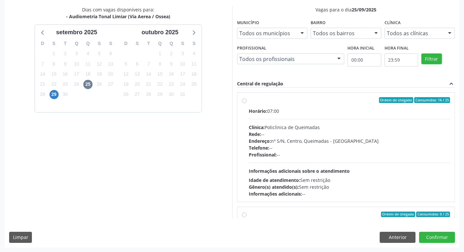
click at [351, 124] on div "Clínica: Policlinica de Queimadas" at bounding box center [350, 127] width 202 height 7
click at [247, 103] on input "Ordem de chegada Consumidos: 16 / 25 Horário: 07:00 Clínica: Policlinica de Que…" at bounding box center [244, 100] width 5 height 6
radio input "true"
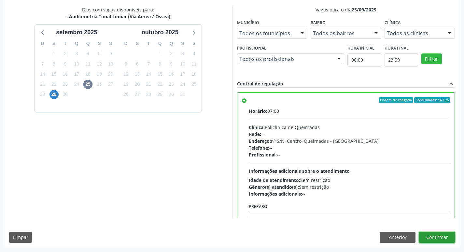
click at [433, 241] on button "Confirmar" at bounding box center [437, 237] width 36 height 11
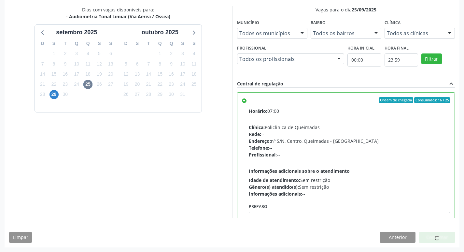
scroll to position [0, 0]
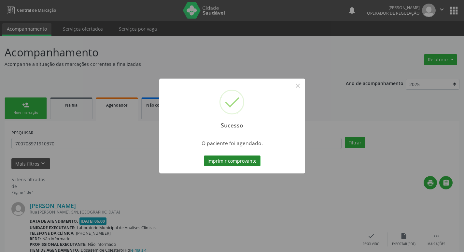
click at [251, 156] on button "Imprimir comprovante" at bounding box center [232, 160] width 57 height 11
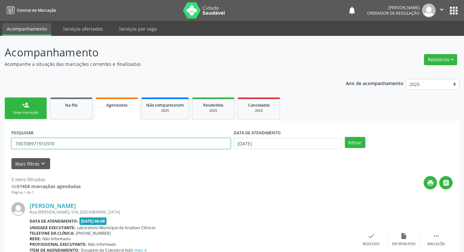
click at [100, 144] on input "700708971910370" at bounding box center [120, 143] width 219 height 11
type input "705300479905390"
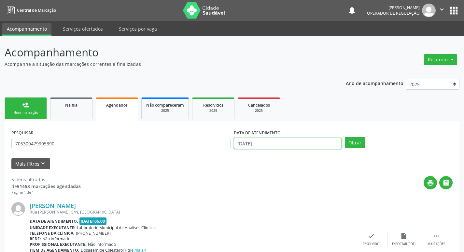
click at [289, 145] on input "[DATE]" at bounding box center [288, 143] width 108 height 11
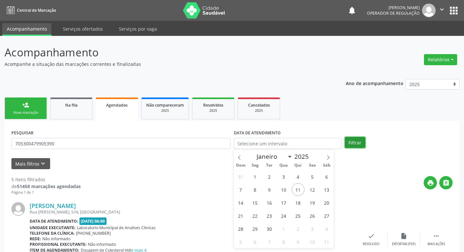
click at [353, 143] on button "Filtrar" at bounding box center [355, 142] width 21 height 11
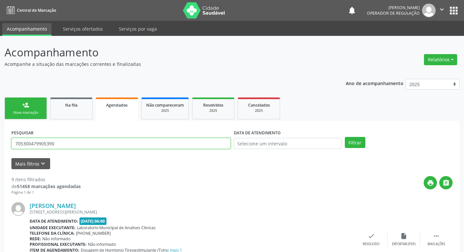
click at [66, 138] on input "705300479905390" at bounding box center [120, 143] width 219 height 11
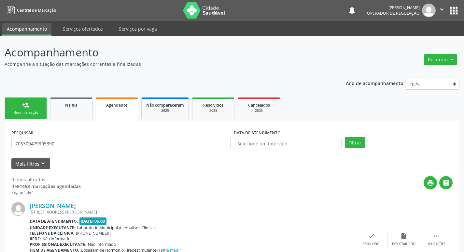
click at [25, 108] on link "person_add Nova marcação" at bounding box center [26, 108] width 42 height 22
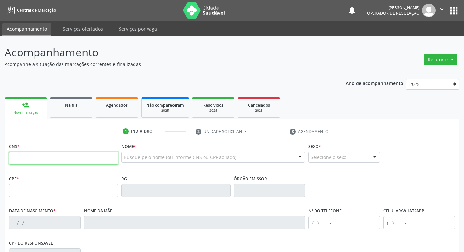
click at [39, 152] on input "text" at bounding box center [63, 157] width 109 height 13
paste input "705 3004 7990 5390"
type input "705 3004 7990 5390"
type input "097.509.664-81"
type input "12/03/1984"
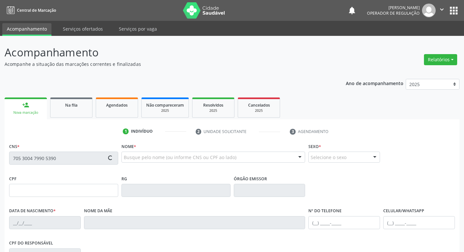
type input "(83) 99149-5826"
type input "23"
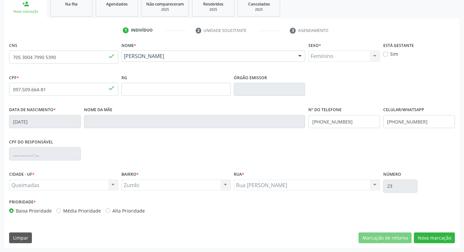
scroll to position [101, 0]
click at [434, 238] on button "Nova marcação" at bounding box center [434, 237] width 41 height 11
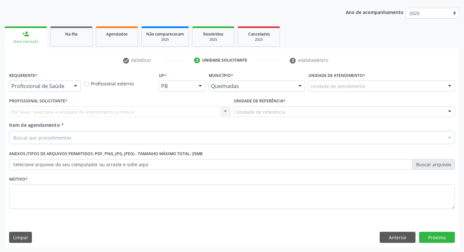
scroll to position [71, 0]
click at [64, 81] on div "Profissional de Saúde" at bounding box center [45, 85] width 72 height 11
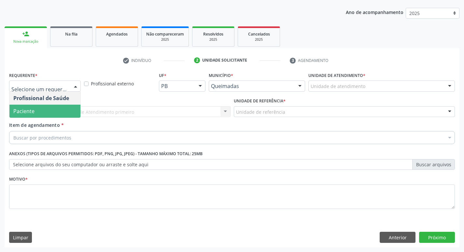
click at [51, 111] on span "Paciente" at bounding box center [44, 111] width 71 height 13
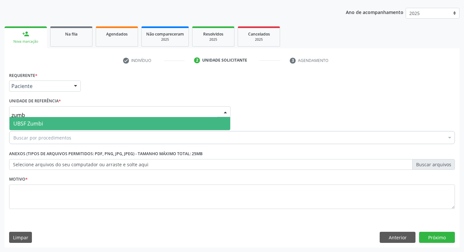
type input "zumbi"
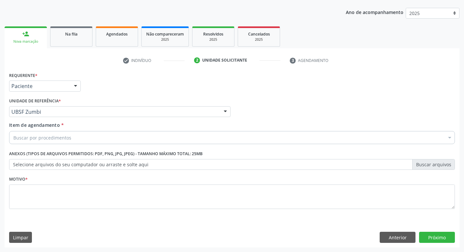
click at [44, 143] on div "Buscar por procedimentos" at bounding box center [232, 137] width 446 height 13
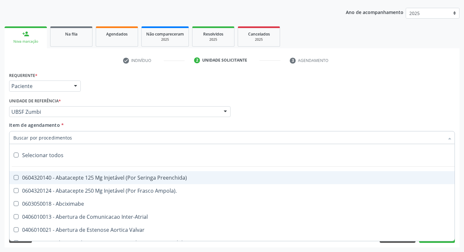
click at [51, 140] on input "Item de agendamento *" at bounding box center [228, 137] width 431 height 13
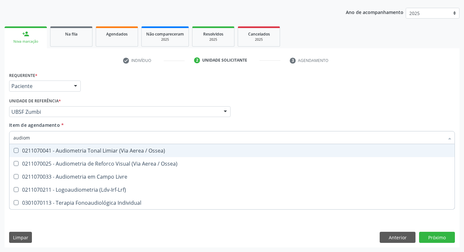
type input "audiome"
click at [58, 151] on div "0211070041 - Audiometria Tonal Limiar (Via Aerea / Ossea)" at bounding box center [231, 150] width 437 height 5
checkbox Ossea\) "true"
click at [140, 88] on div "Requerente * Paciente Profissional de Saúde Paciente Nenhum resultado encontrad…" at bounding box center [231, 82] width 449 height 25
checkbox Ossea\) "true"
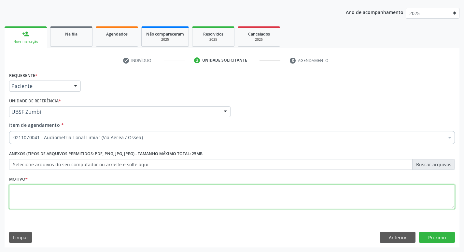
click at [104, 196] on textarea at bounding box center [232, 196] width 446 height 25
type textarea "Avaliação"
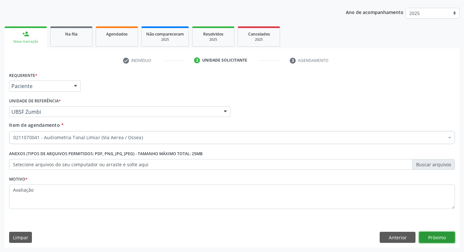
click at [426, 234] on button "Próximo" at bounding box center [437, 237] width 36 height 11
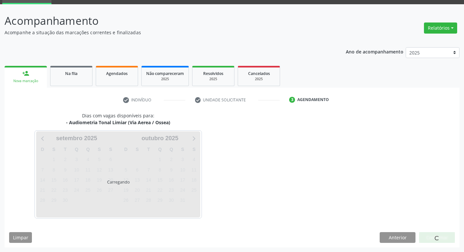
scroll to position [32, 0]
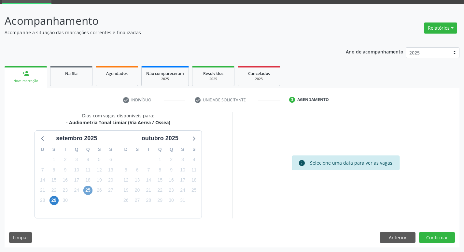
click at [85, 187] on span "25" at bounding box center [87, 190] width 9 height 9
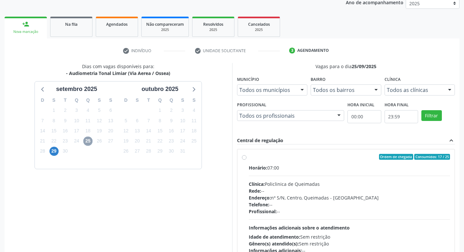
scroll to position [137, 0]
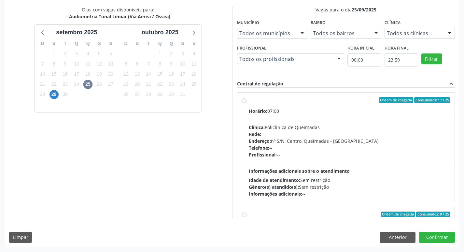
click at [400, 118] on div "Horário: 07:00 Clínica: Policlinica de Queimadas Rede: -- Endereço: nº S/N, Cen…" at bounding box center [350, 152] width 202 height 90
click at [247, 103] on input "Ordem de chegada Consumidos: 17 / 25 Horário: 07:00 Clínica: Policlinica de Que…" at bounding box center [244, 100] width 5 height 6
radio input "true"
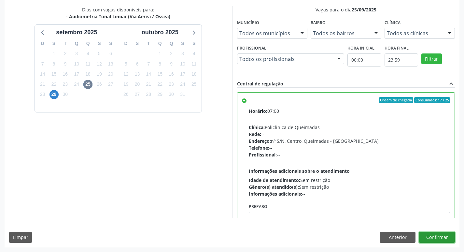
click at [438, 235] on button "Confirmar" at bounding box center [437, 237] width 36 height 11
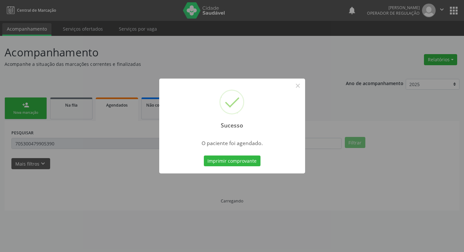
scroll to position [0, 0]
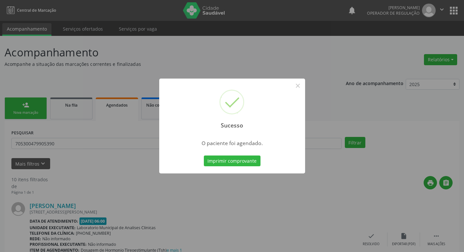
click at [248, 167] on div "Imprimir comprovante Cancel" at bounding box center [232, 161] width 60 height 14
click at [251, 160] on button "Imprimir comprovante" at bounding box center [232, 160] width 57 height 11
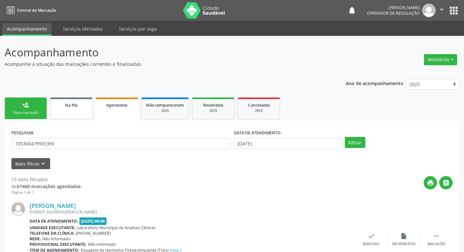
click at [67, 102] on div "Na fila" at bounding box center [71, 104] width 33 height 7
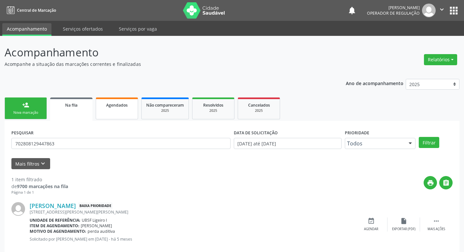
click at [112, 103] on span "Agendados" at bounding box center [116, 105] width 21 height 6
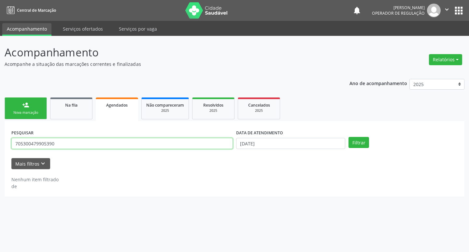
click at [84, 142] on input "705300479905390" at bounding box center [122, 143] width 222 height 11
type input "700009627647602"
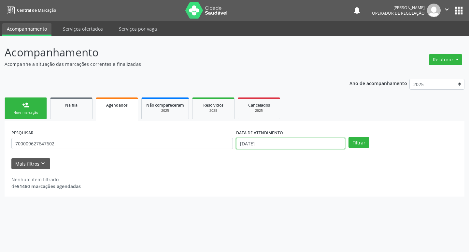
click at [266, 145] on input "[DATE]" at bounding box center [290, 143] width 109 height 11
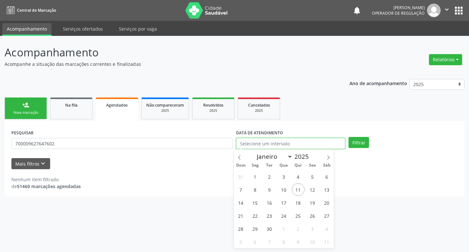
click at [349, 137] on button "Filtrar" at bounding box center [359, 142] width 21 height 11
click at [345, 142] on input "text" at bounding box center [290, 143] width 109 height 11
click at [352, 139] on button "Filtrar" at bounding box center [359, 142] width 21 height 11
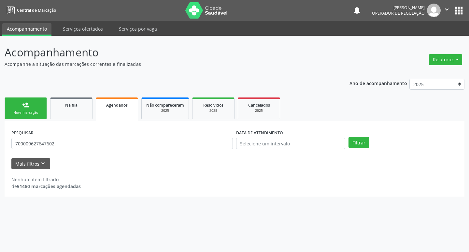
click at [71, 152] on div "PESQUISAR 700009627647602" at bounding box center [122, 140] width 225 height 25
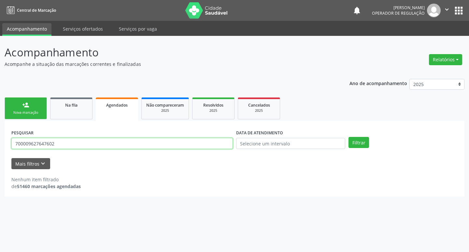
click at [75, 146] on input "700009627647602" at bounding box center [122, 143] width 222 height 11
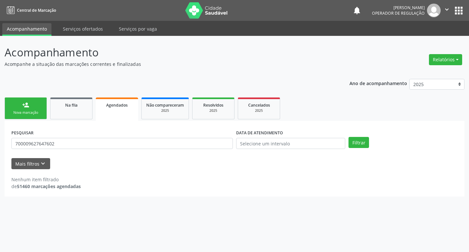
click at [36, 100] on link "person_add Nova marcação" at bounding box center [26, 108] width 42 height 22
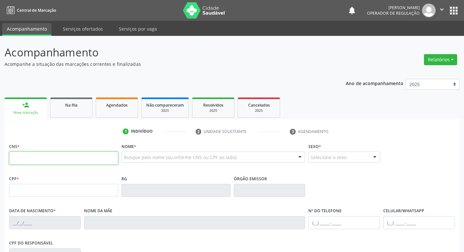
click at [53, 158] on input "text" at bounding box center [63, 157] width 109 height 13
paste input "700 0096 2764 7602"
type input "700 0096 2764 7602"
type input "911.079.974-53"
type input "12/10/1968"
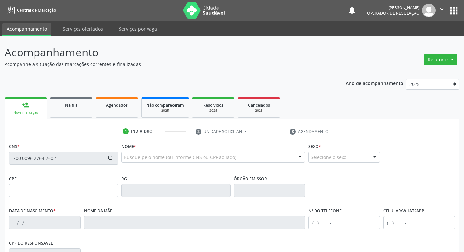
type input "Hilda Lino da Silva"
type input "(83) 99124-7662"
type input "S/N"
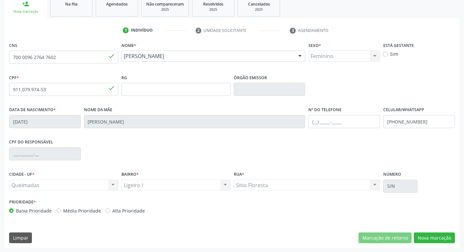
scroll to position [101, 0]
click at [430, 235] on button "Nova marcação" at bounding box center [434, 237] width 41 height 11
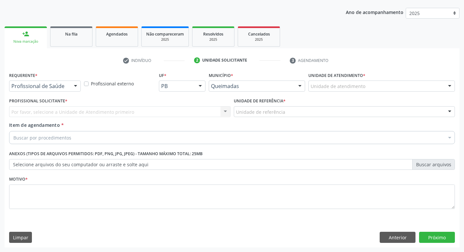
click at [79, 85] on div at bounding box center [76, 86] width 10 height 11
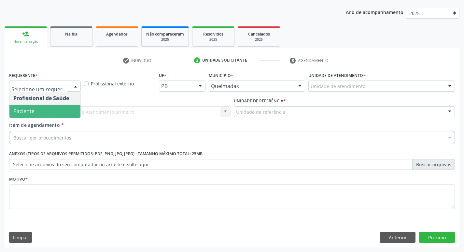
click at [57, 113] on span "Paciente" at bounding box center [44, 111] width 71 height 13
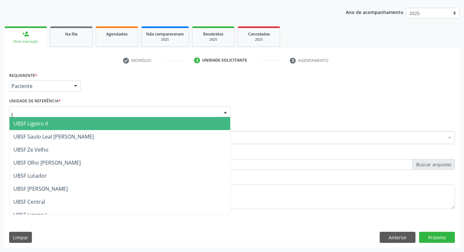
type input "li"
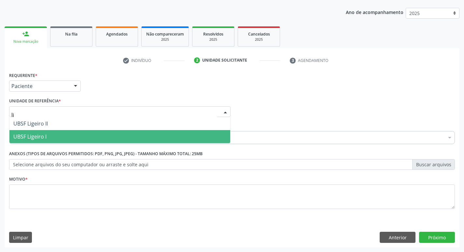
click at [41, 135] on span "UBSF Ligeiro I" at bounding box center [29, 136] width 33 height 7
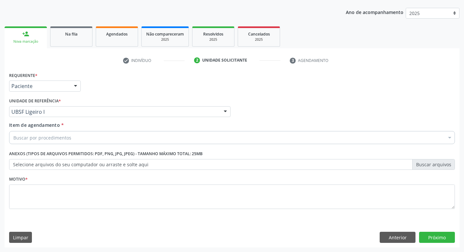
click at [42, 144] on div "Buscar por procedimentos" at bounding box center [232, 137] width 446 height 13
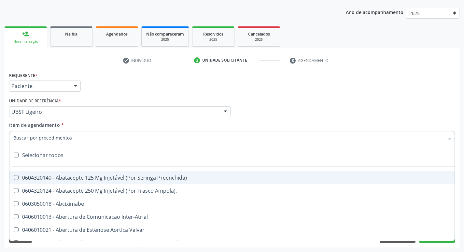
click at [45, 140] on input "Item de agendamento *" at bounding box center [228, 137] width 431 height 13
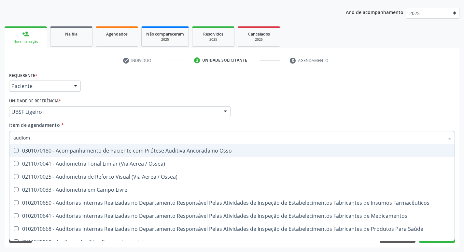
type input "audiome"
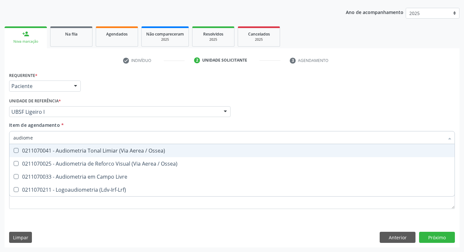
click at [55, 152] on div "0211070041 - Audiometria Tonal Limiar (Via Aerea / Ossea)" at bounding box center [231, 150] width 437 height 5
checkbox Ossea\) "true"
click at [181, 87] on div "Requerente * Paciente Profissional de Saúde Paciente Nenhum resultado encontrad…" at bounding box center [231, 82] width 449 height 25
checkbox Ossea\) "true"
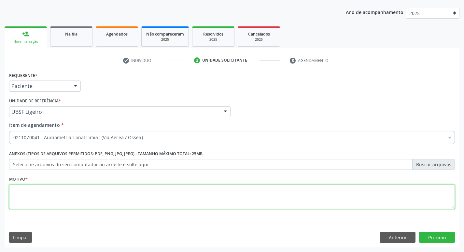
click at [28, 186] on textarea at bounding box center [232, 196] width 446 height 25
type textarea "avaliação"
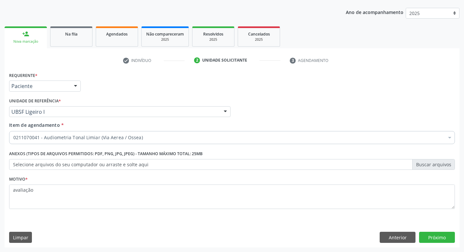
click at [434, 231] on div "Requerente * Paciente Profissional de Saúde Paciente Nenhum resultado encontrad…" at bounding box center [232, 158] width 455 height 177
click at [433, 235] on button "Próximo" at bounding box center [437, 237] width 36 height 11
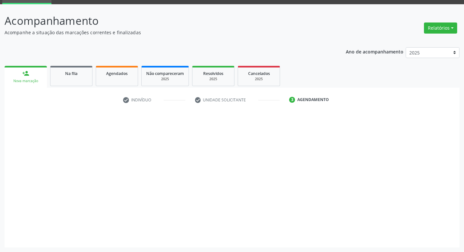
scroll to position [32, 0]
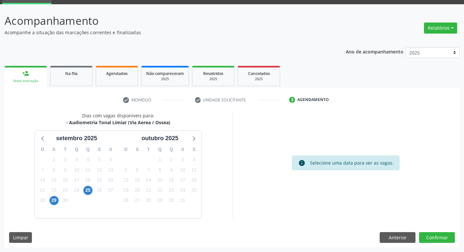
click at [93, 187] on div "25" at bounding box center [87, 190] width 11 height 10
click at [92, 188] on div "25" at bounding box center [87, 190] width 9 height 10
click at [90, 188] on span "25" at bounding box center [87, 190] width 9 height 9
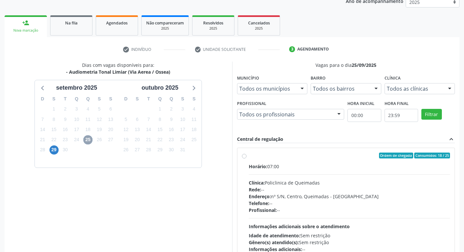
scroll to position [137, 0]
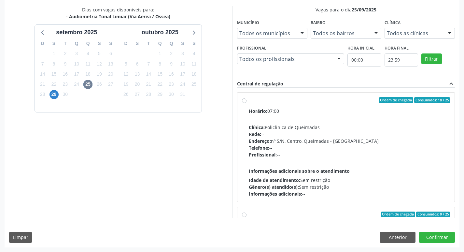
click at [347, 95] on div "Ordem de chegada Consumidos: 18 / 25 Horário: 07:00 Clínica: Policlinica de Que…" at bounding box center [346, 147] width 218 height 109
radio input "true"
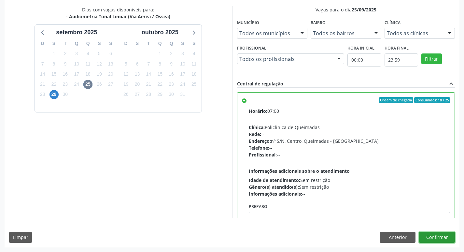
click at [433, 233] on button "Confirmar" at bounding box center [437, 237] width 36 height 11
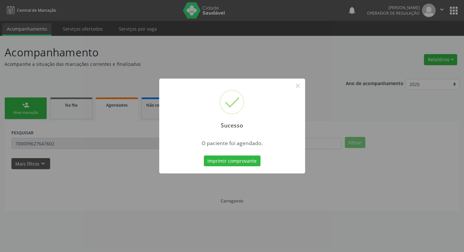
scroll to position [0, 0]
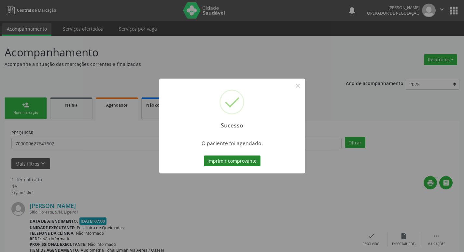
click at [234, 163] on button "Imprimir comprovante" at bounding box center [232, 160] width 57 height 11
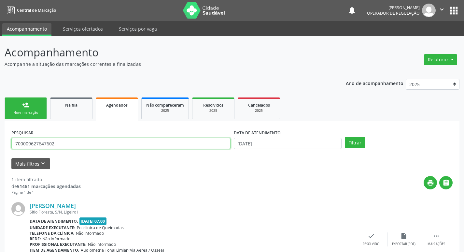
click at [109, 140] on input "700009627647602" at bounding box center [120, 143] width 219 height 11
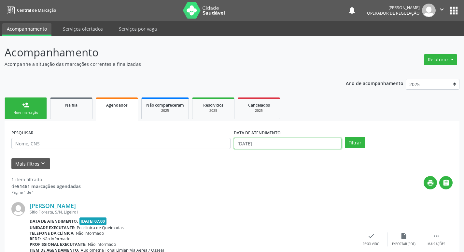
click at [278, 142] on input "[DATE]" at bounding box center [288, 143] width 108 height 11
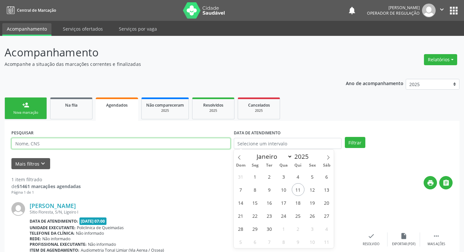
click at [100, 143] on input "text" at bounding box center [120, 143] width 219 height 11
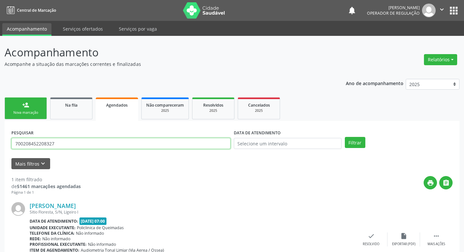
type input "700208452208327"
click at [345, 137] on button "Filtrar" at bounding box center [355, 142] width 21 height 11
click at [64, 144] on input "700208452208327" at bounding box center [120, 143] width 219 height 11
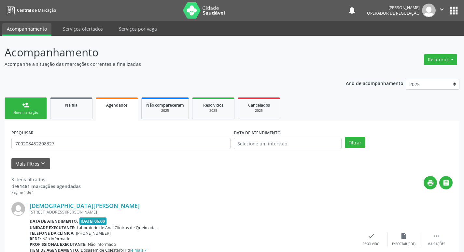
click at [26, 106] on div "person_add" at bounding box center [25, 104] width 7 height 7
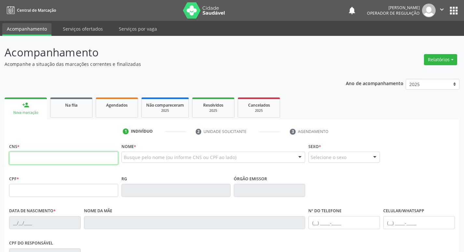
click at [39, 157] on input "text" at bounding box center [63, 157] width 109 height 13
paste input "700 2084 5220 8327"
type input "700 2084 5220 8327"
type input "028.228.684-50"
type input "12/08/1927"
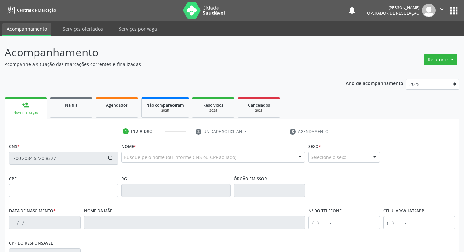
type input "Lauriana Maria da Conceição"
type input "(83) 99174-2141"
type input "20"
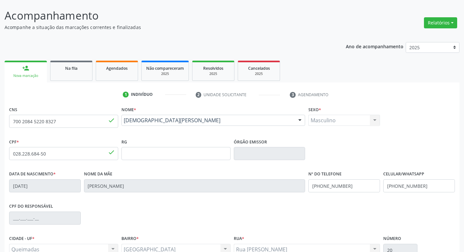
scroll to position [101, 0]
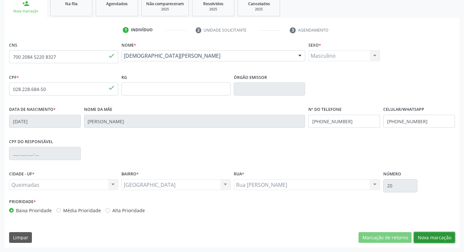
click at [427, 236] on button "Nova marcação" at bounding box center [434, 237] width 41 height 11
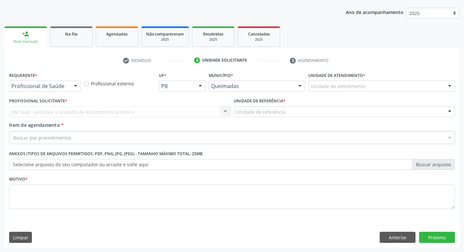
click at [75, 85] on div at bounding box center [76, 86] width 10 height 11
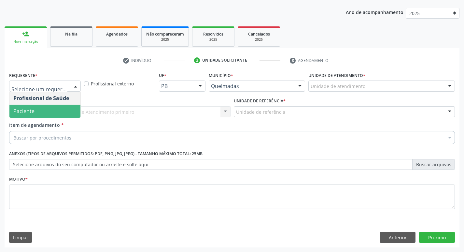
click at [47, 112] on span "Paciente" at bounding box center [44, 111] width 71 height 13
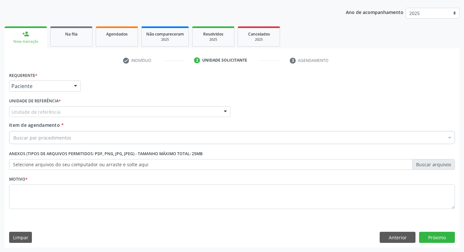
click at [51, 108] on div "Unidade de referência" at bounding box center [120, 111] width 222 height 11
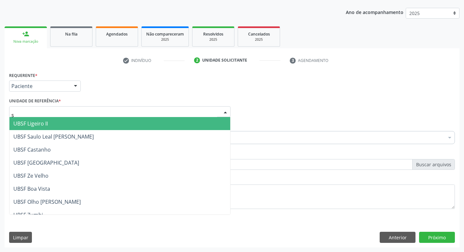
type input "sa"
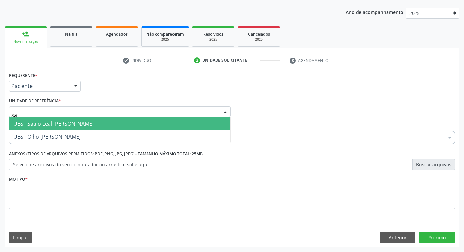
click at [49, 122] on span "UBSF Saulo Leal [PERSON_NAME]" at bounding box center [53, 123] width 80 height 7
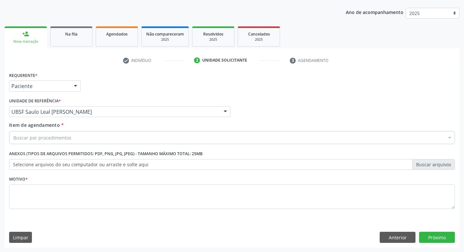
click at [89, 138] on div "Buscar por procedimentos" at bounding box center [232, 137] width 446 height 13
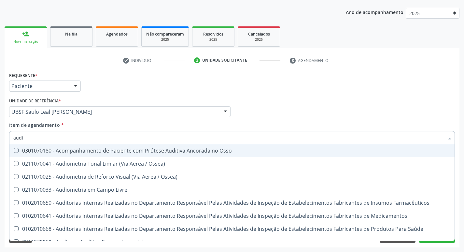
type input "audio"
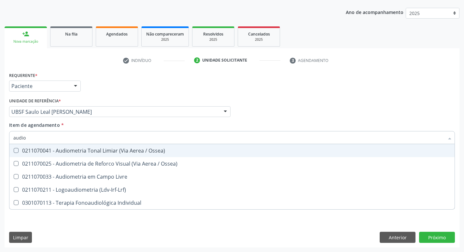
click at [101, 150] on div "0211070041 - Audiometria Tonal Limiar (Via Aerea / Ossea)" at bounding box center [231, 150] width 437 height 5
checkbox Ossea\) "true"
click at [280, 80] on div "Requerente * Paciente Profissional de Saúde Paciente Nenhum resultado encontrad…" at bounding box center [231, 82] width 449 height 25
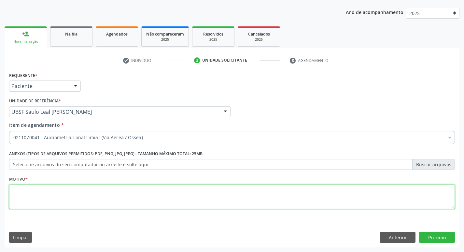
click at [81, 187] on textarea at bounding box center [232, 196] width 446 height 25
type textarea "avaliação"
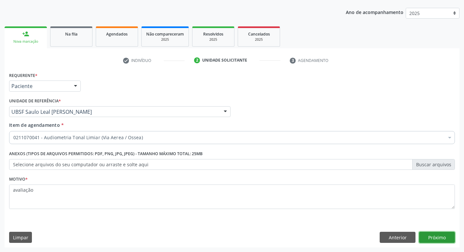
click at [432, 235] on button "Próximo" at bounding box center [437, 237] width 36 height 11
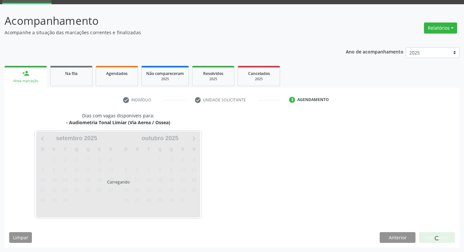
scroll to position [32, 0]
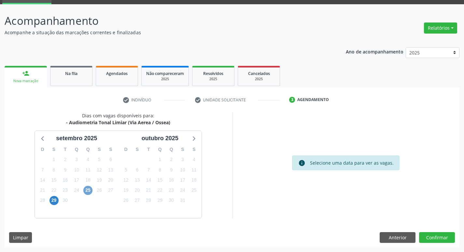
click at [88, 193] on span "25" at bounding box center [87, 190] width 9 height 9
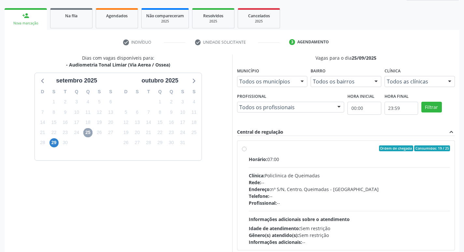
scroll to position [129, 0]
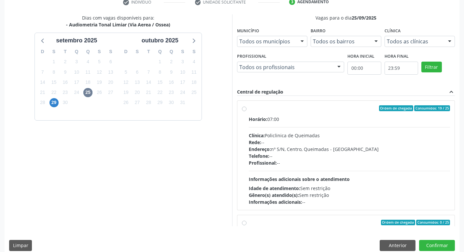
click at [319, 117] on div "Horário: 07:00" at bounding box center [350, 119] width 202 height 7
click at [247, 111] on input "Ordem de chegada Consumidos: 19 / 25 Horário: 07:00 Clínica: Policlinica de Que…" at bounding box center [244, 108] width 5 height 6
radio input "true"
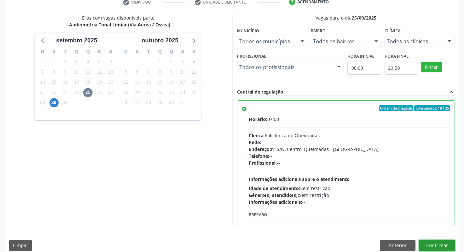
click at [440, 244] on button "Confirmar" at bounding box center [437, 245] width 36 height 11
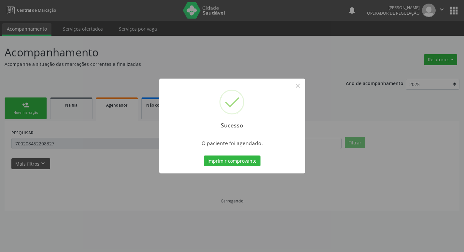
scroll to position [0, 0]
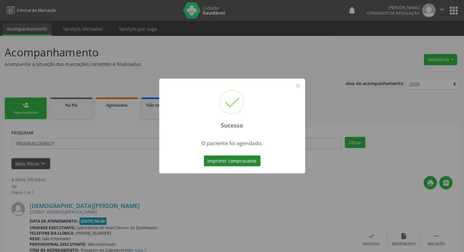
click at [214, 162] on button "Imprimir comprovante" at bounding box center [232, 160] width 57 height 11
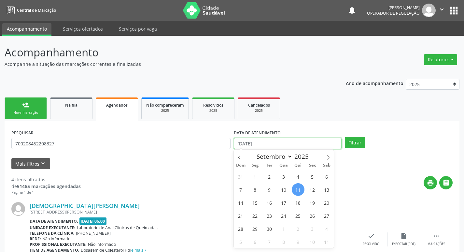
click at [302, 140] on input "[DATE]" at bounding box center [288, 143] width 108 height 11
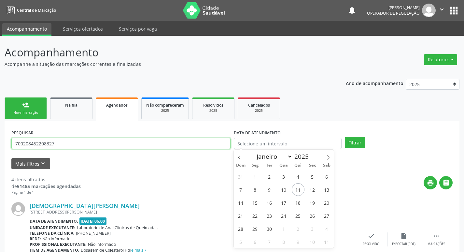
click at [69, 144] on input "700208452208327" at bounding box center [120, 143] width 219 height 11
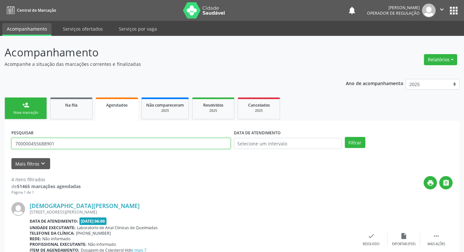
type input "700000455688901"
click at [345, 137] on button "Filtrar" at bounding box center [355, 142] width 21 height 11
click at [68, 148] on input "700000455688901" at bounding box center [120, 143] width 219 height 11
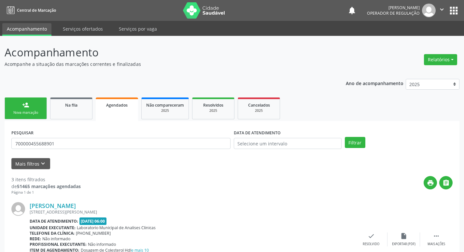
click at [26, 107] on div "person_add" at bounding box center [25, 104] width 7 height 7
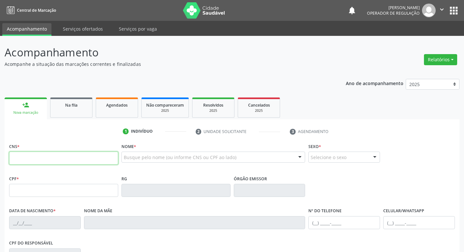
click at [49, 156] on input "text" at bounding box center [63, 157] width 109 height 13
type input "700 0004 5568 8901"
type input "059.949.614-26"
type input "[DATE]"
type input "[PERSON_NAME]"
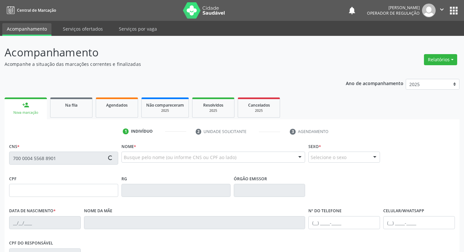
type input "[PHONE_NUMBER]"
type input "060.639.034-02"
type input "236"
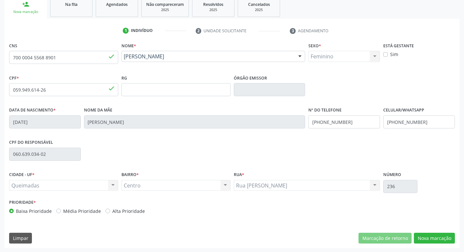
scroll to position [101, 0]
click at [428, 234] on button "Nova marcação" at bounding box center [434, 237] width 41 height 11
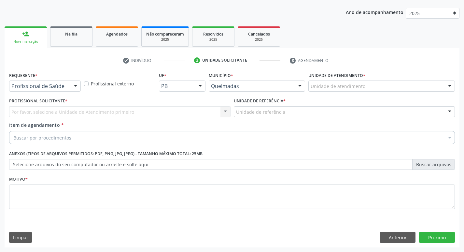
scroll to position [71, 0]
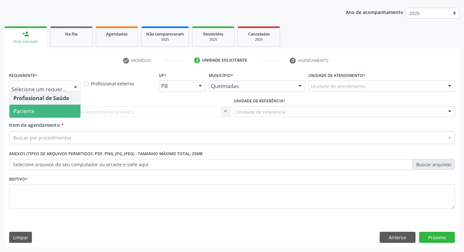
click at [39, 112] on span "Paciente" at bounding box center [44, 111] width 71 height 13
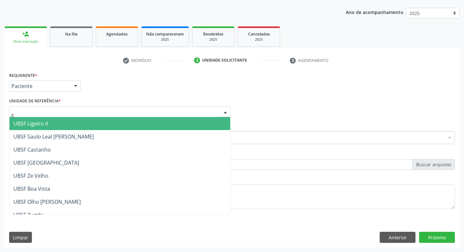
type input "ce"
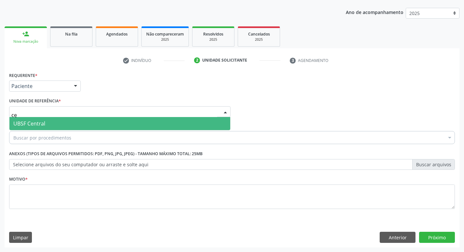
click at [42, 123] on span "UBSF Central" at bounding box center [29, 123] width 32 height 7
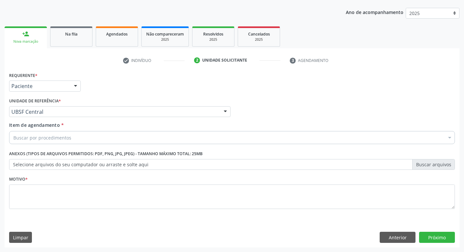
click at [74, 137] on div "Buscar por procedimentos" at bounding box center [232, 137] width 446 height 13
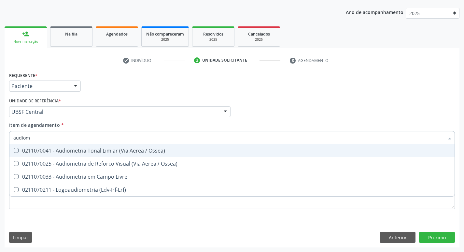
type input "audiome"
click at [79, 152] on div "0211070041 - Audiometria Tonal Limiar (Via Aerea / Ossea)" at bounding box center [231, 150] width 437 height 5
checkbox Ossea\) "true"
click at [229, 96] on div "Unidade de referência * UBSF Central UBSF Ligeiro II UBSF Saulo Leal [PERSON_NA…" at bounding box center [120, 106] width 222 height 21
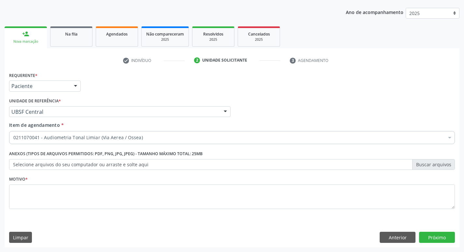
checkbox Ossea\) "true"
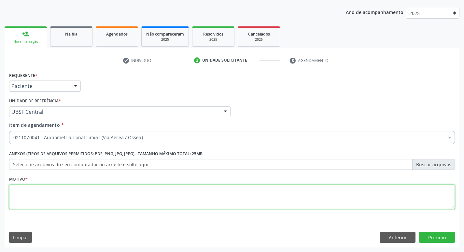
click at [50, 194] on textarea at bounding box center [232, 196] width 446 height 25
click at [17, 190] on textarea "avaliação." at bounding box center [232, 196] width 446 height 25
click at [14, 189] on textarea "avaliação." at bounding box center [232, 196] width 446 height 25
type textarea "Avaliação."
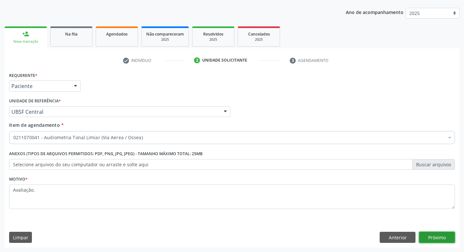
click at [443, 237] on button "Próximo" at bounding box center [437, 237] width 36 height 11
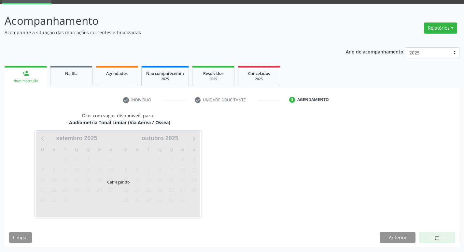
scroll to position [32, 0]
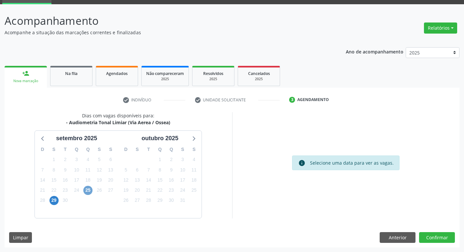
click at [85, 189] on span "25" at bounding box center [87, 190] width 9 height 9
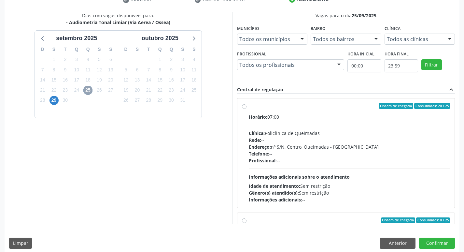
scroll to position [137, 0]
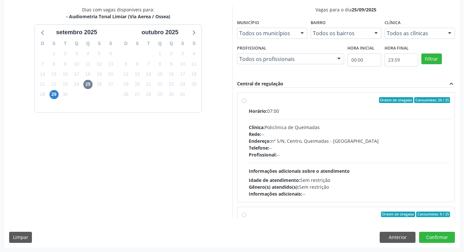
click at [343, 132] on div "Rede: --" at bounding box center [350, 134] width 202 height 7
click at [247, 103] on input "Ordem de chegada Consumidos: 20 / 25 Horário: 07:00 Clínica: Policlinica de Que…" at bounding box center [244, 100] width 5 height 6
radio input "true"
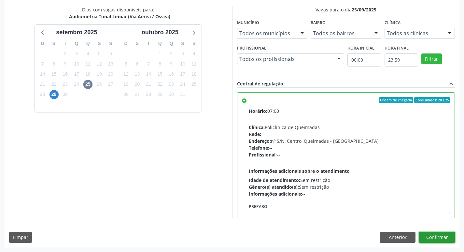
click at [434, 237] on button "Confirmar" at bounding box center [437, 237] width 36 height 11
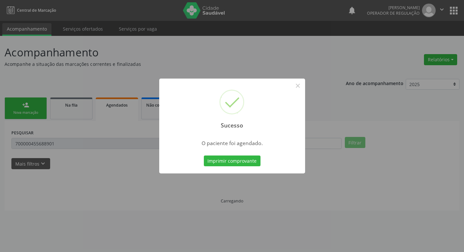
scroll to position [0, 0]
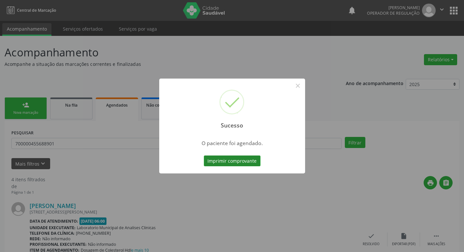
click at [242, 159] on button "Imprimir comprovante" at bounding box center [232, 160] width 57 height 11
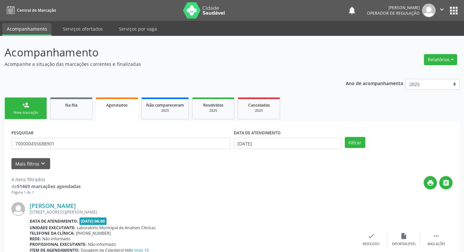
click at [87, 151] on div "PESQUISAR 700000455688901" at bounding box center [121, 140] width 222 height 25
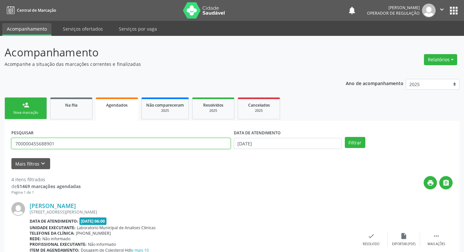
click at [87, 147] on input "700000455688901" at bounding box center [120, 143] width 219 height 11
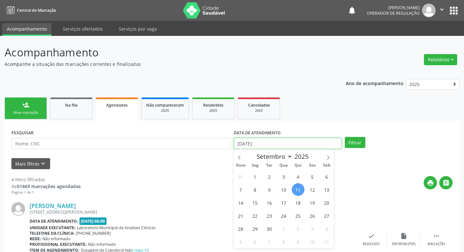
click at [271, 141] on input "[DATE]" at bounding box center [288, 143] width 108 height 11
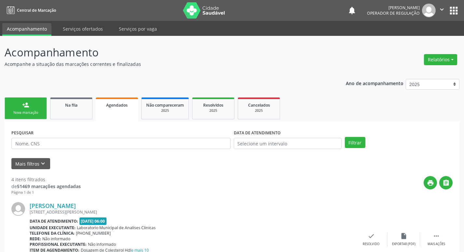
click at [62, 149] on div "PESQUISAR" at bounding box center [121, 140] width 222 height 25
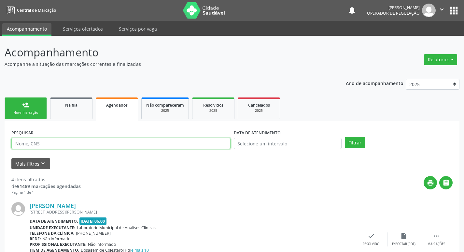
click at [63, 145] on input "text" at bounding box center [120, 143] width 219 height 11
click at [71, 142] on input "text" at bounding box center [120, 143] width 219 height 11
type input "702302153802111"
click at [345, 137] on button "Filtrar" at bounding box center [355, 142] width 21 height 11
click at [82, 145] on input "702302153802111" at bounding box center [120, 143] width 219 height 11
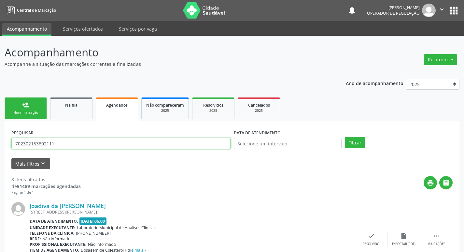
click at [82, 145] on input "702302153802111" at bounding box center [120, 143] width 219 height 11
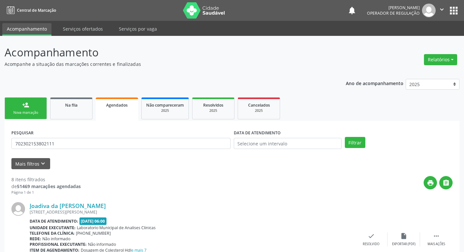
click at [19, 109] on link "person_add Nova marcação" at bounding box center [26, 108] width 42 height 22
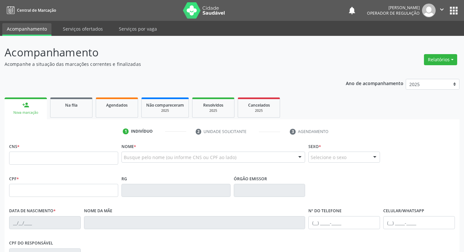
click at [19, 109] on link "person_add Nova marcação" at bounding box center [26, 108] width 42 height 22
click input "text"
paste input "702 3021 5380 2111"
type input "702 3021 5380 2111"
type input "041.258.994-01"
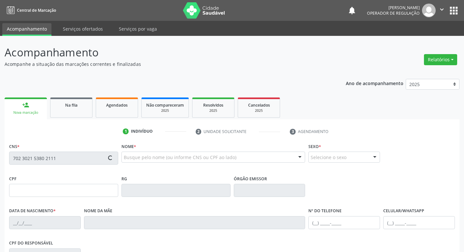
type input "[DATE]"
type input "[PERSON_NAME]"
type input "[PHONE_NUMBER]"
type input "50"
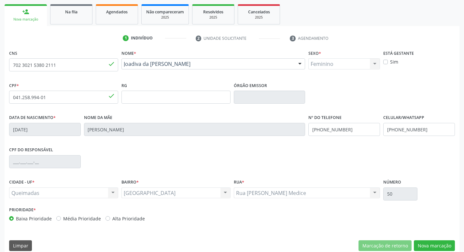
scroll to position [101, 0]
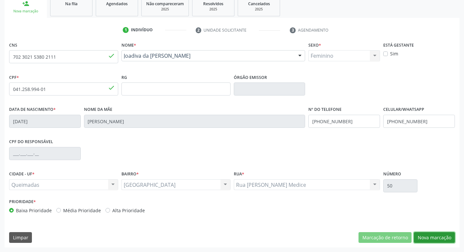
drag, startPoint x: 441, startPoint y: 233, endPoint x: 436, endPoint y: 234, distance: 5.3
click button "Nova marcação"
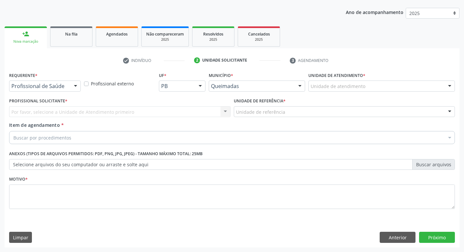
scroll to position [71, 0]
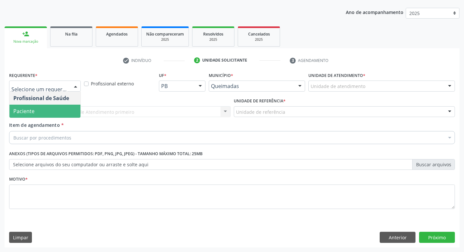
click span "Paciente"
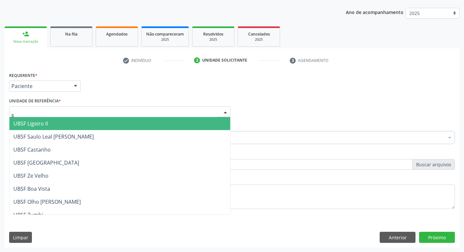
type input "sa"
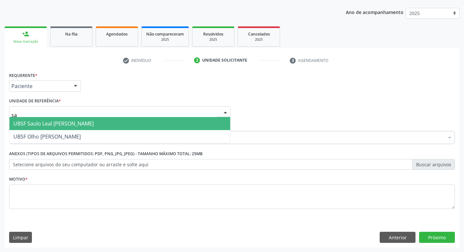
click span "UBSF Saulo Leal [PERSON_NAME]"
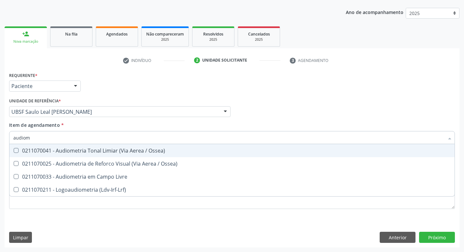
type input "audiome"
click div "0211070041 - Audiometria Tonal Limiar (Via Aerea / Ossea)"
checkbox Ossea\) "true"
click div "check Indivíduo 2 Unidade solicitante 3 Agendamento CNS 702 3021 5380 2111 done…"
checkbox Ossea\) "true"
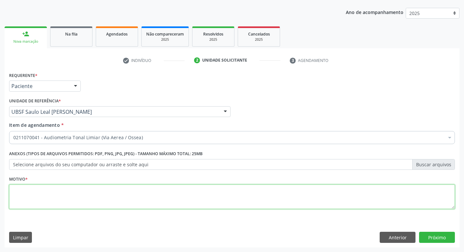
click textarea
type textarea "avaliação"
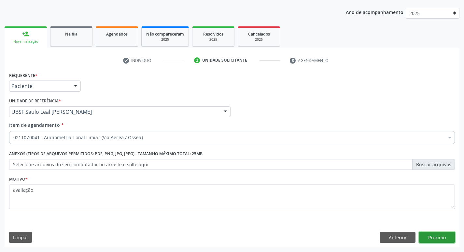
click button "Próximo"
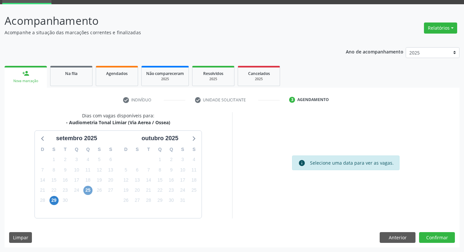
click span "25"
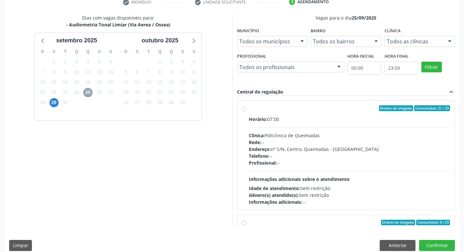
scroll to position [137, 0]
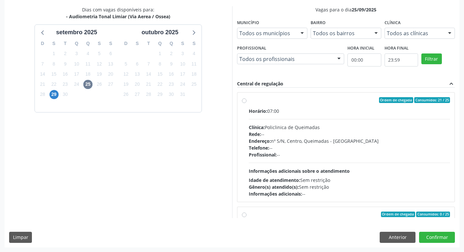
click div "Horário: 07:00 Clínica: Policlinica de Queimadas Rede: -- Endereço: nº S/N, Cen…"
click input "Ordem de chegada Consumidos: 21 / 25 Horário: 07:00 Clínica: Policlinica de Que…"
radio input "true"
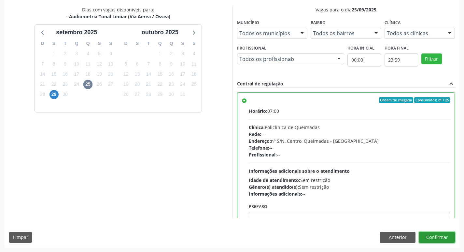
click button "Confirmar"
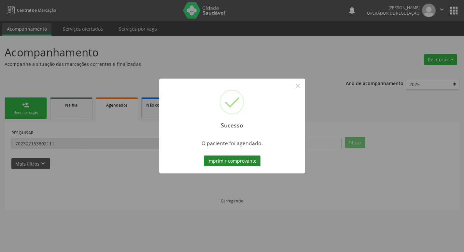
click button "Imprimir comprovante"
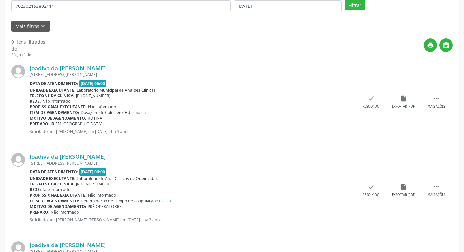
scroll to position [0, 0]
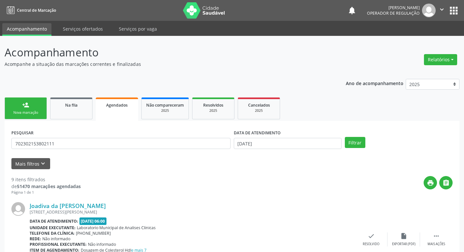
click div "Sucesso × O paciente foi agendado. Imprimir comprovante Cancel"
click span "O paciente foi agendado."
drag, startPoint x: 18, startPoint y: 105, endPoint x: 22, endPoint y: 104, distance: 3.7
click div "Sucesso × O paciente foi agendado. Imprimir comprovante Cancel"
